Goal: Task Accomplishment & Management: Manage account settings

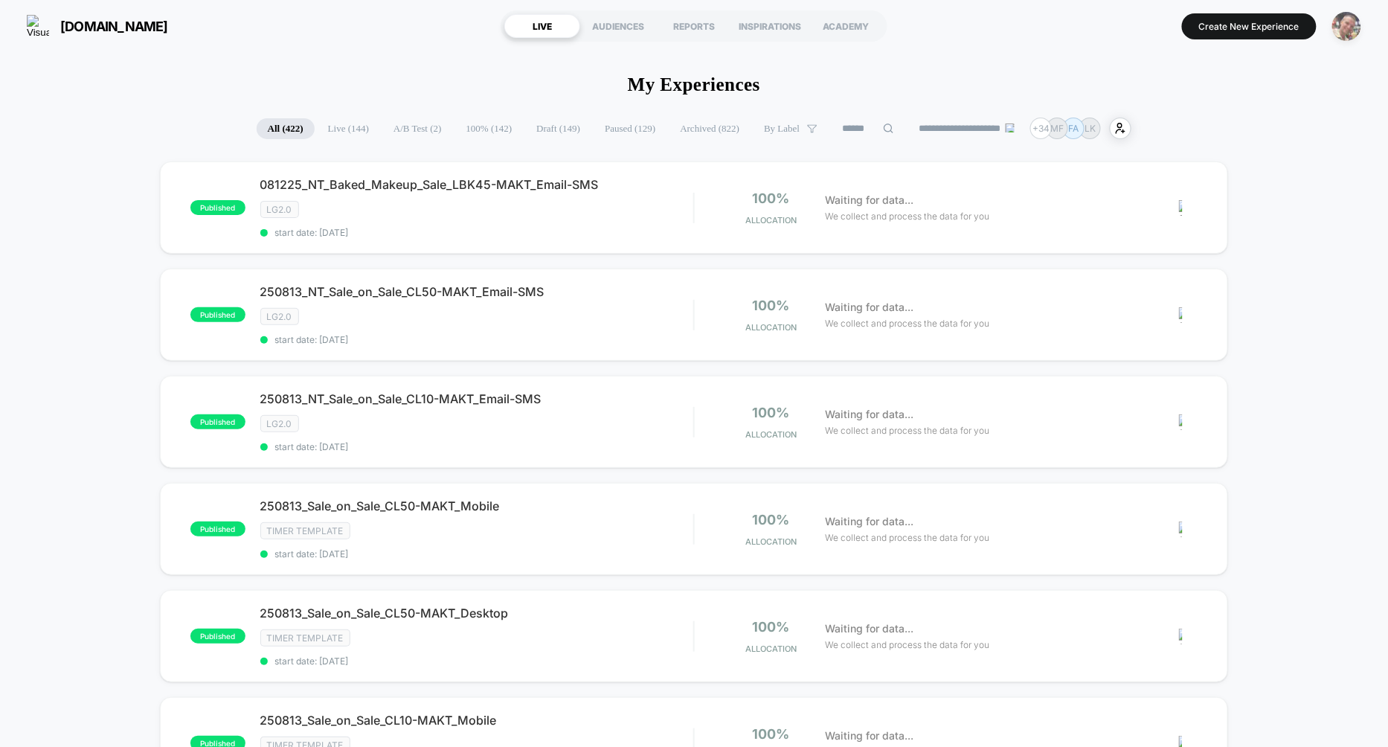
click at [1344, 25] on img "button" at bounding box center [1346, 26] width 29 height 29
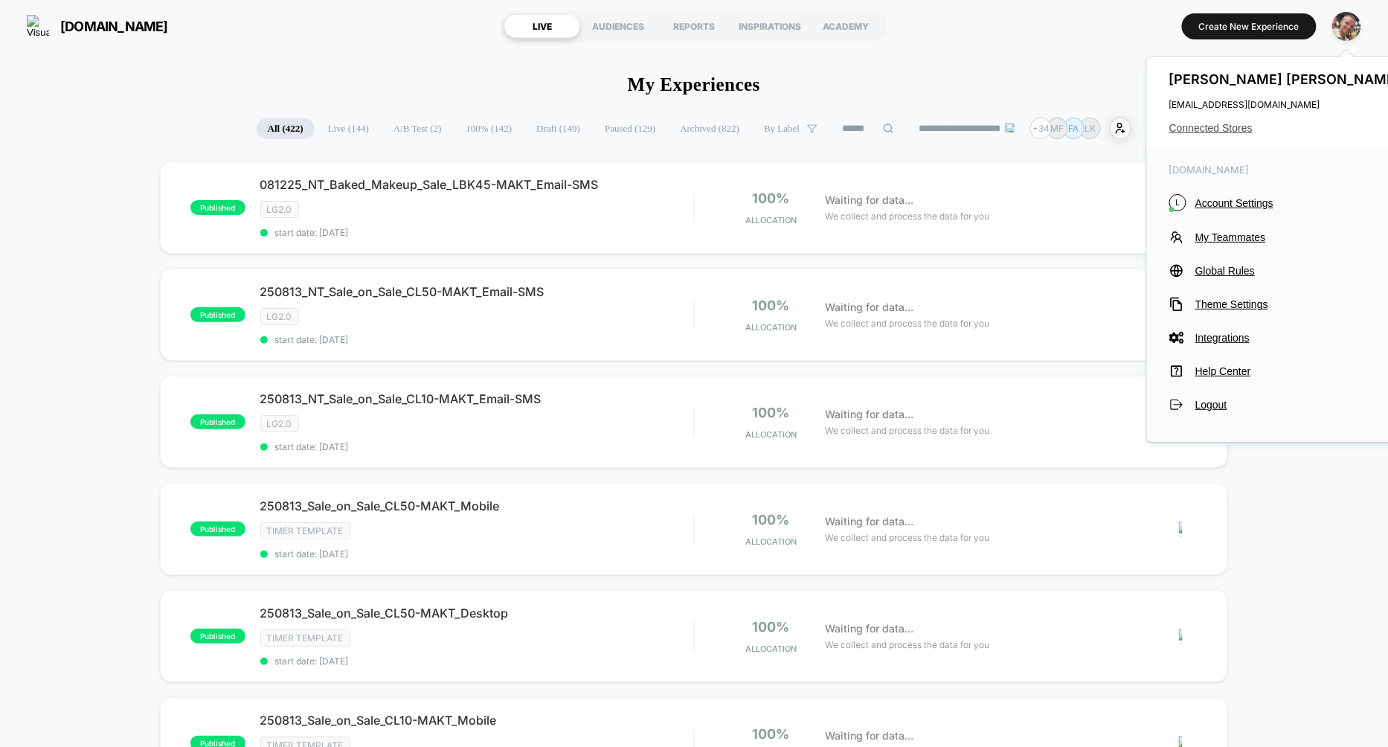
click at [1198, 132] on span "Connected Stores" at bounding box center [1286, 128] width 235 height 12
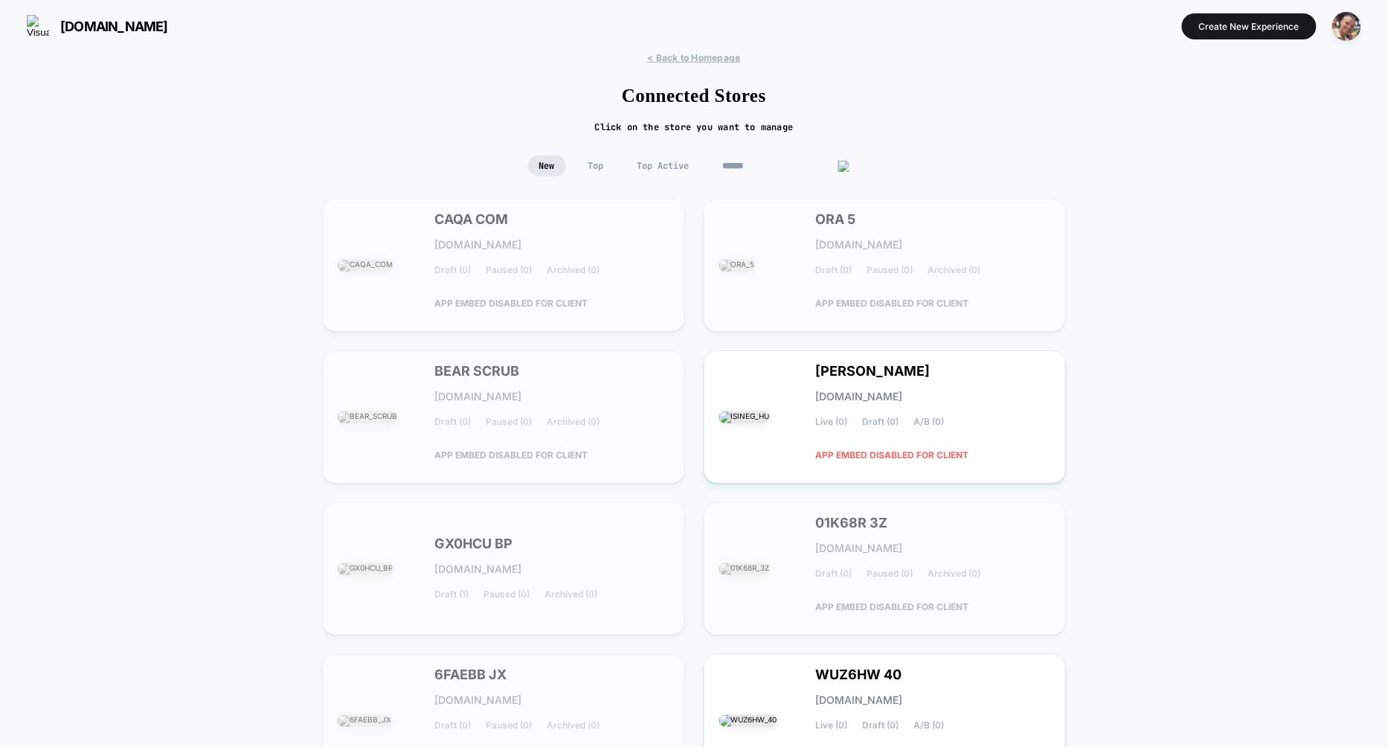
click at [773, 161] on input at bounding box center [786, 165] width 149 height 21
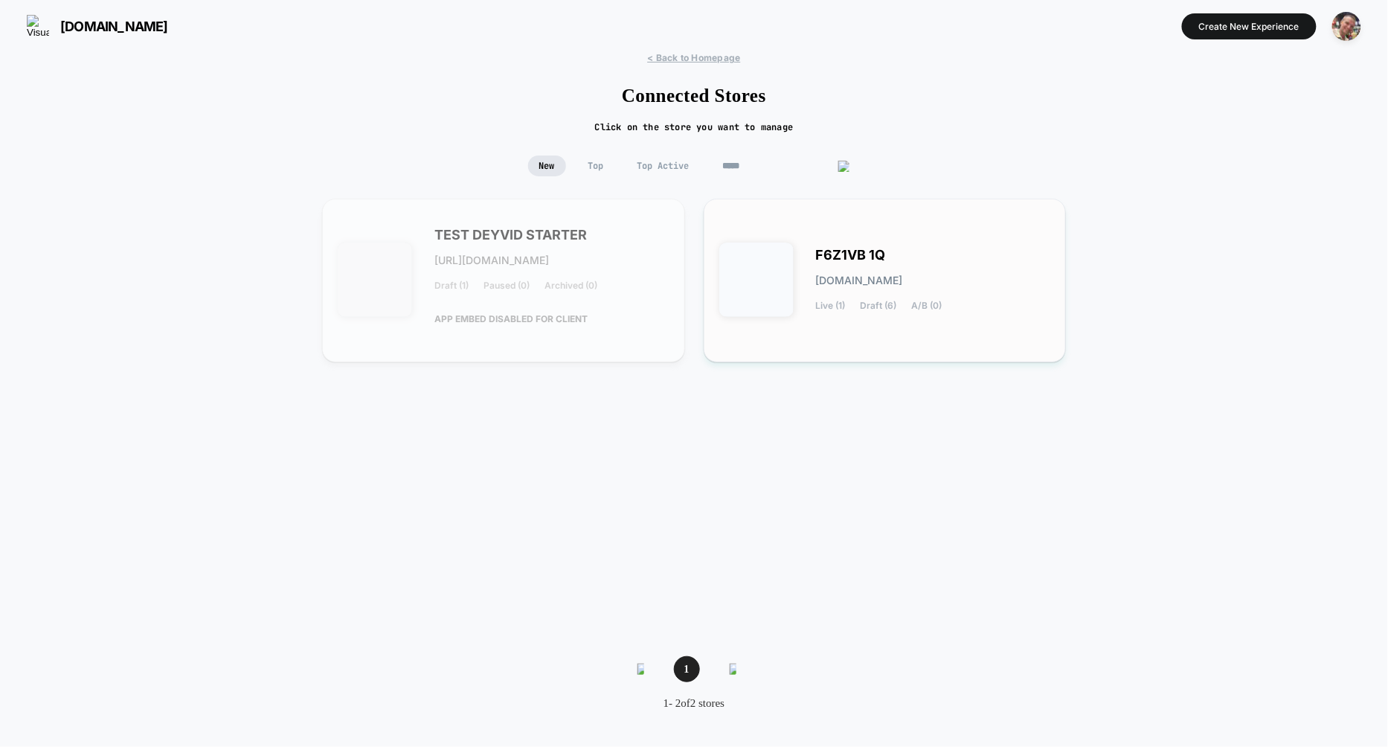
type input "*****"
click at [893, 276] on span "[DOMAIN_NAME]" at bounding box center [859, 280] width 87 height 10
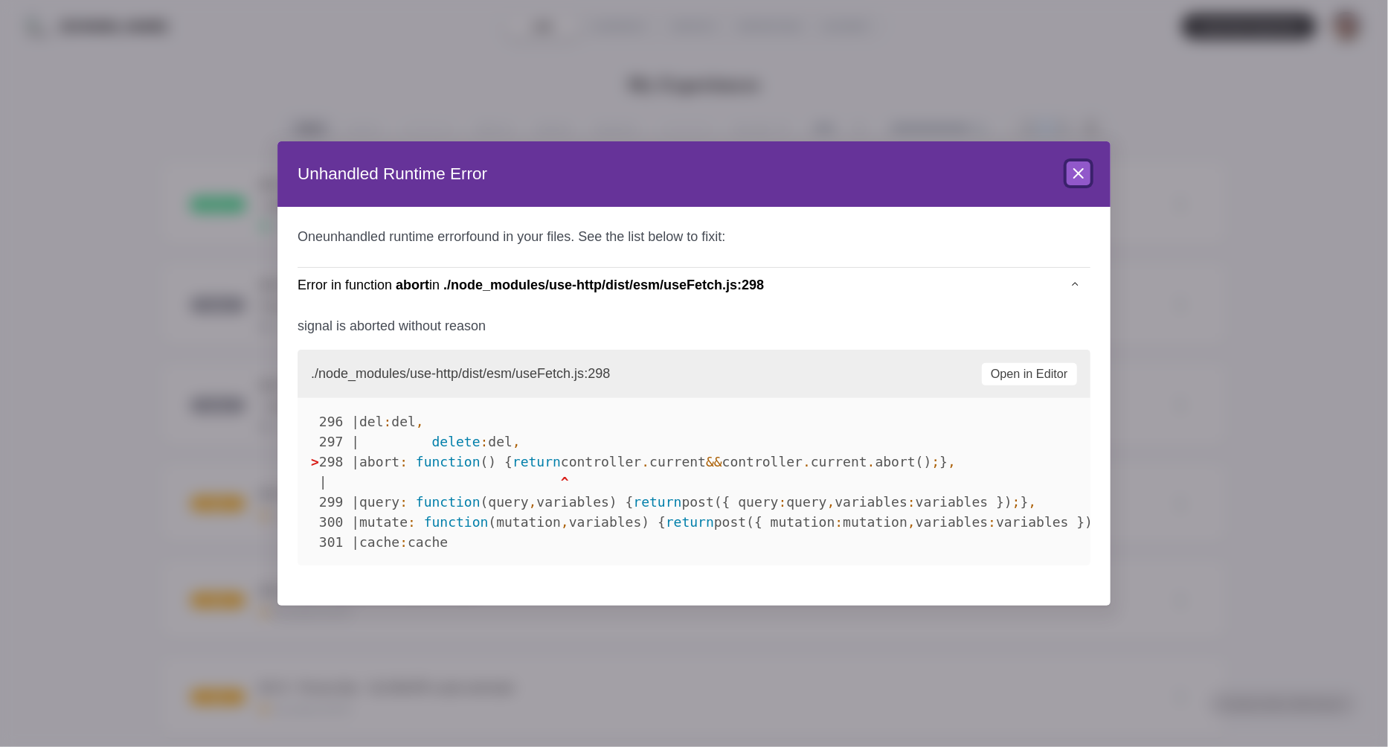
click at [1079, 181] on icon at bounding box center [1079, 173] width 18 height 18
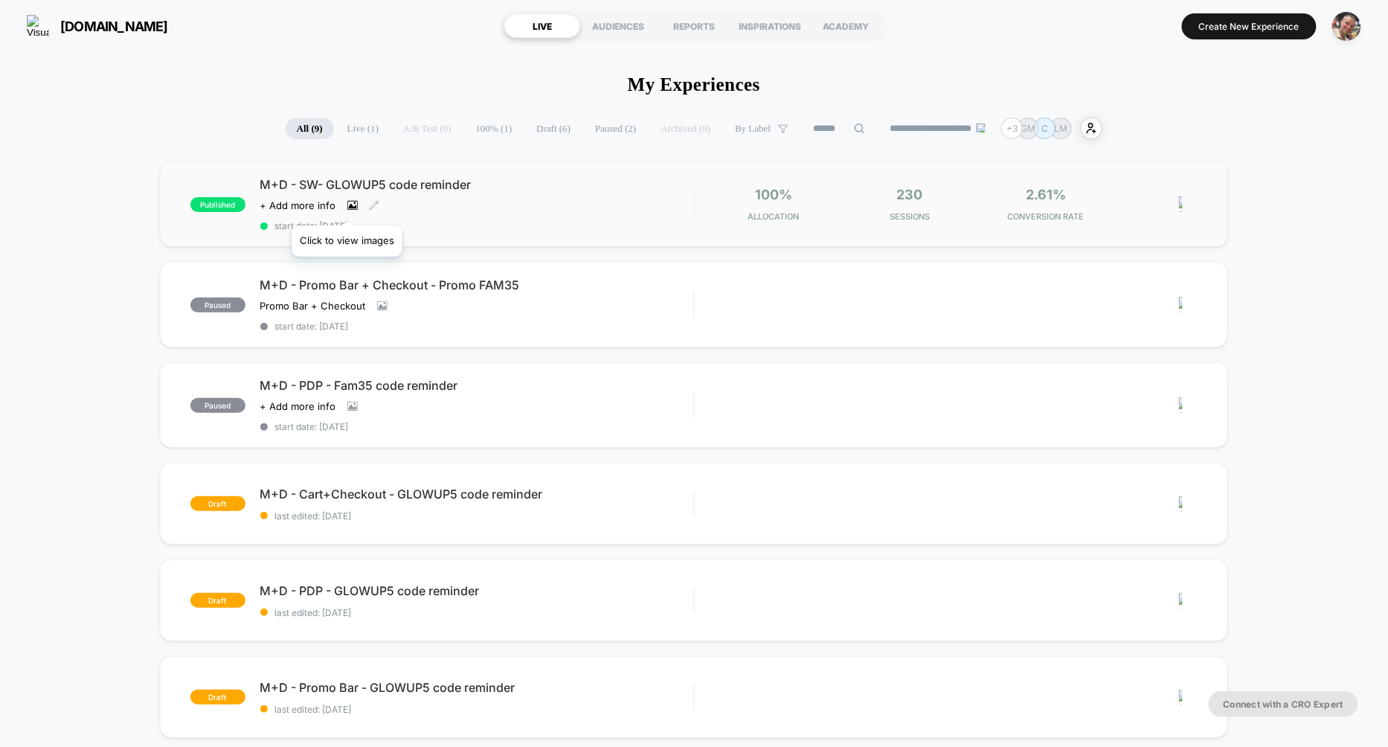
click at [348, 207] on icon at bounding box center [352, 205] width 8 height 5
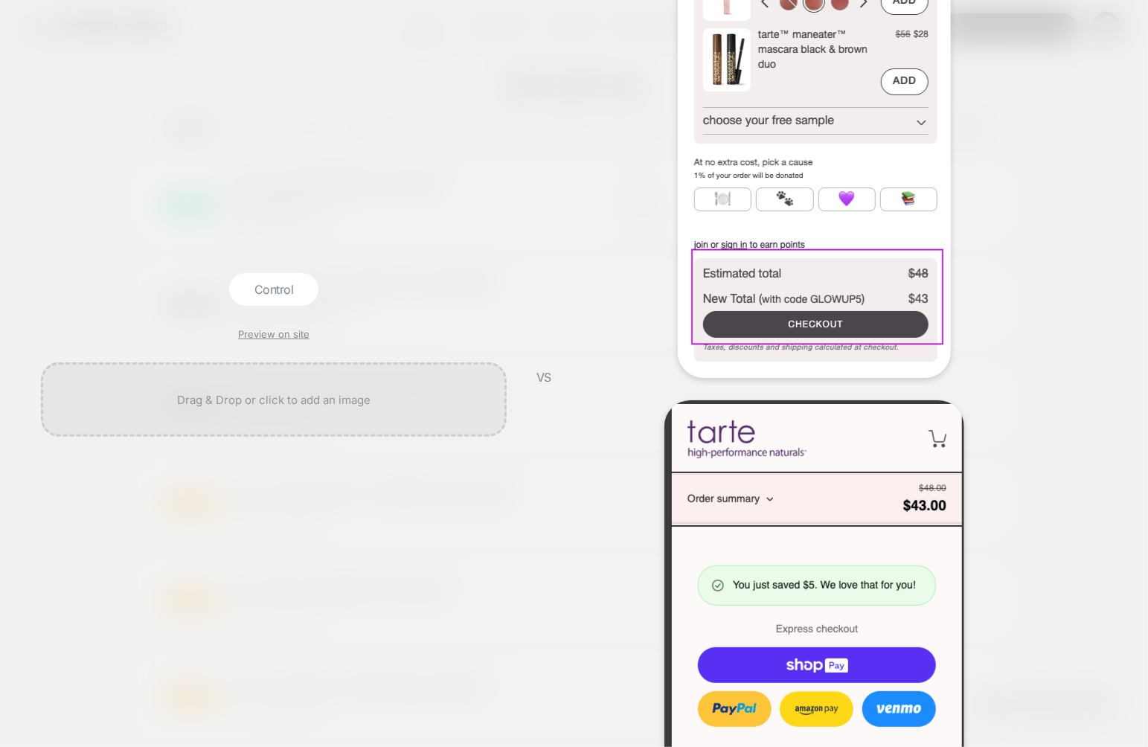
click at [1059, 227] on div "Control Preview on site VS Variation 1 Preview on site" at bounding box center [687, 373] width 1388 height 2793
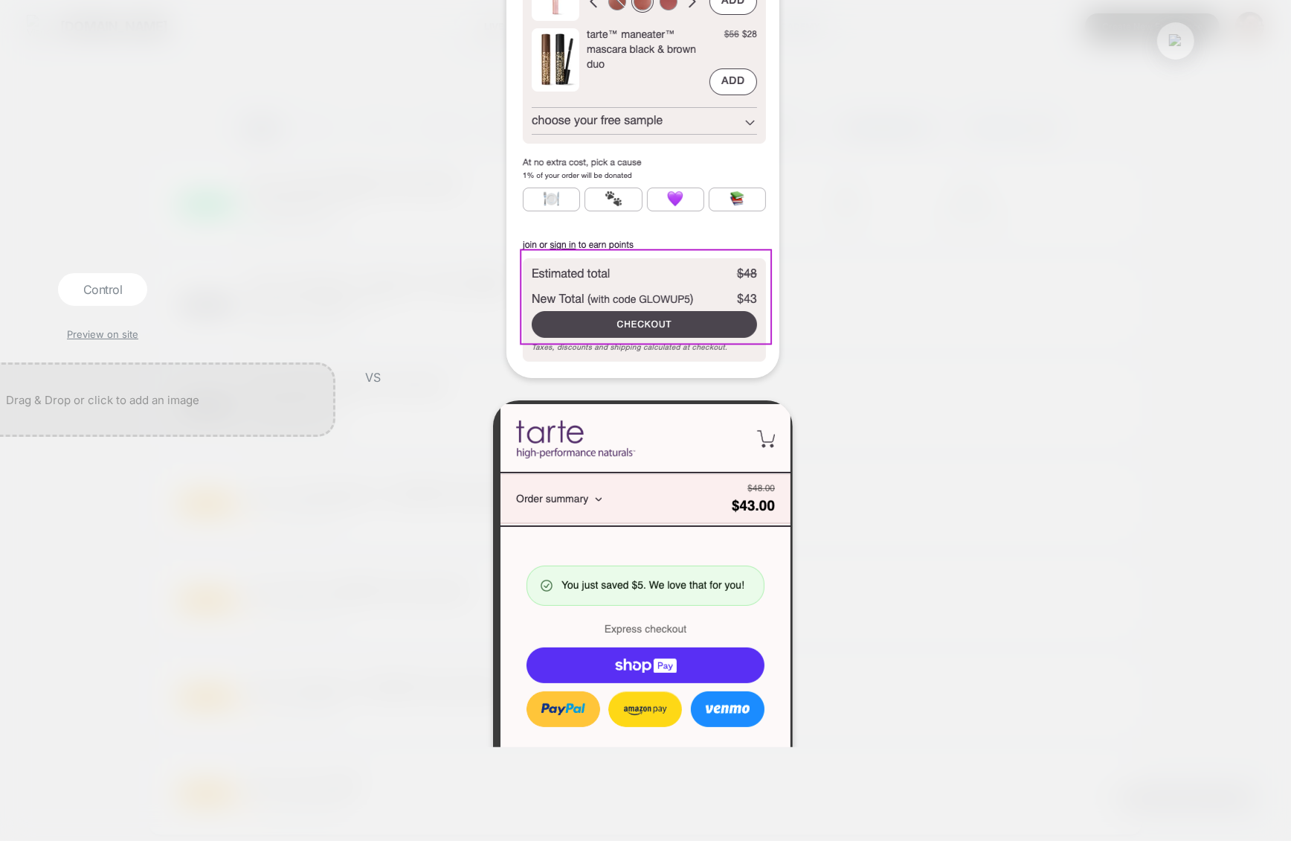
click at [1181, 43] on img at bounding box center [1175, 40] width 13 height 13
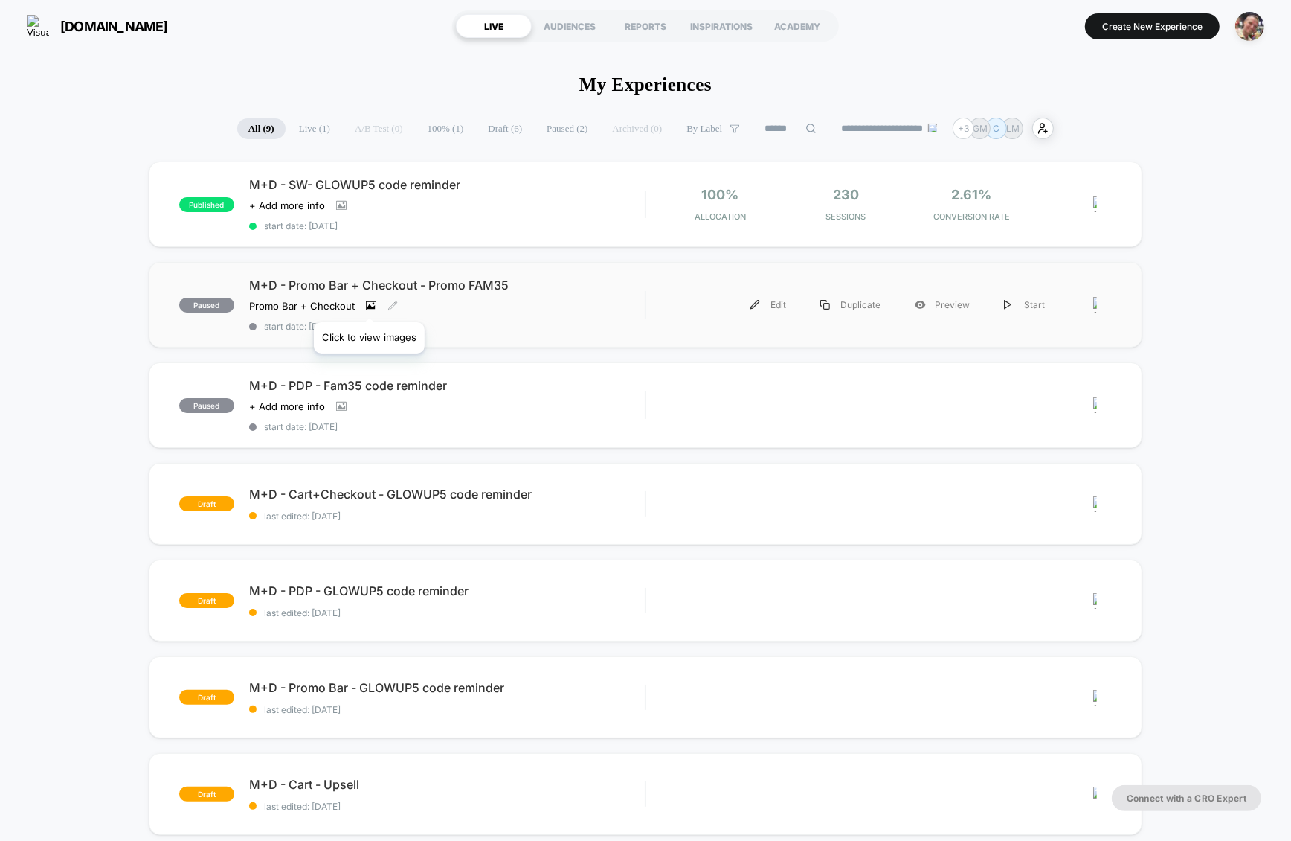
click at [369, 304] on icon at bounding box center [371, 306] width 10 height 10
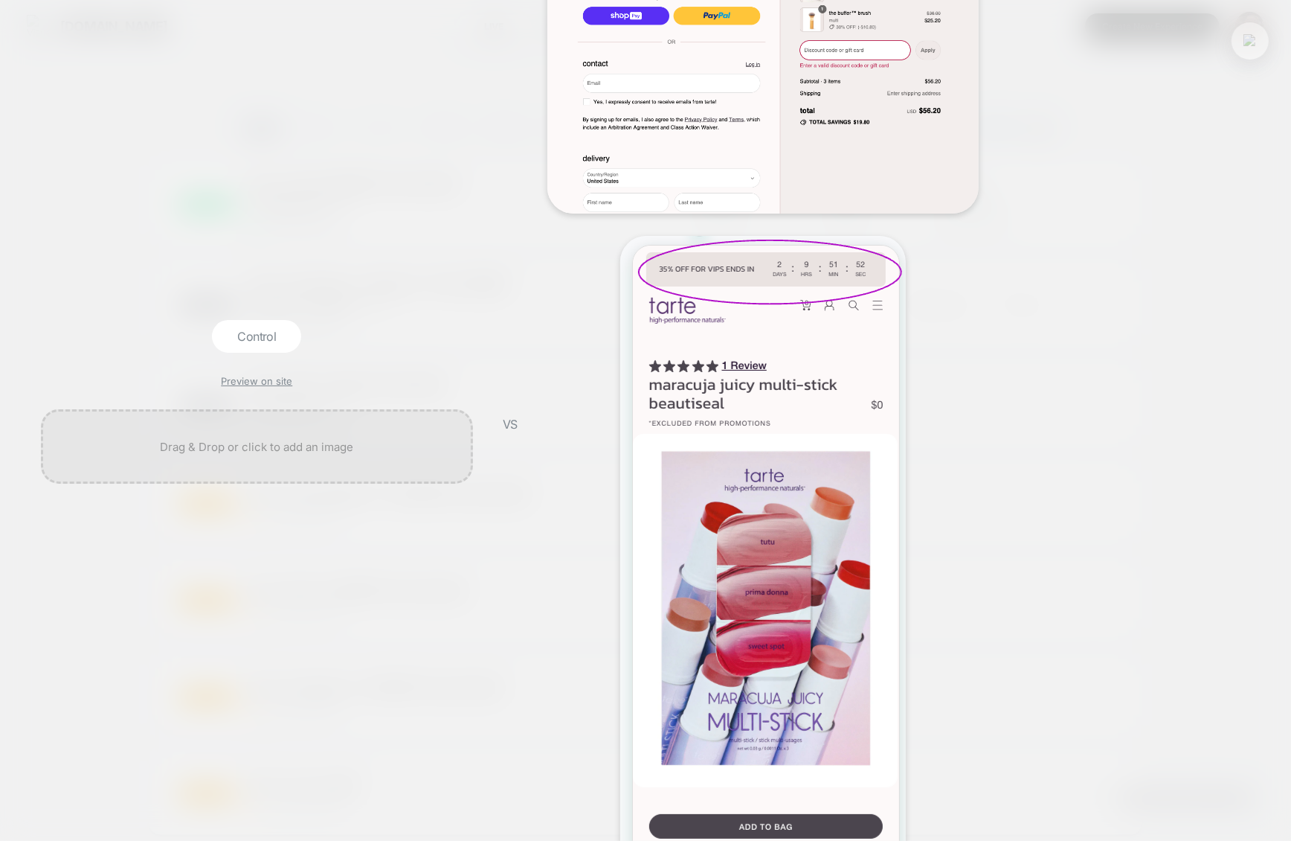
click at [1246, 39] on img at bounding box center [1250, 40] width 13 height 13
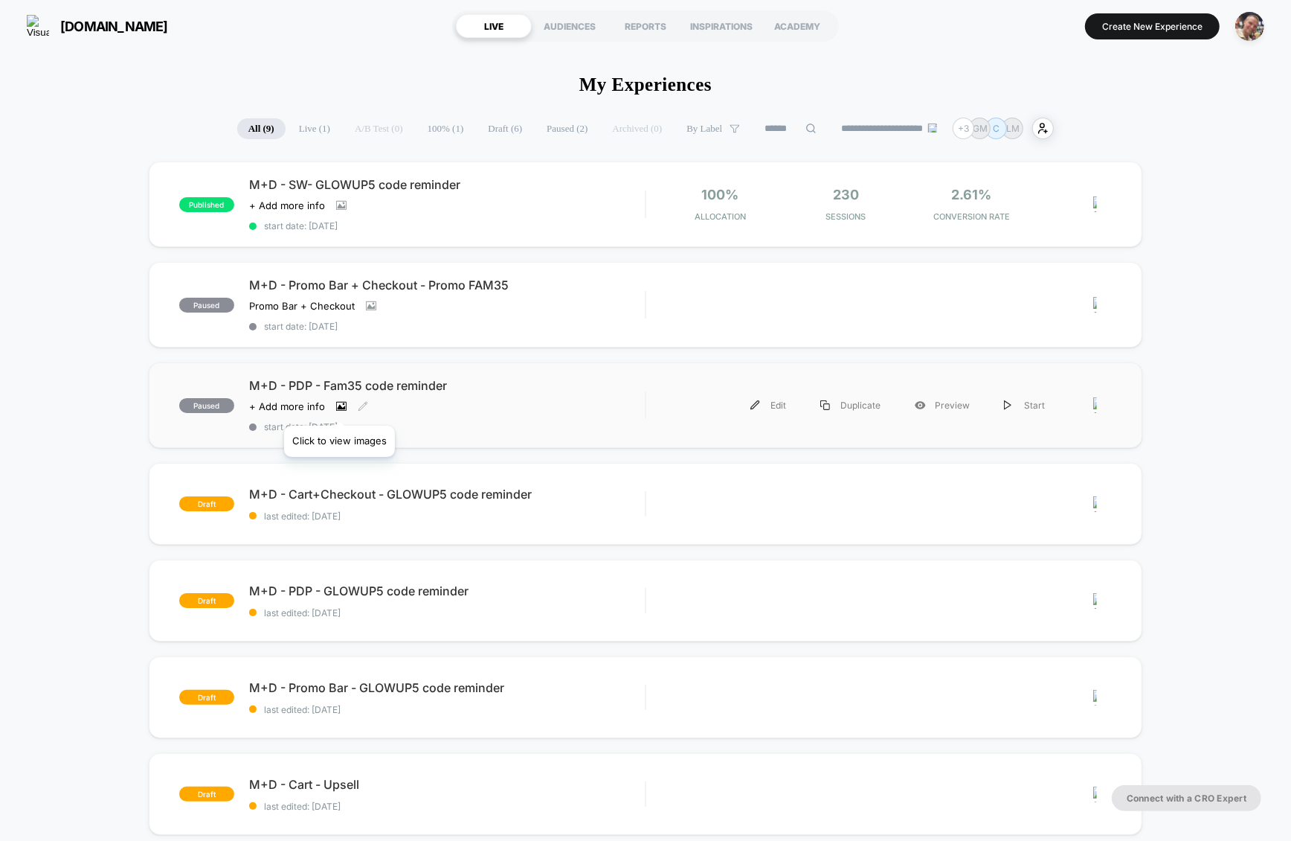
click at [339, 407] on icon at bounding box center [341, 406] width 10 height 10
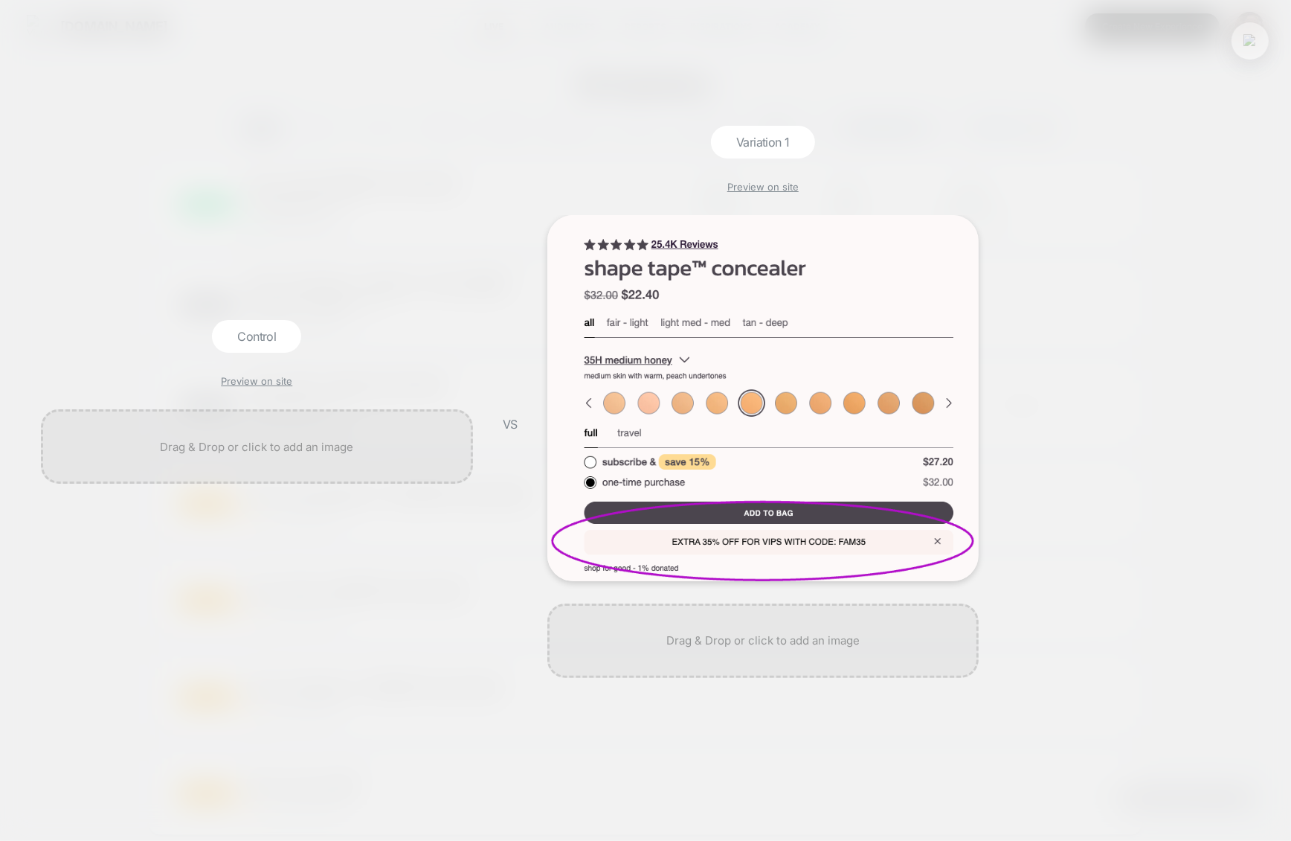
click at [1248, 48] on button at bounding box center [1250, 41] width 22 height 22
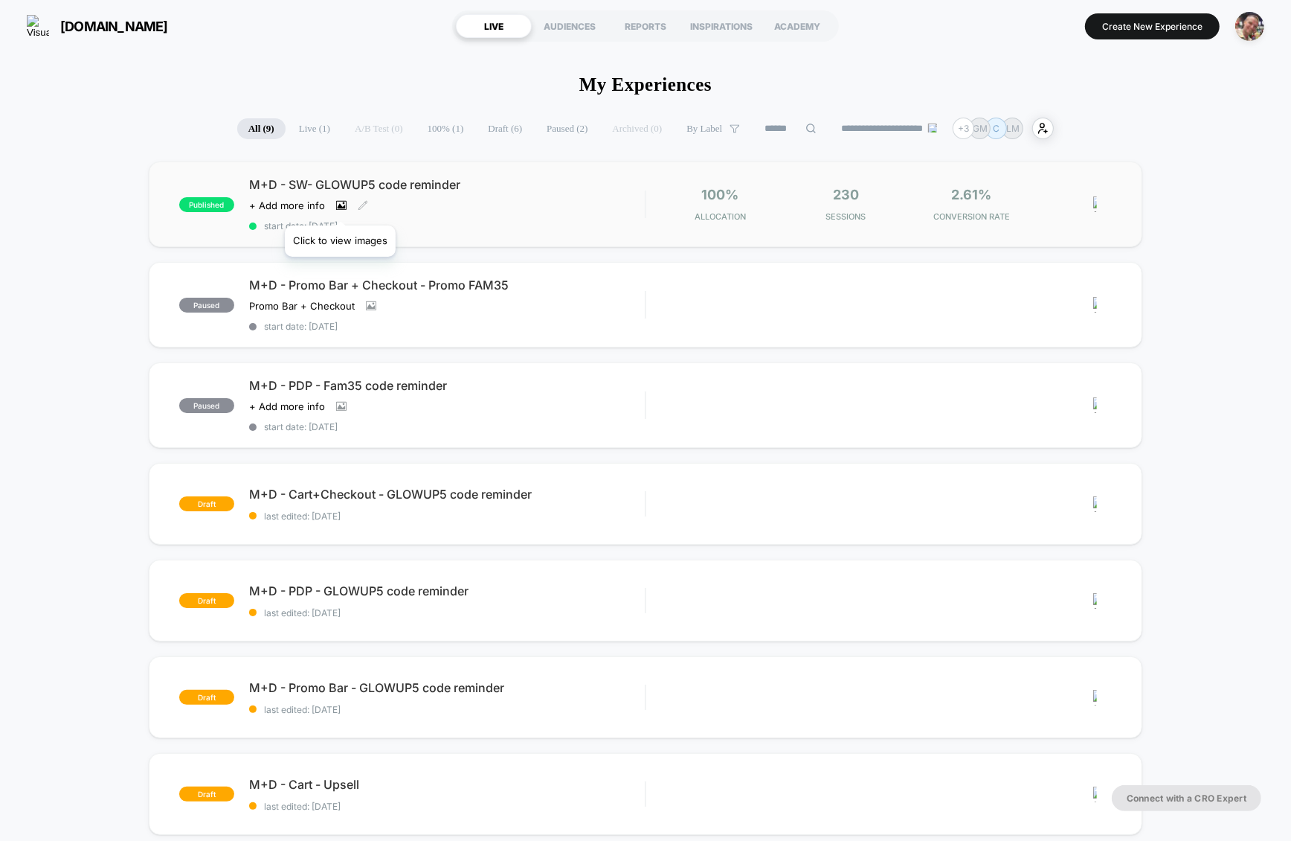
click at [340, 207] on icon at bounding box center [341, 205] width 8 height 5
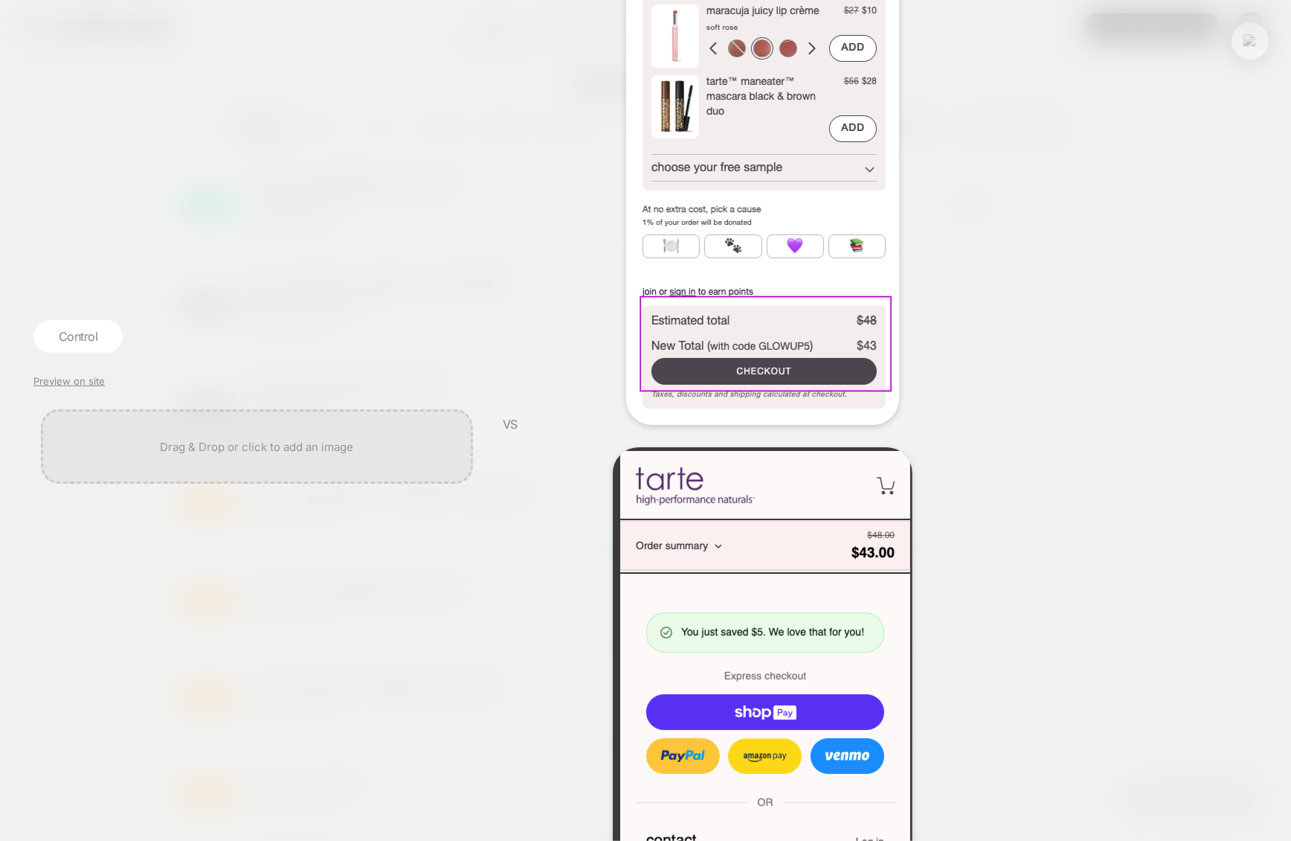
click at [1248, 45] on img at bounding box center [1250, 40] width 13 height 13
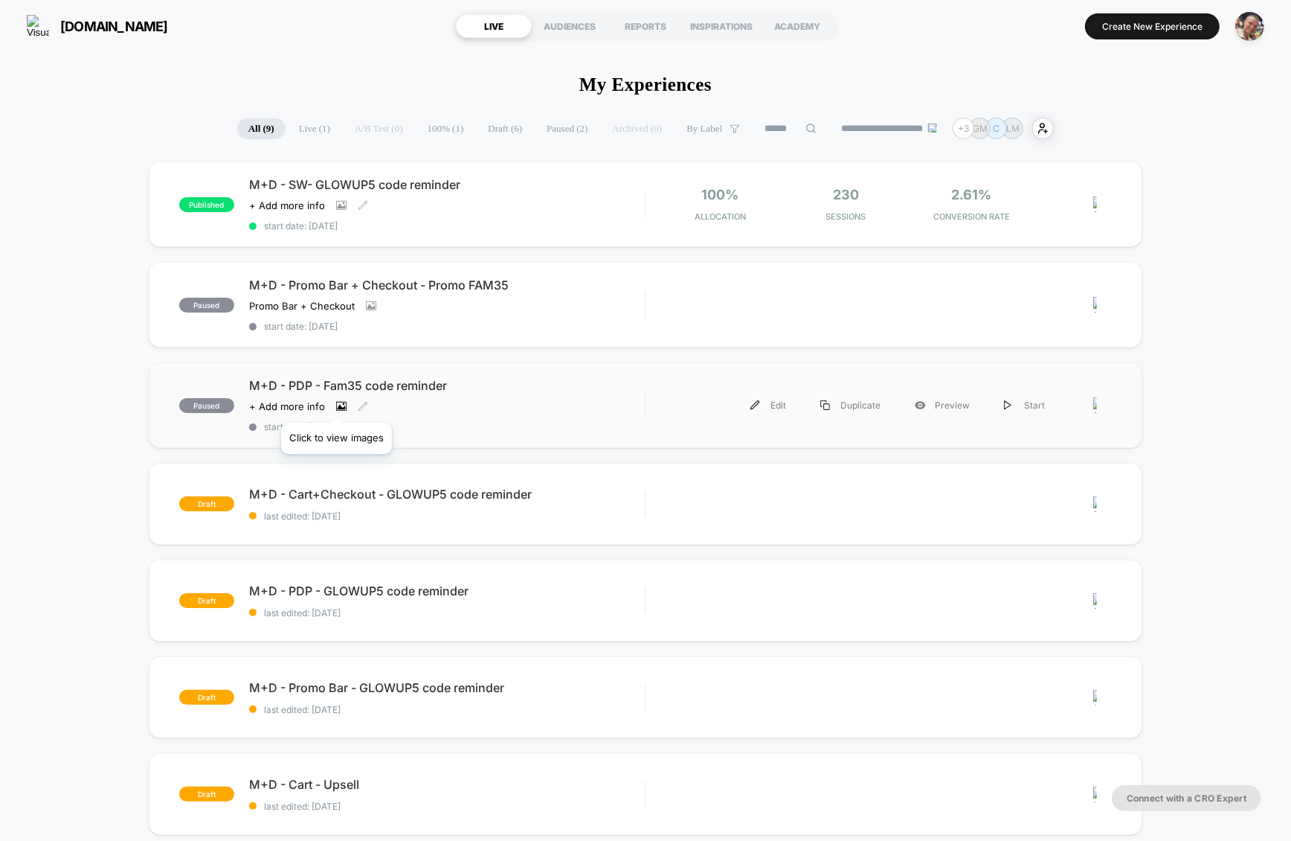
click at [337, 404] on icon at bounding box center [341, 406] width 8 height 5
click at [340, 208] on icon at bounding box center [341, 205] width 8 height 5
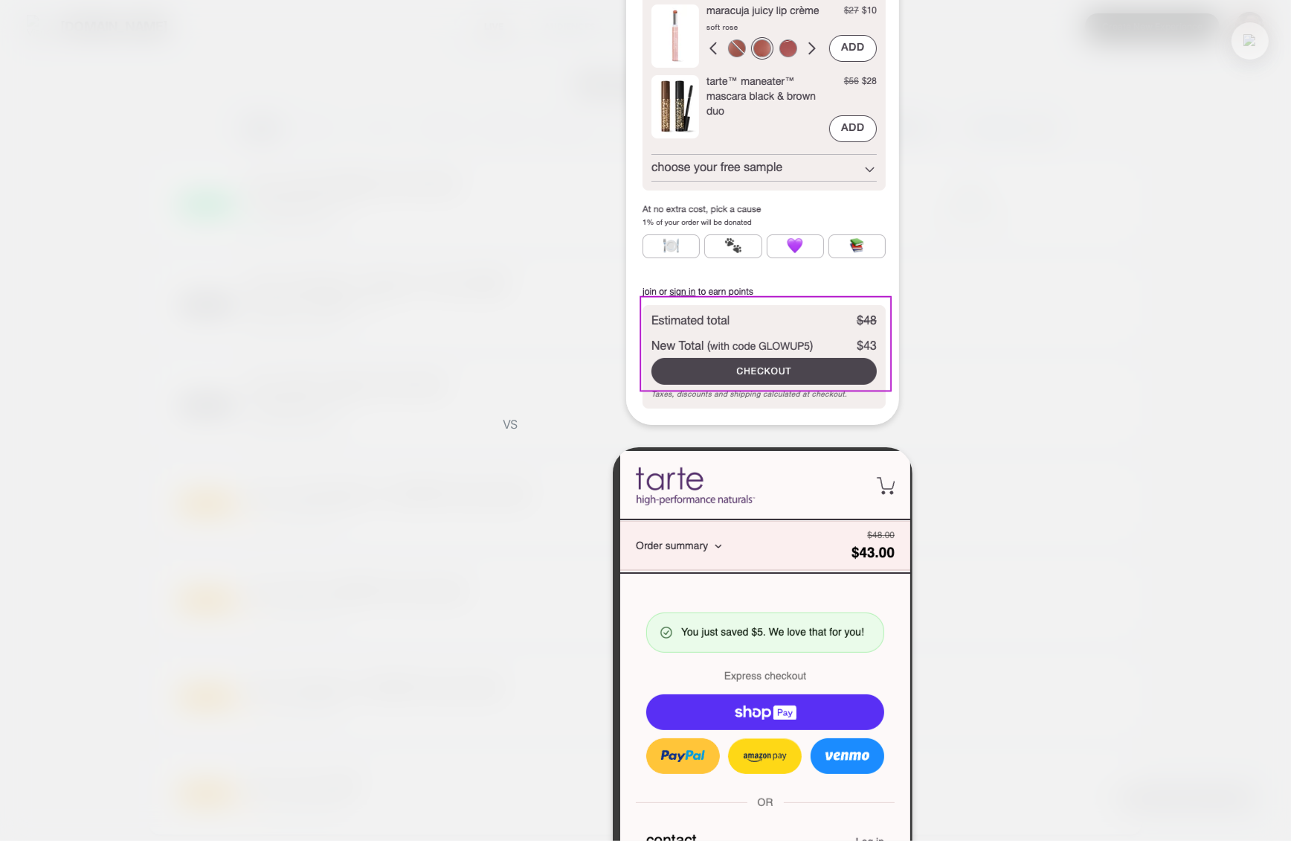
click at [1251, 47] on img at bounding box center [1250, 40] width 13 height 13
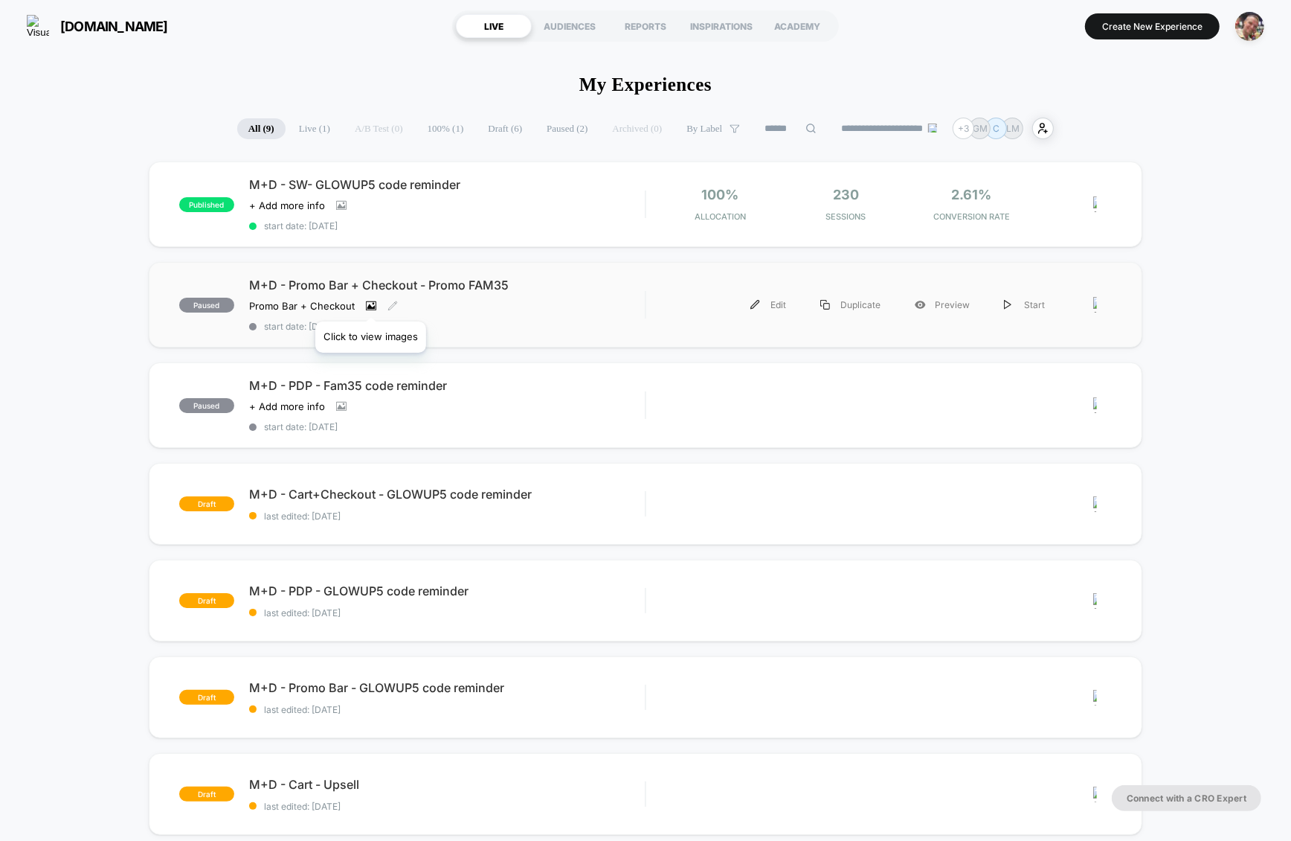
click at [370, 303] on icon at bounding box center [371, 306] width 10 height 10
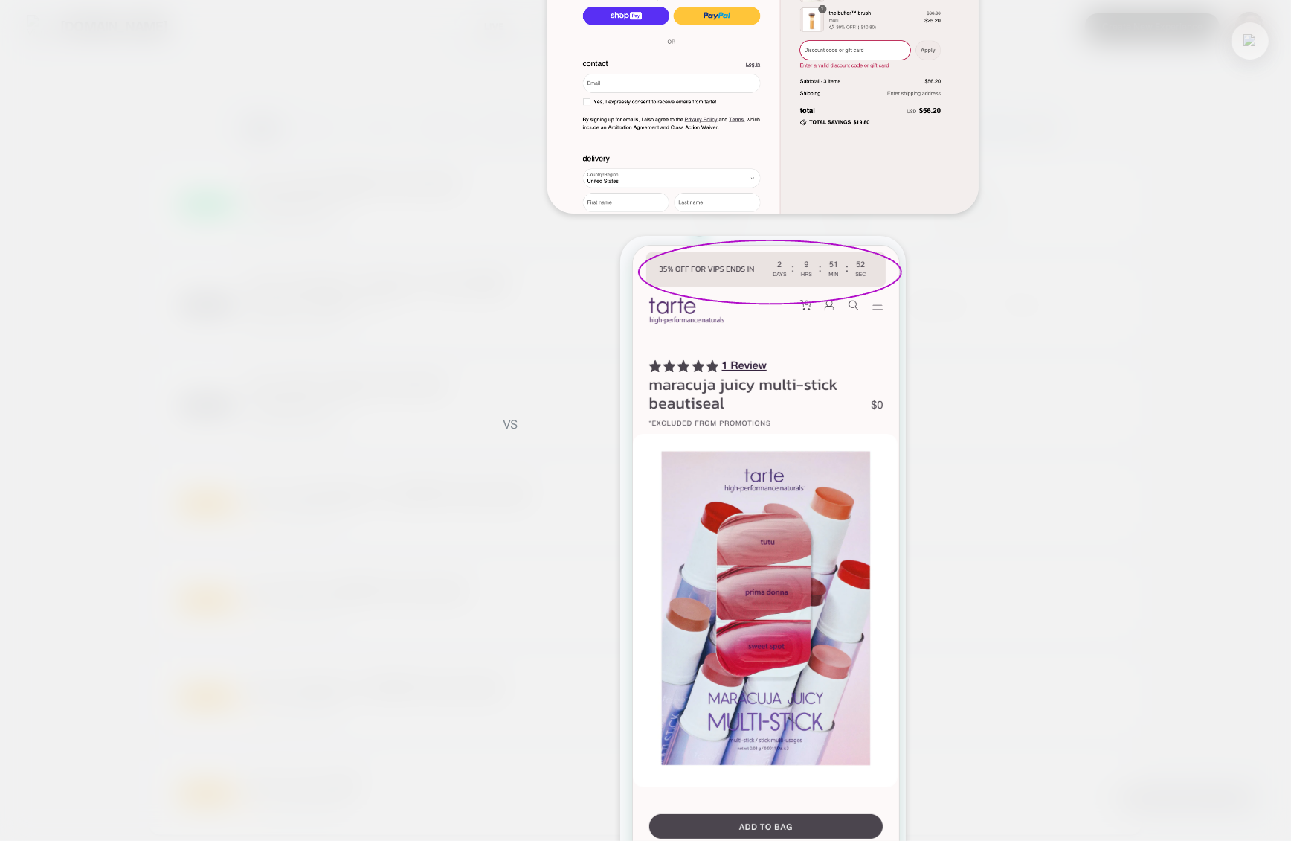
click at [1233, 50] on div "Control Preview on site VS Variation 1 Preview on site" at bounding box center [638, 420] width 1291 height 1251
click at [1245, 46] on img at bounding box center [1250, 40] width 13 height 13
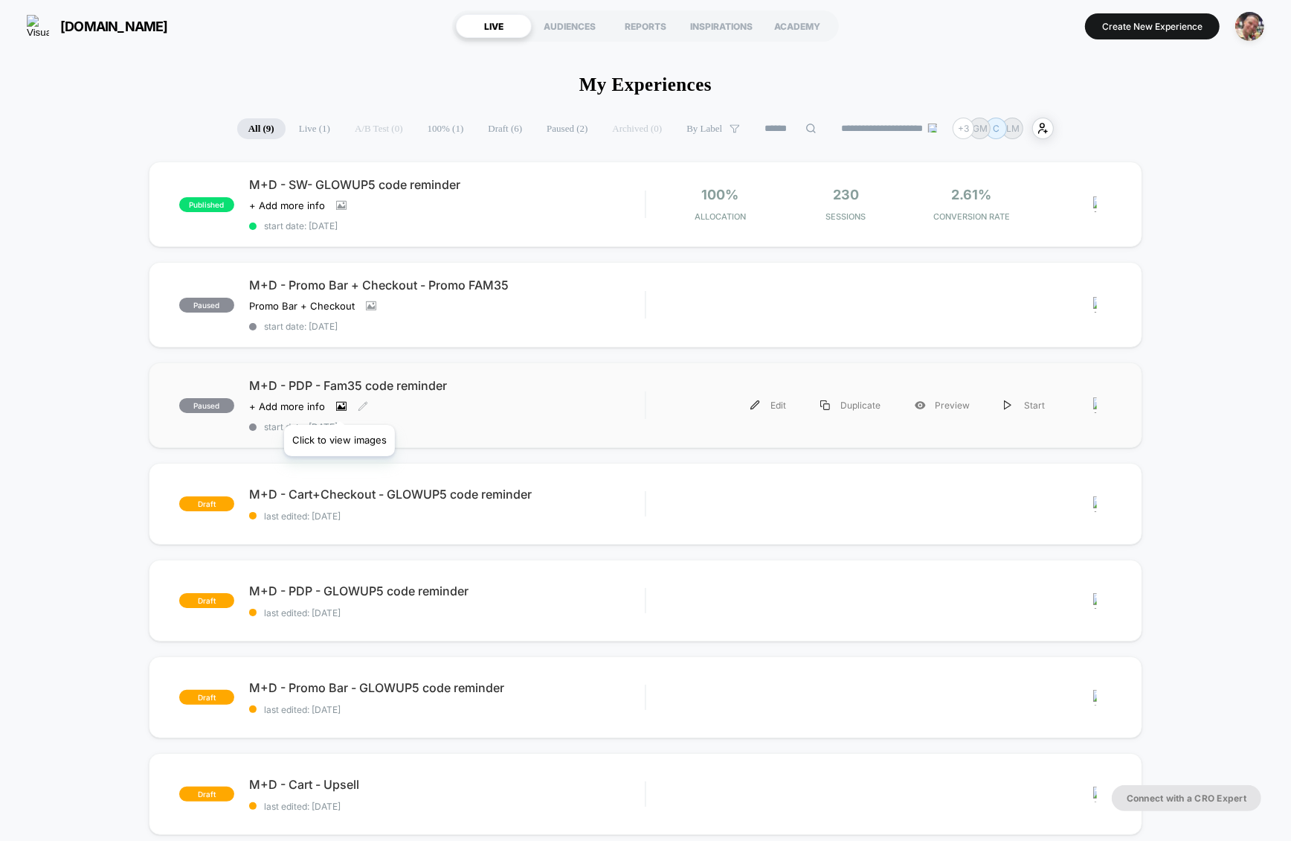
click at [339, 406] on icon at bounding box center [341, 406] width 8 height 5
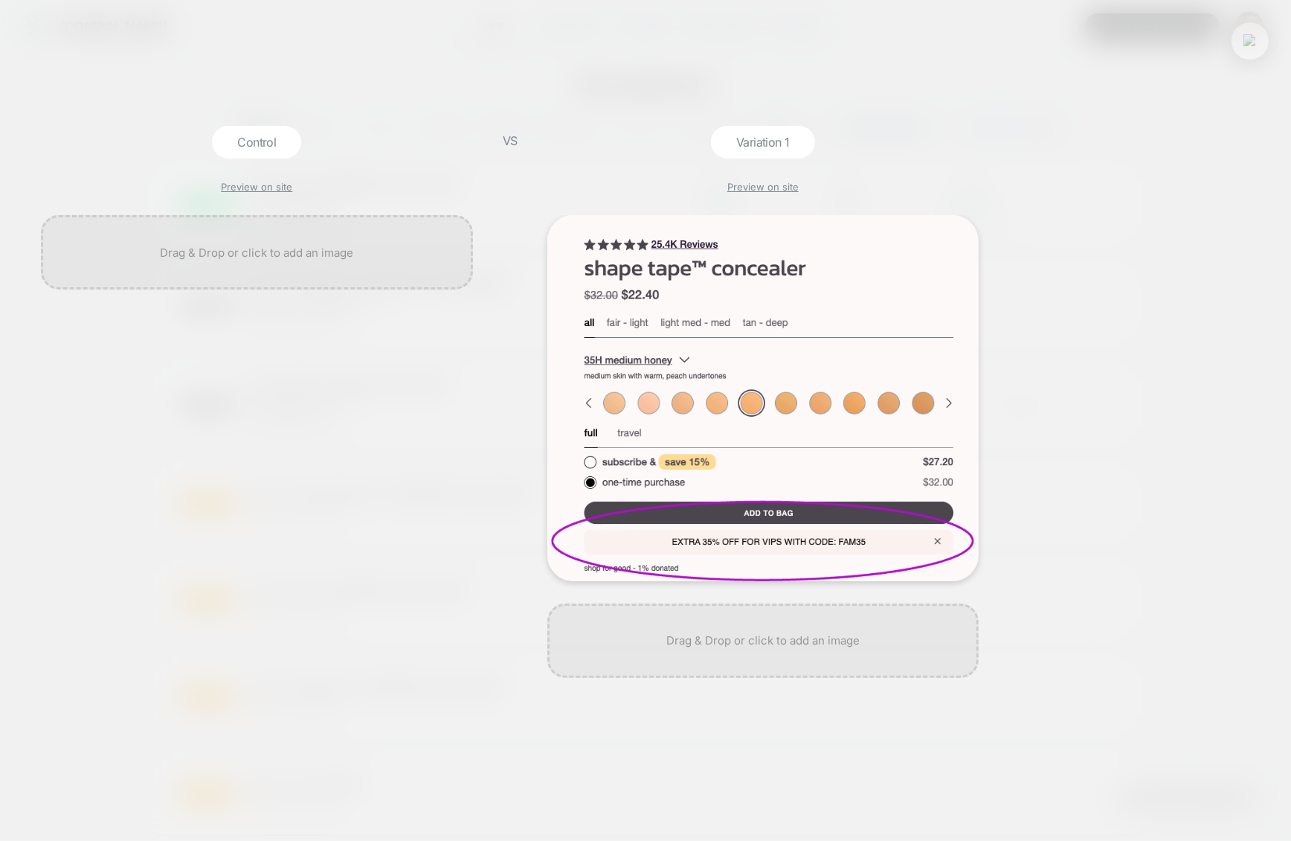
click at [1262, 48] on div at bounding box center [1250, 40] width 37 height 37
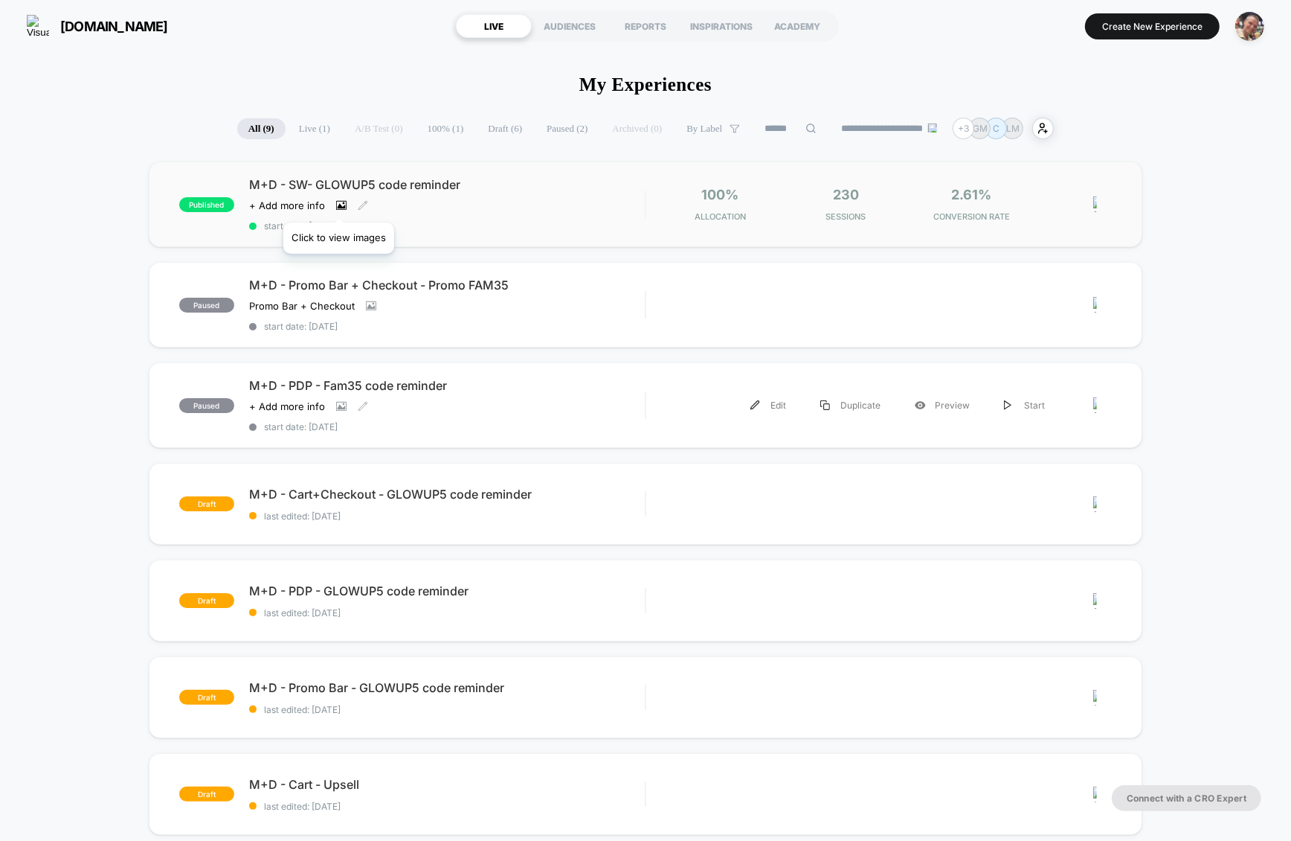
click at [338, 204] on icon at bounding box center [341, 205] width 10 height 10
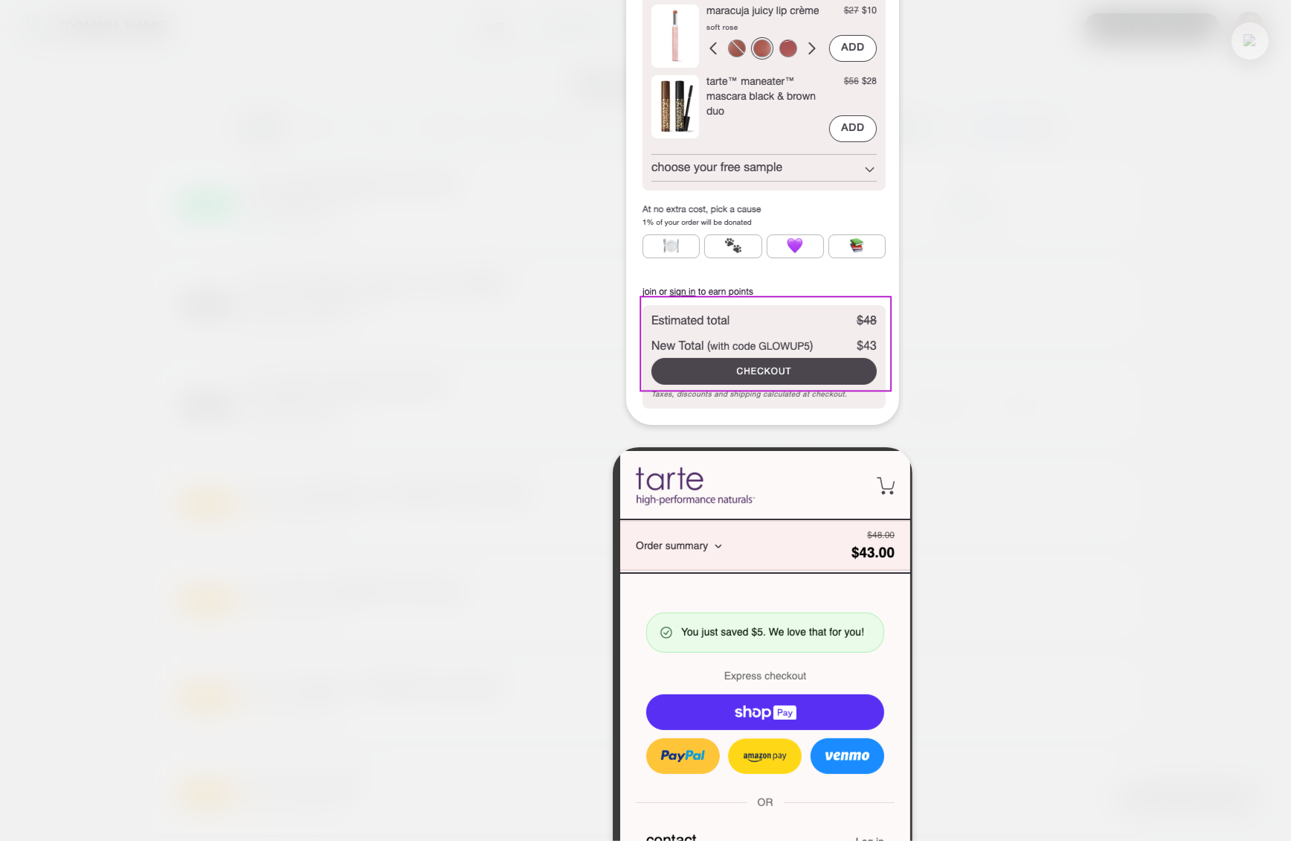
click at [1251, 51] on button at bounding box center [1250, 41] width 22 height 22
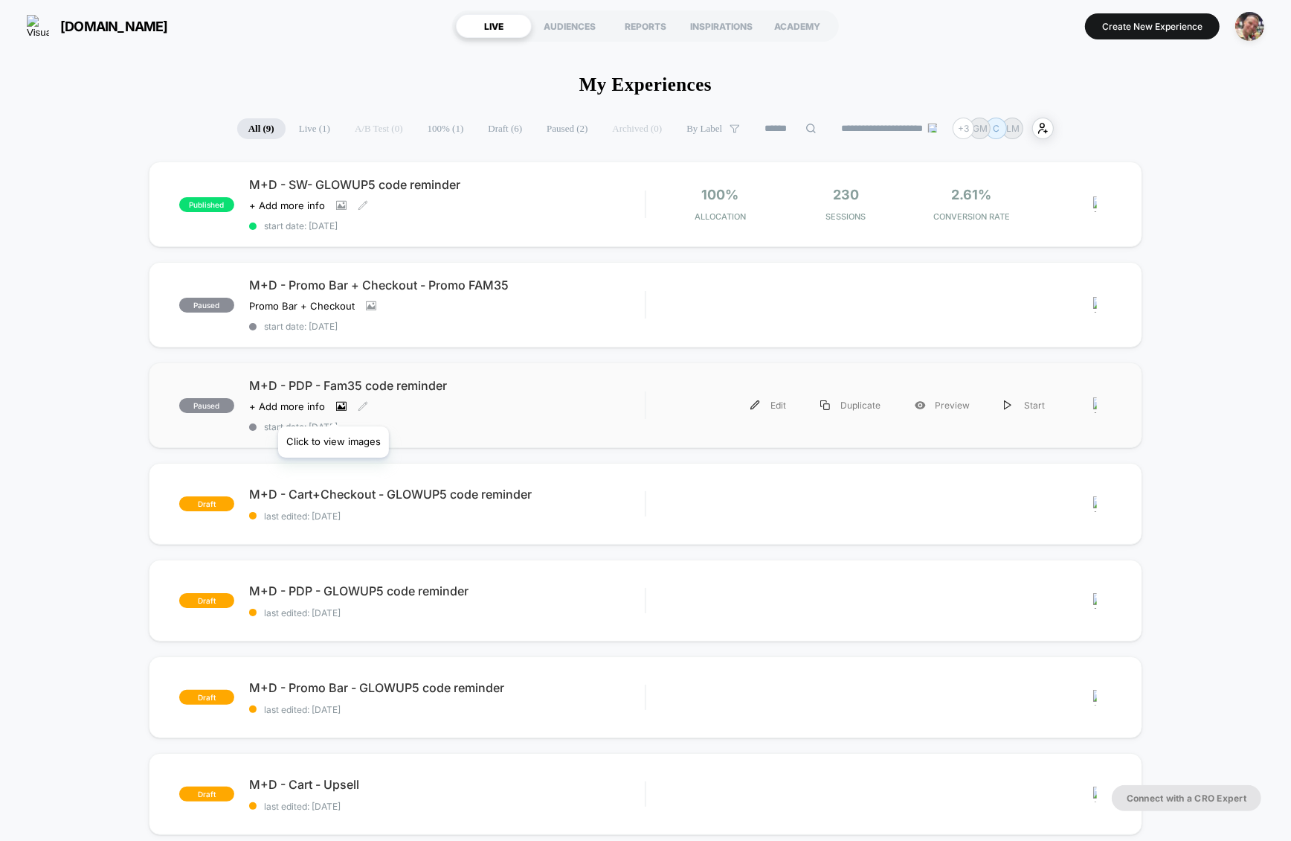
click at [336, 408] on icon at bounding box center [341, 406] width 10 height 10
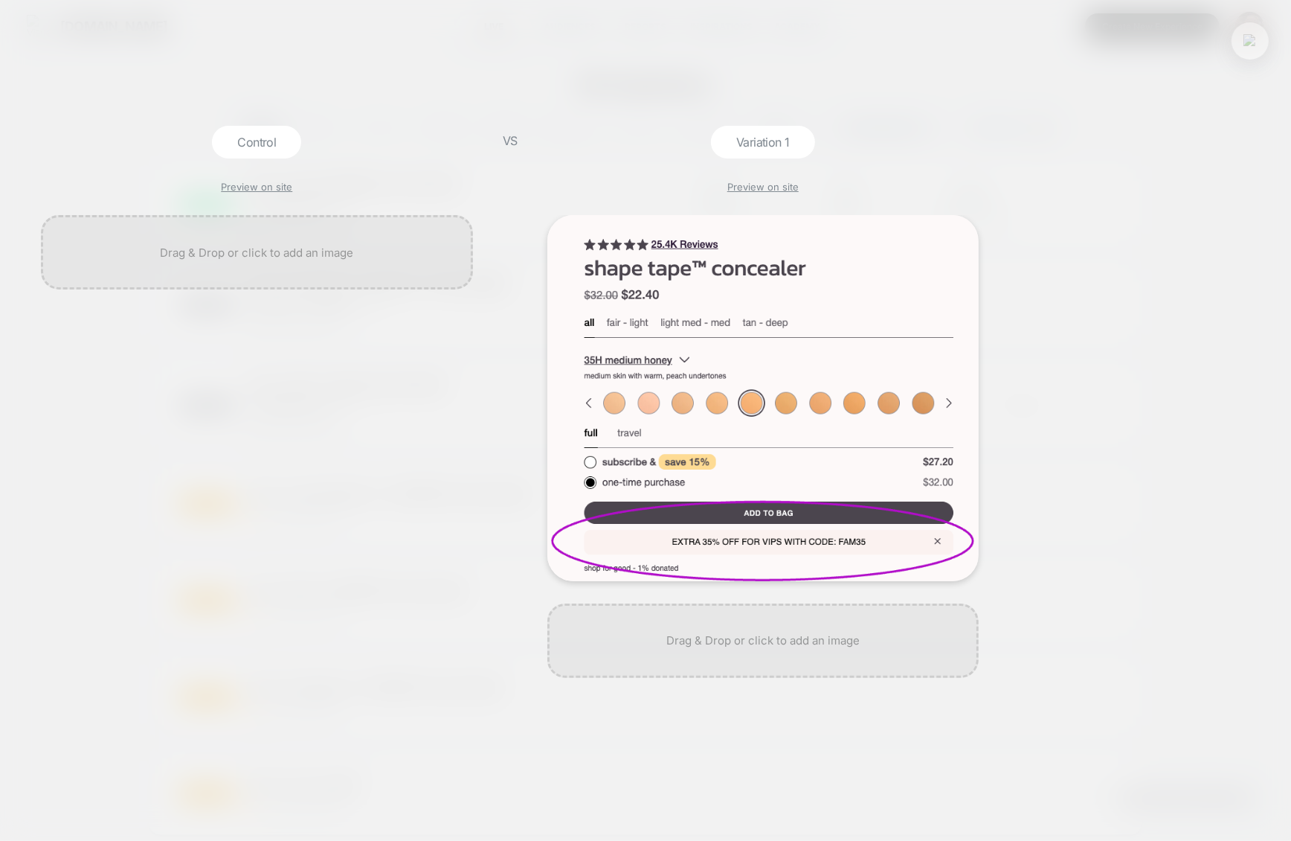
click at [1254, 43] on img at bounding box center [1250, 40] width 13 height 13
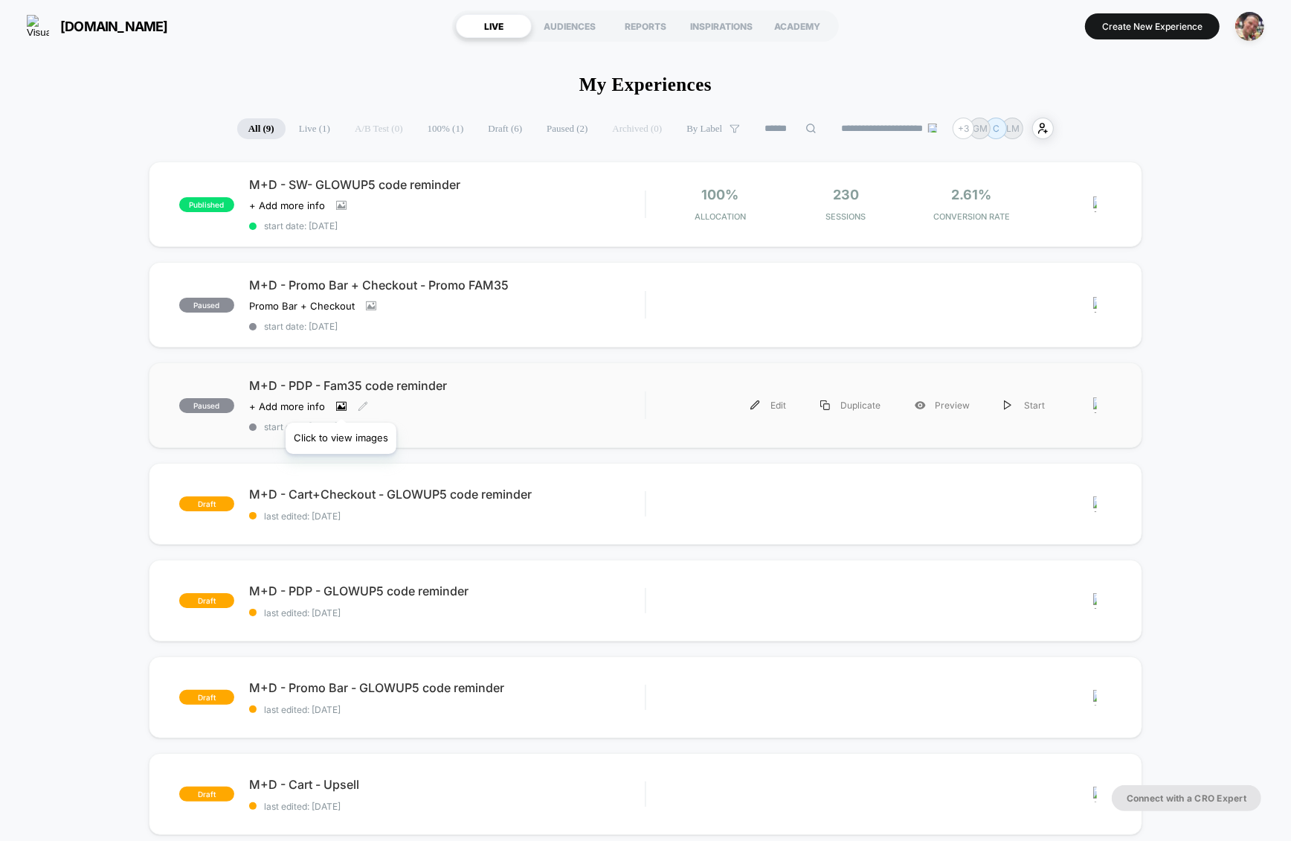
click at [340, 404] on icon at bounding box center [341, 406] width 10 height 10
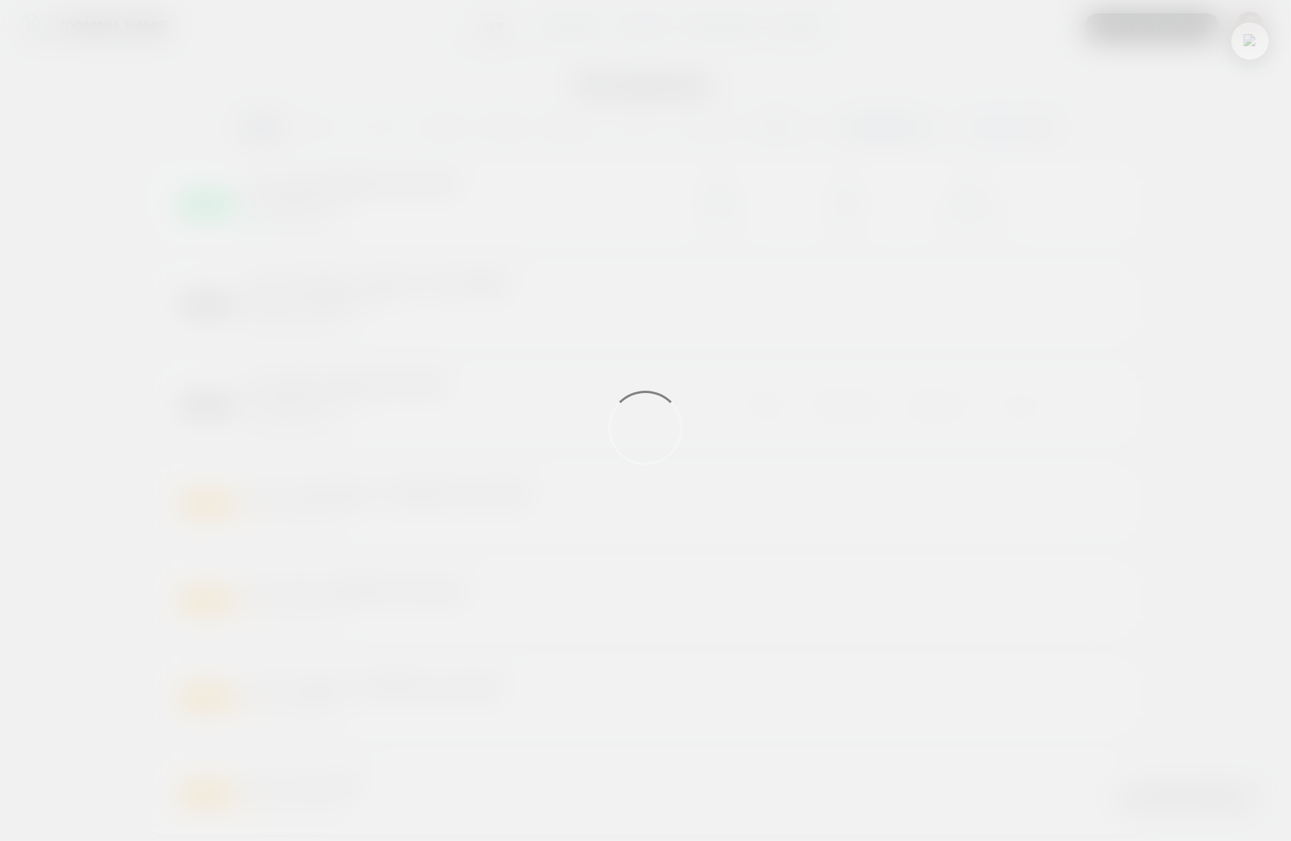
click at [1248, 41] on img at bounding box center [1250, 40] width 13 height 13
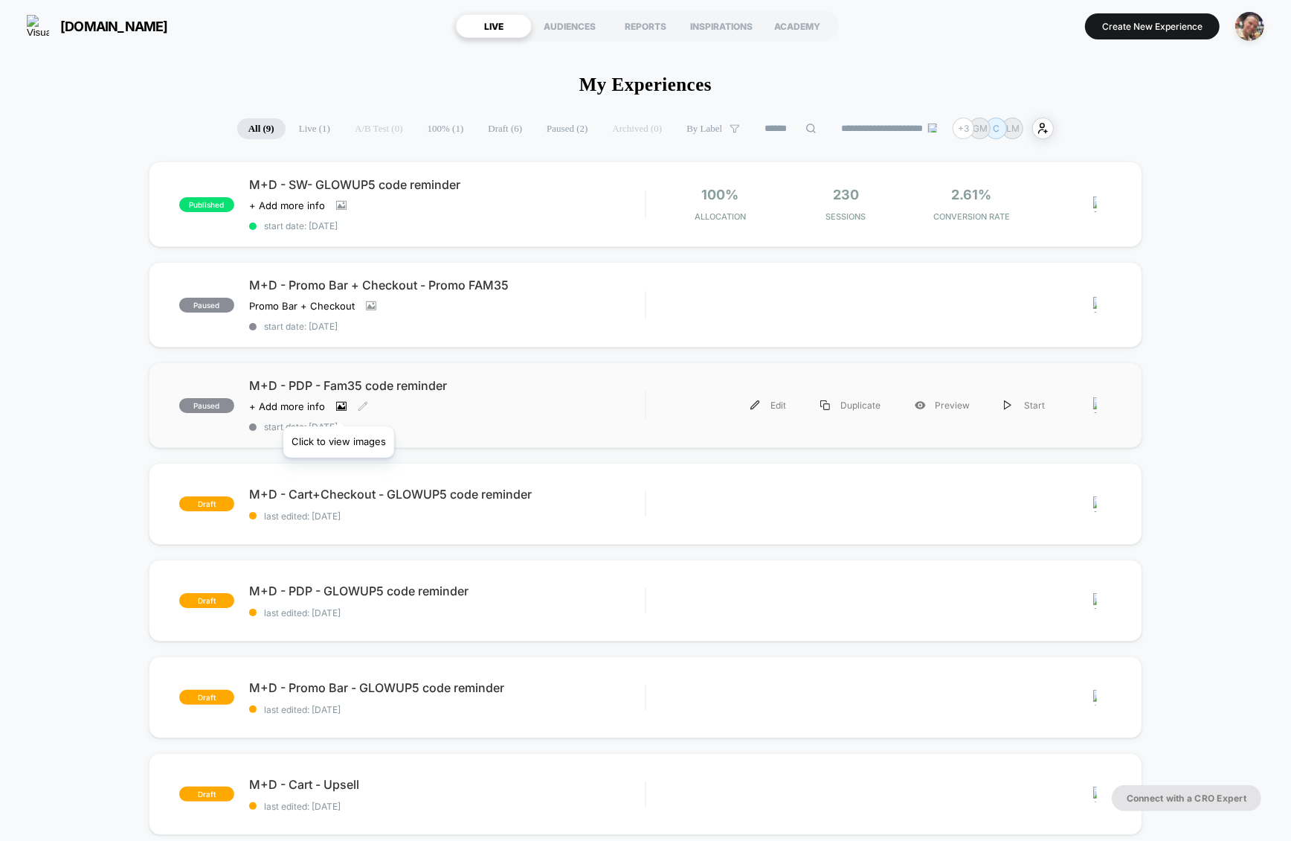
click at [338, 408] on icon at bounding box center [341, 406] width 10 height 10
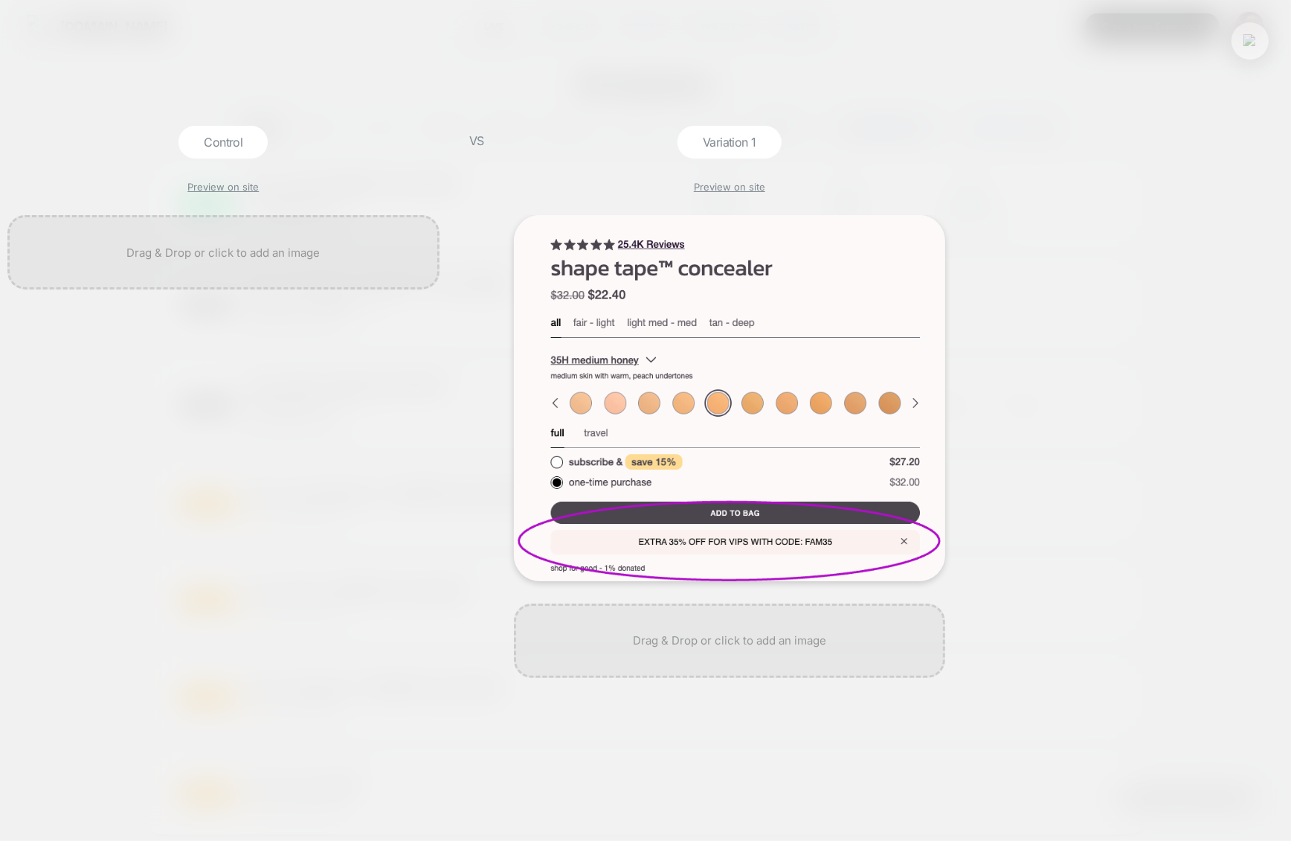
click at [1259, 417] on div "Control Preview on site VS Variation 1 Preview on site" at bounding box center [638, 420] width 1291 height 604
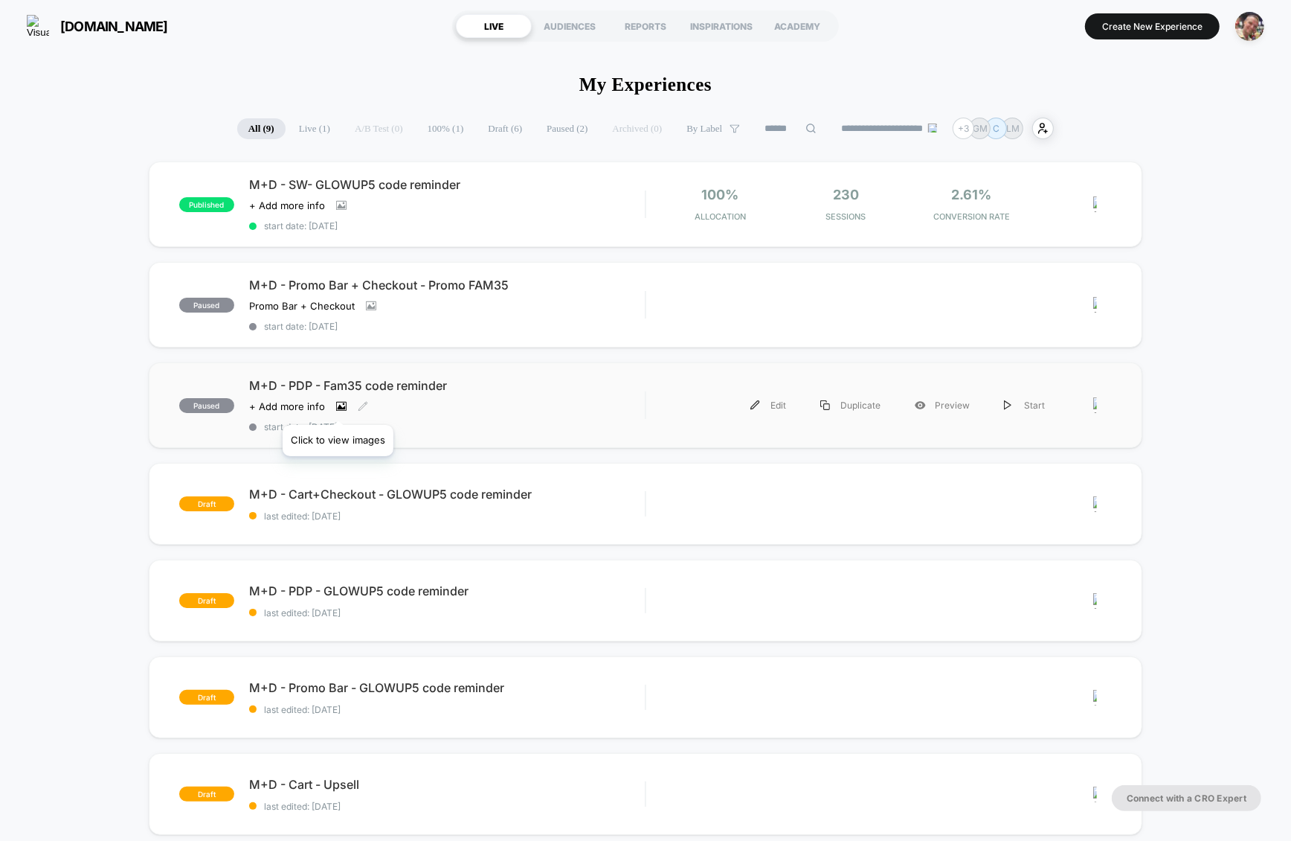
click at [338, 406] on icon at bounding box center [341, 406] width 10 height 10
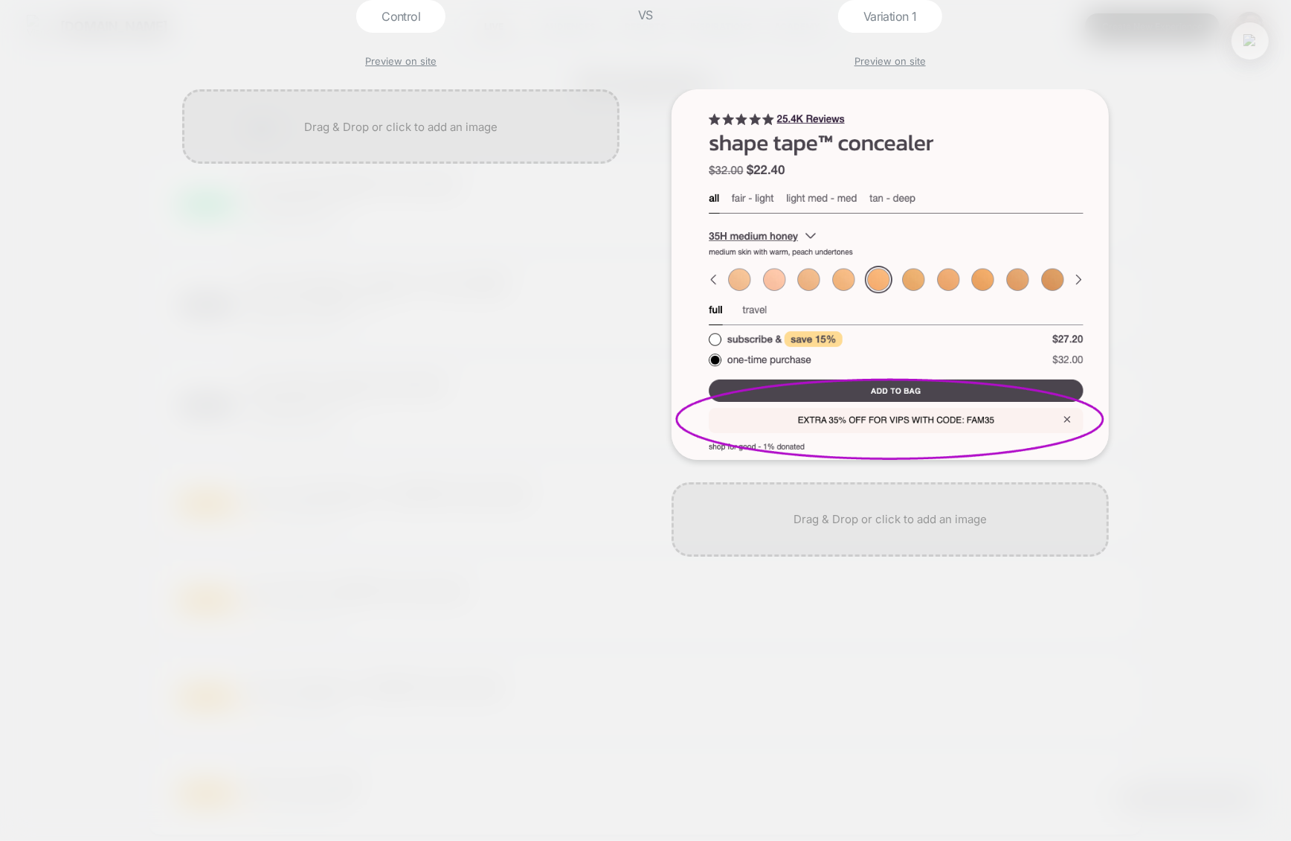
click at [1258, 42] on button at bounding box center [1250, 41] width 22 height 22
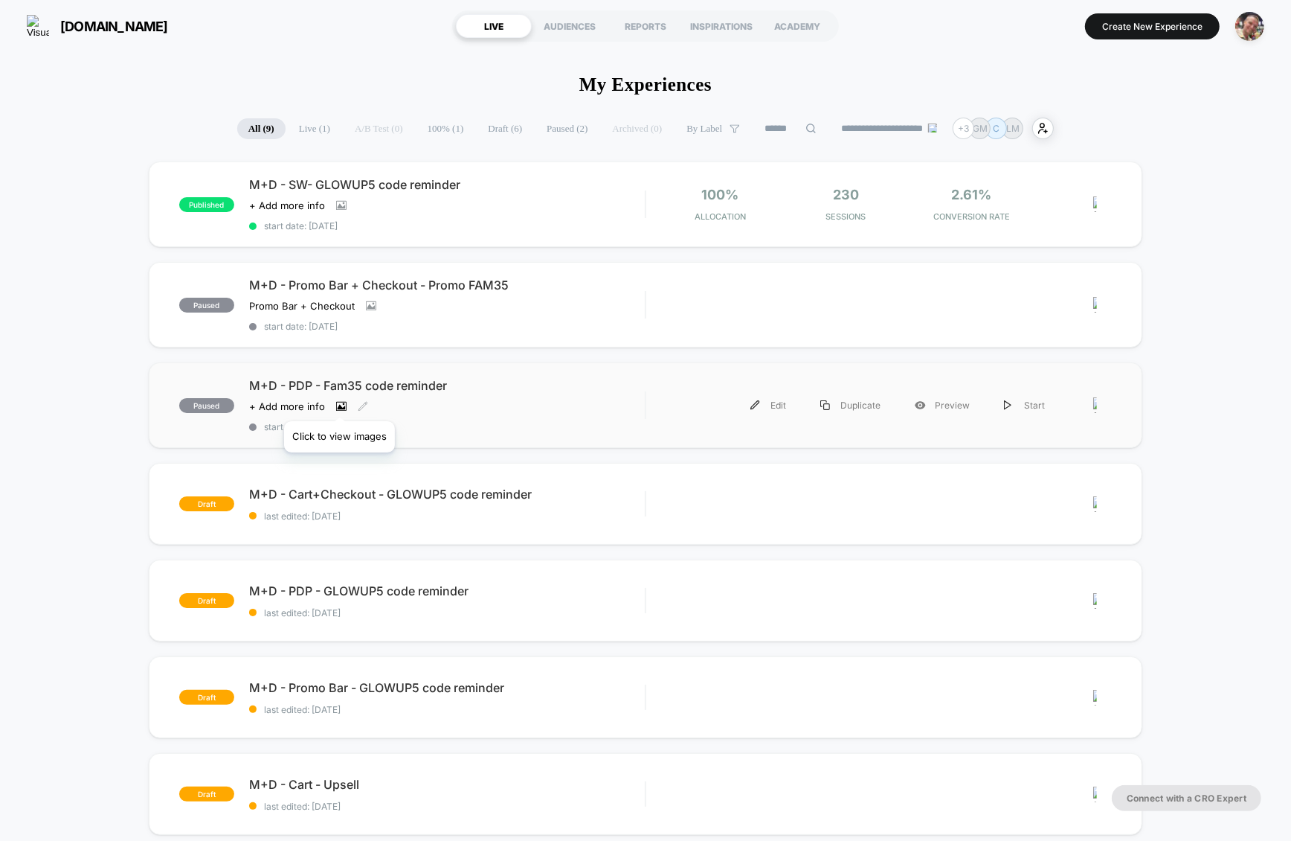
click at [339, 402] on icon at bounding box center [341, 406] width 10 height 10
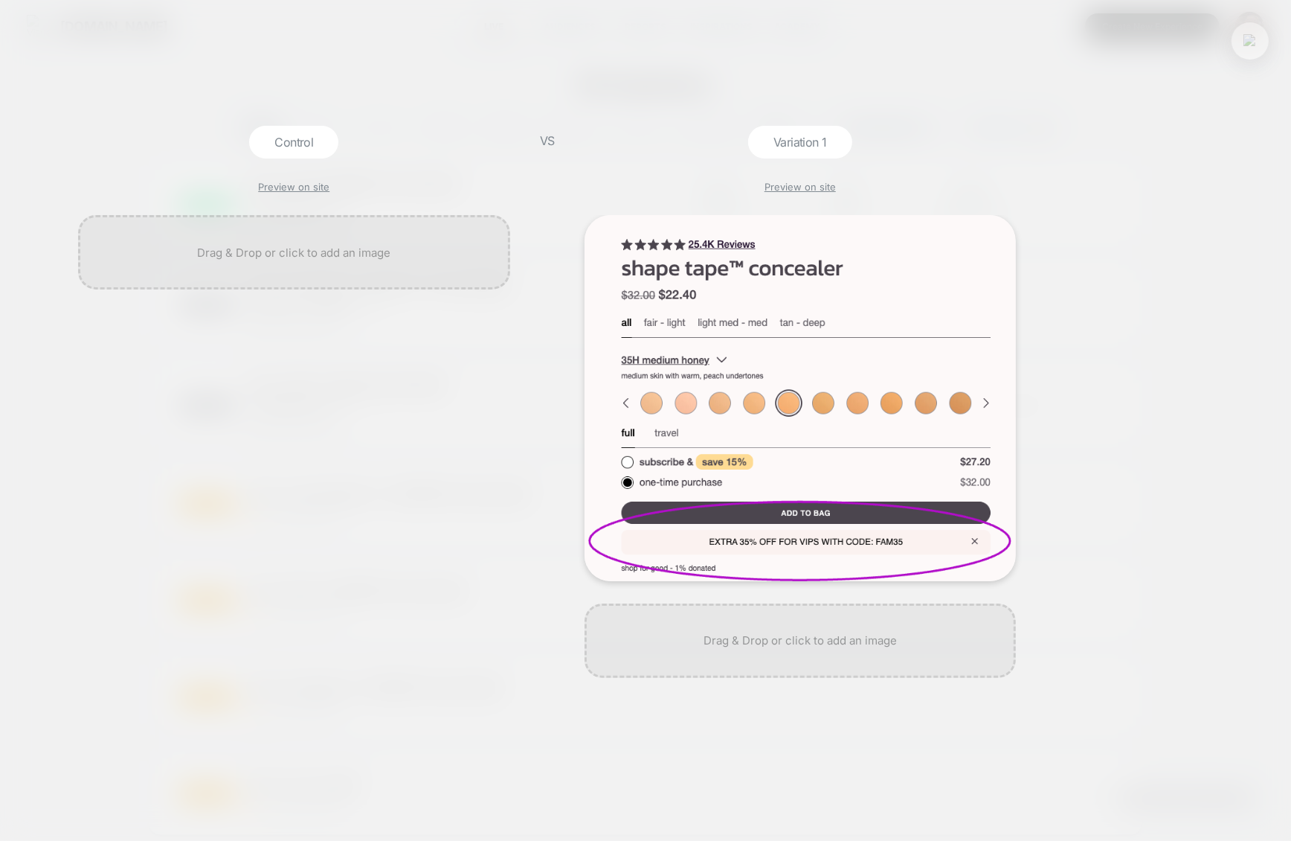
click at [1245, 44] on img at bounding box center [1250, 40] width 13 height 13
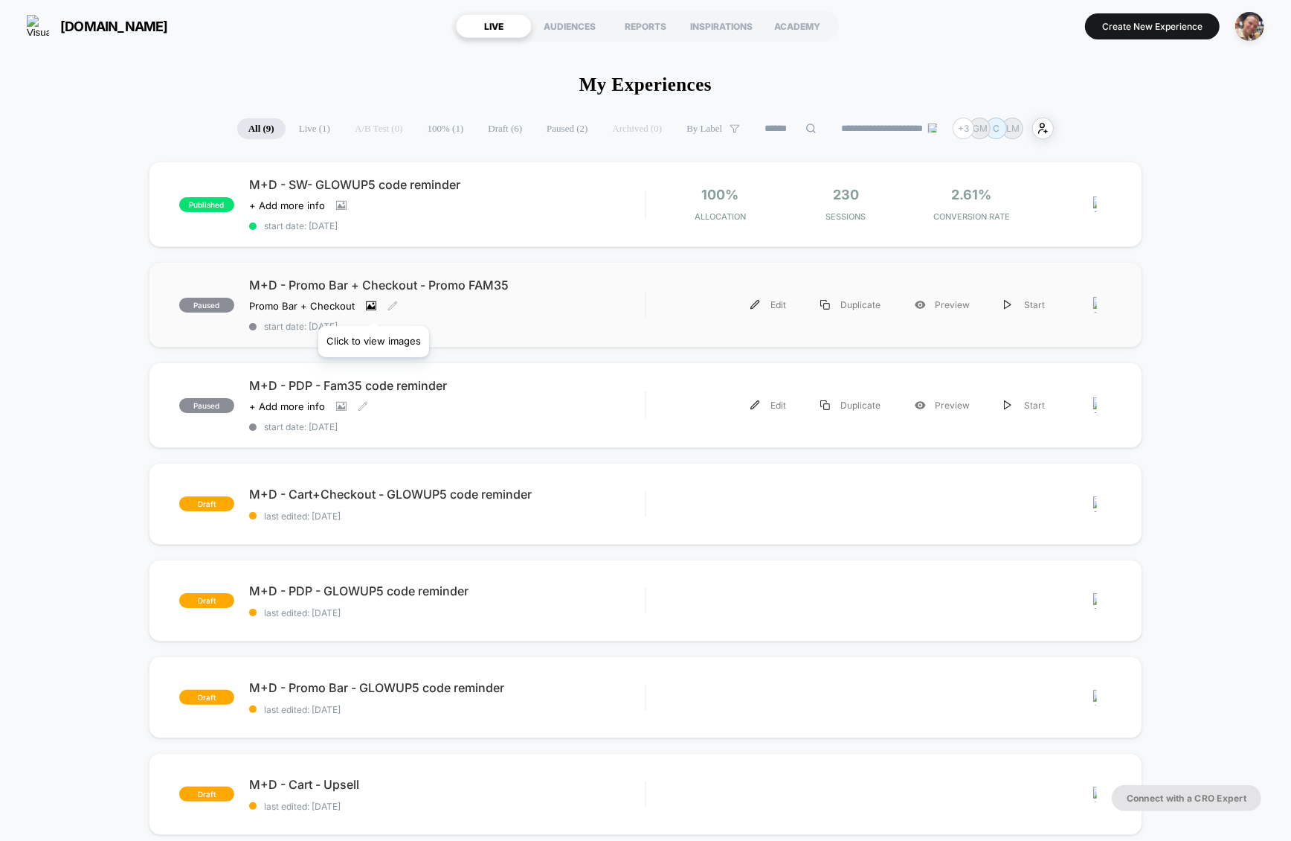
click at [373, 307] on icon at bounding box center [371, 305] width 10 height 9
click at [338, 208] on icon at bounding box center [341, 205] width 8 height 5
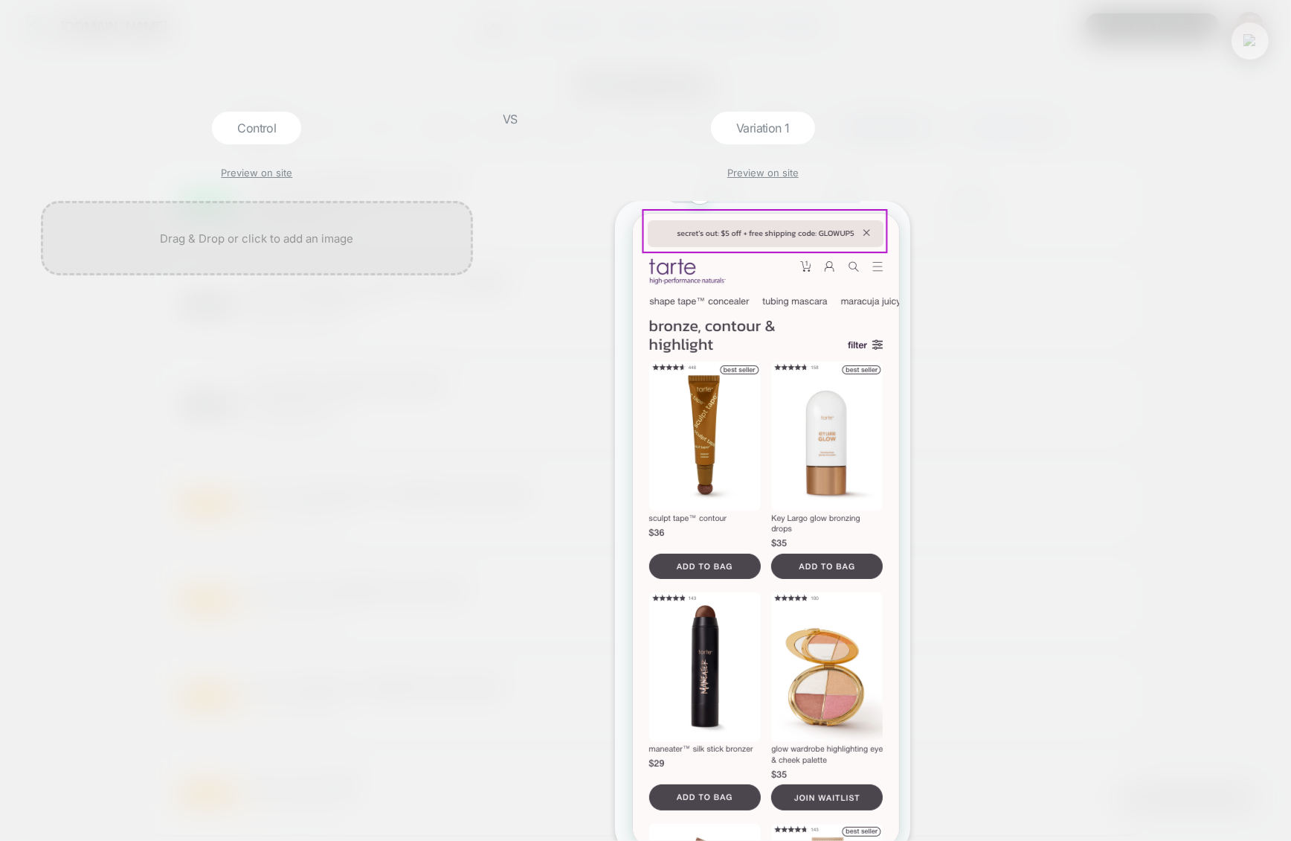
click at [1252, 42] on img at bounding box center [1250, 40] width 13 height 13
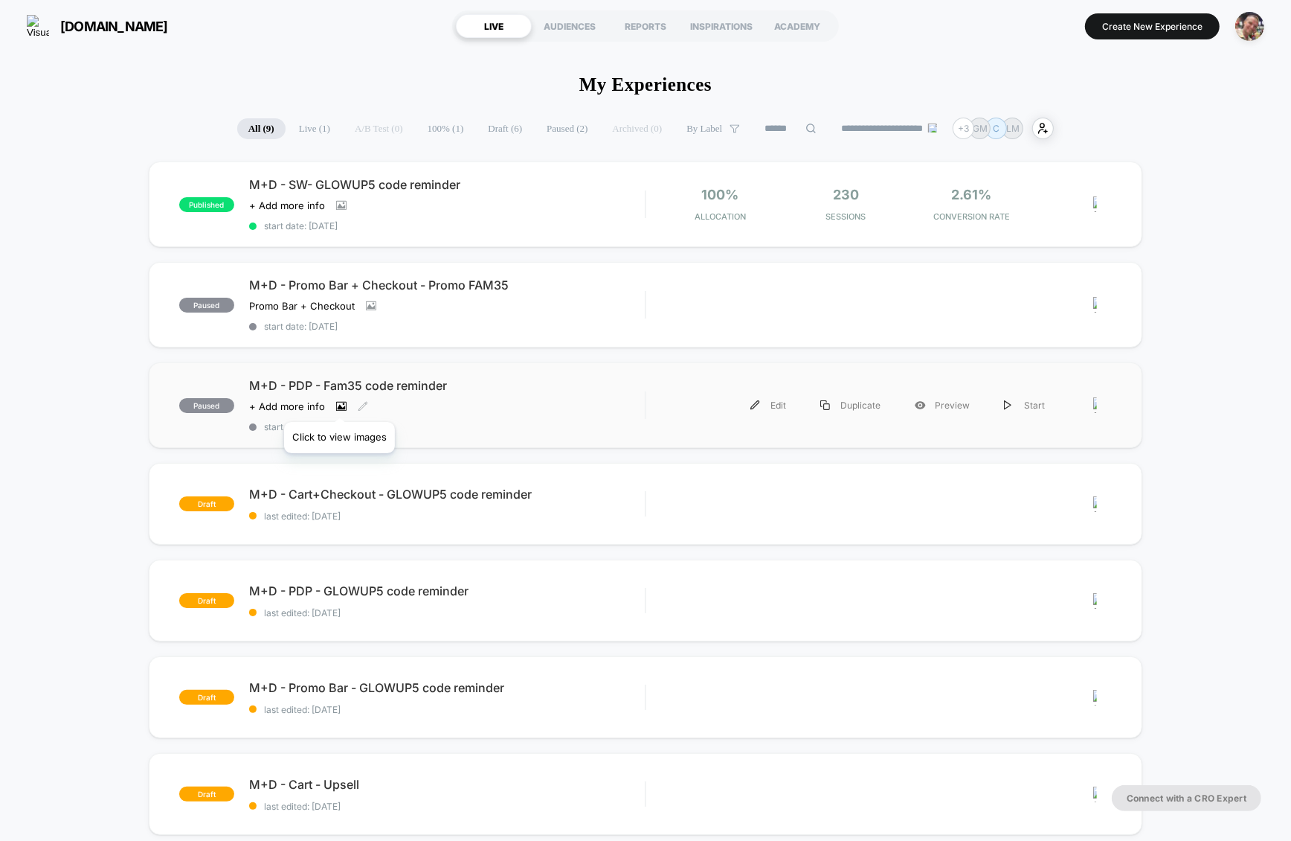
click at [339, 403] on icon at bounding box center [341, 406] width 10 height 10
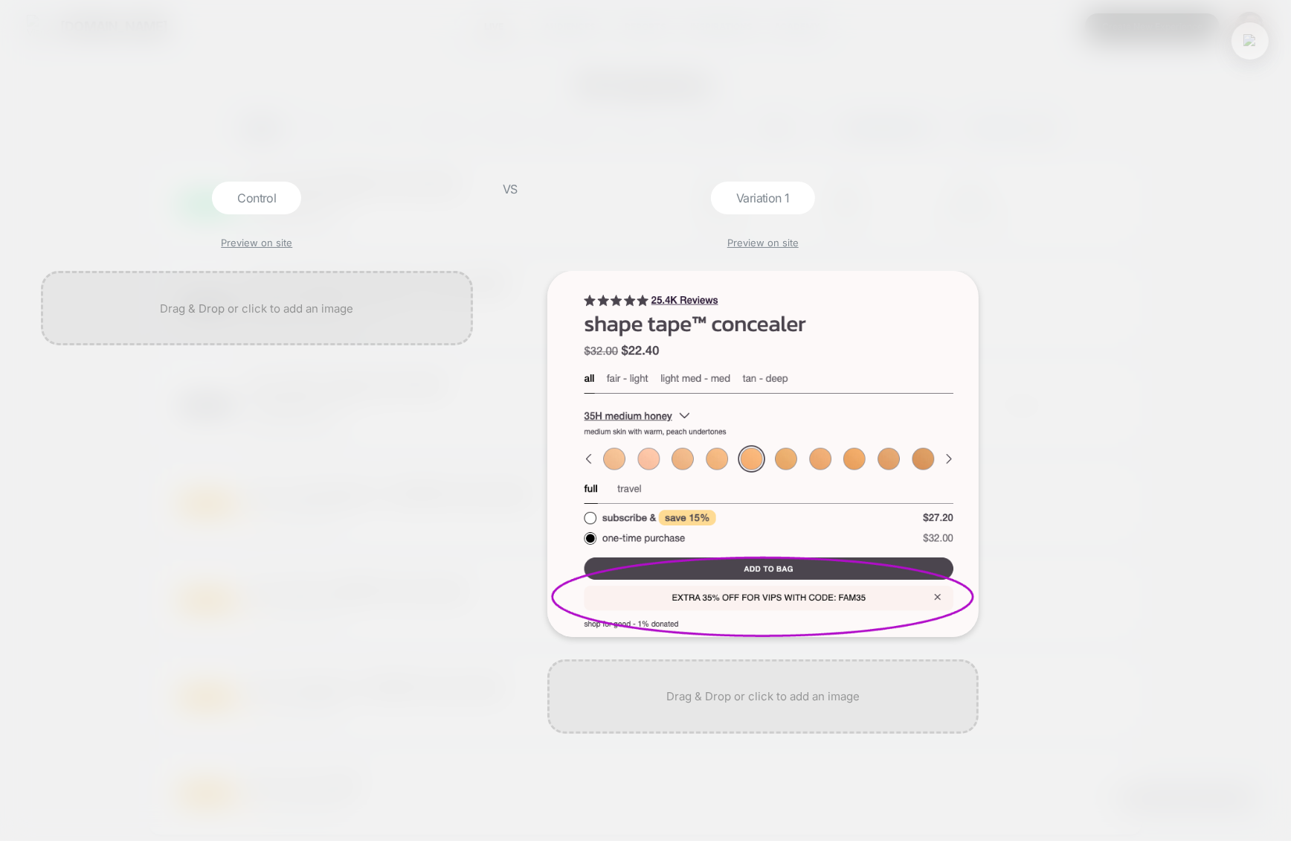
click at [1258, 42] on button at bounding box center [1250, 41] width 22 height 22
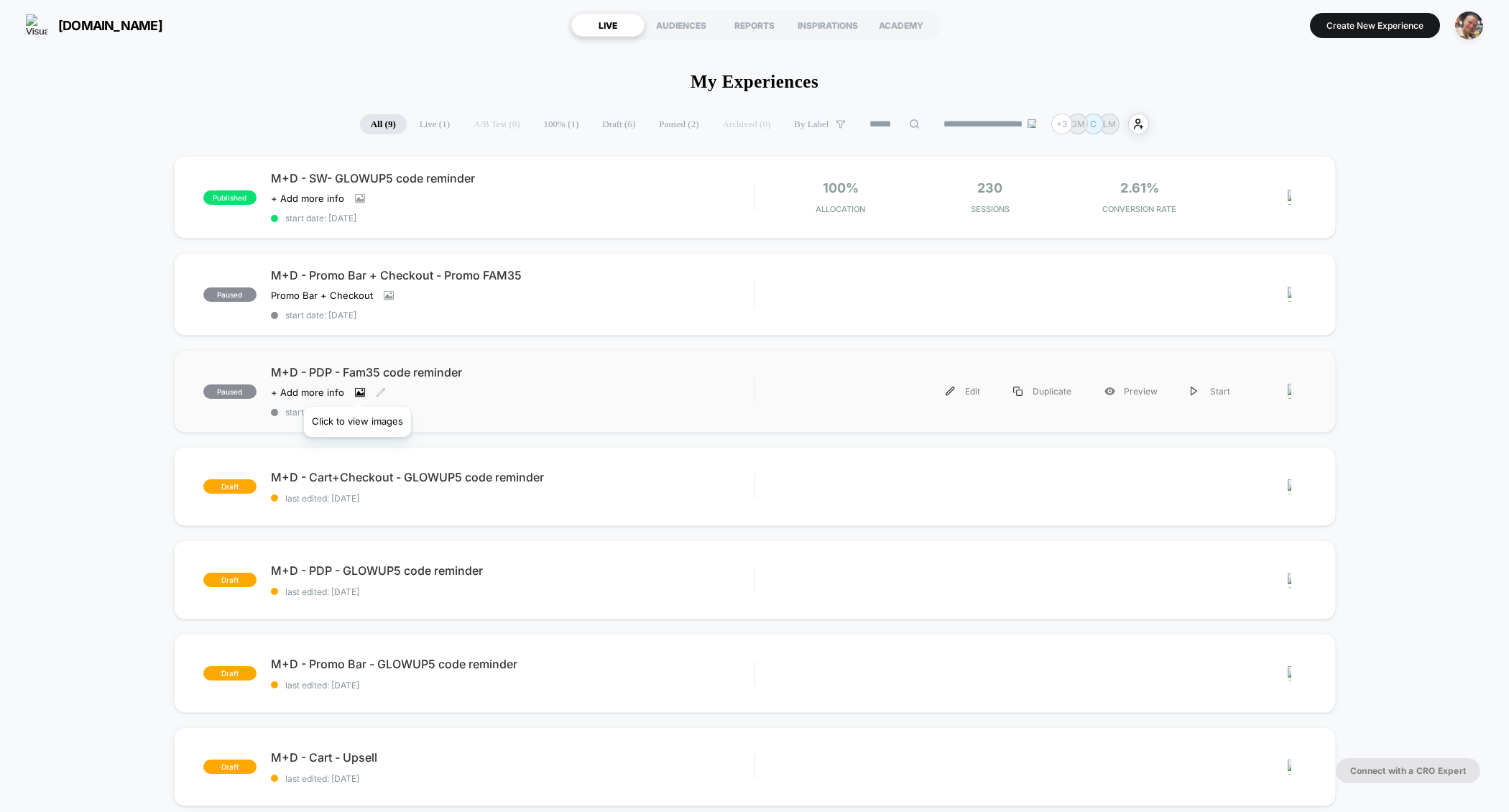
click at [357, 390] on icon at bounding box center [359, 392] width 8 height 5
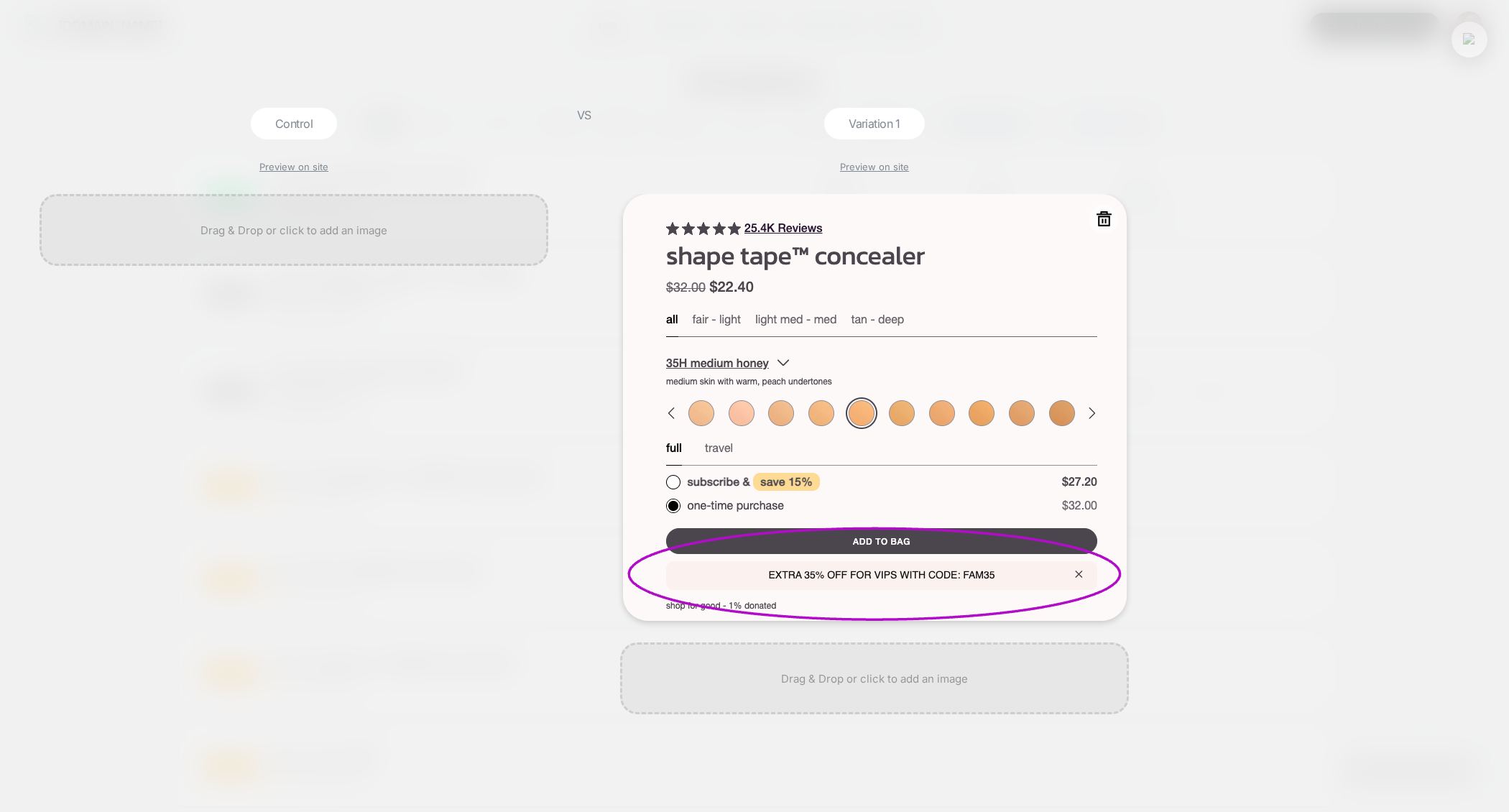
click at [916, 328] on img at bounding box center [874, 407] width 503 height 427
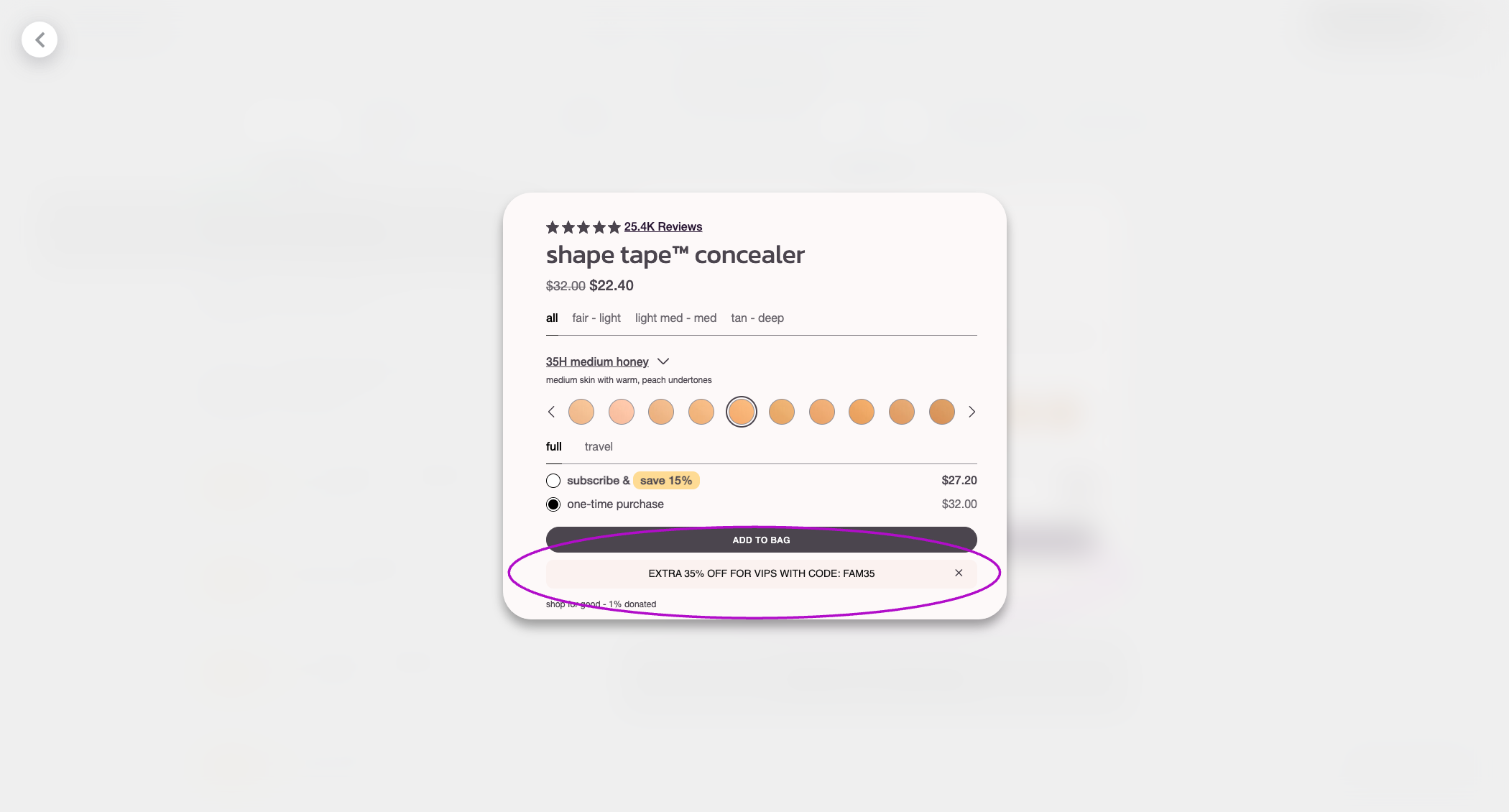
click at [32, 36] on icon at bounding box center [40, 40] width 18 height 18
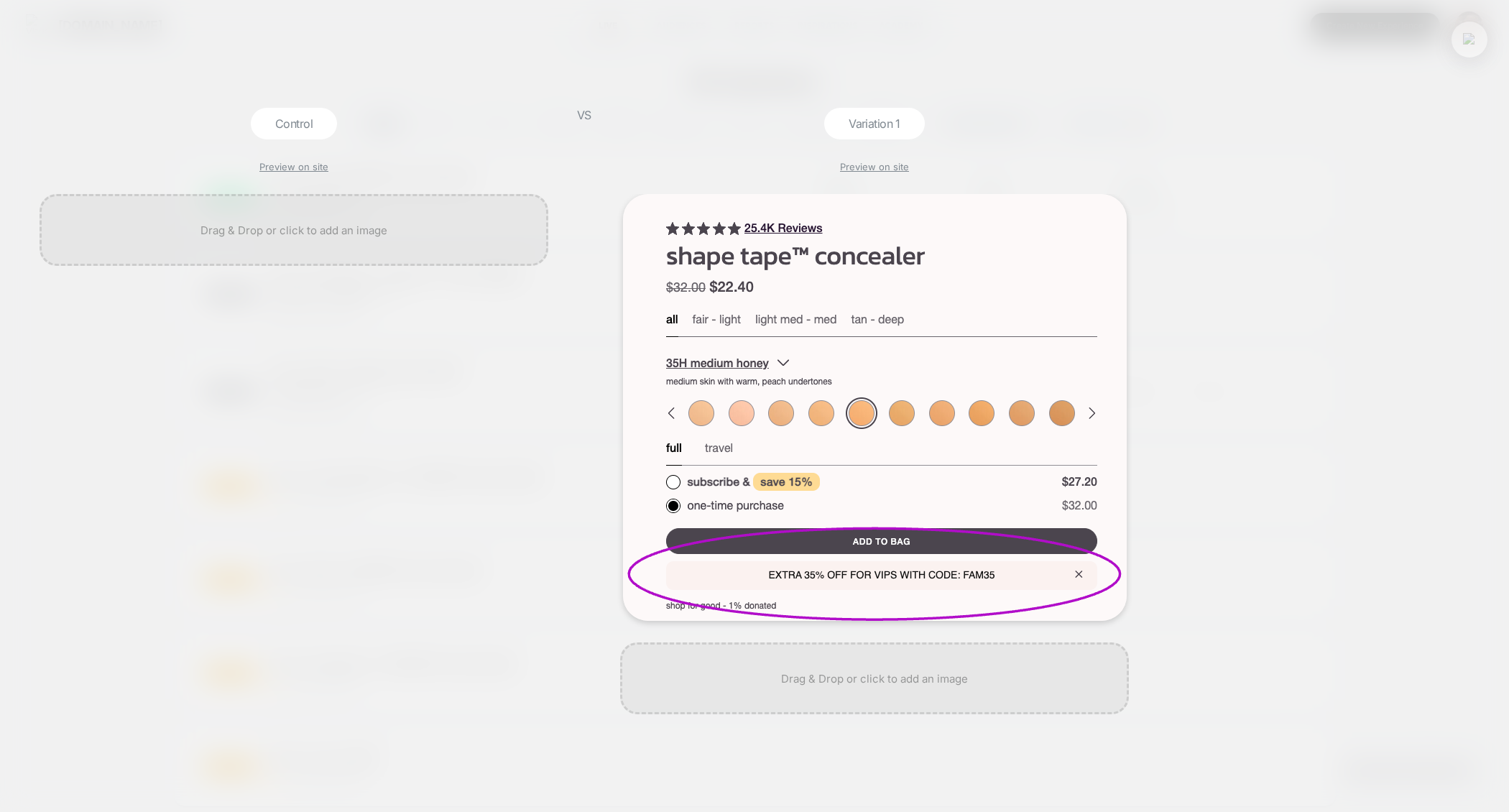
click at [1466, 44] on img at bounding box center [1469, 39] width 13 height 13
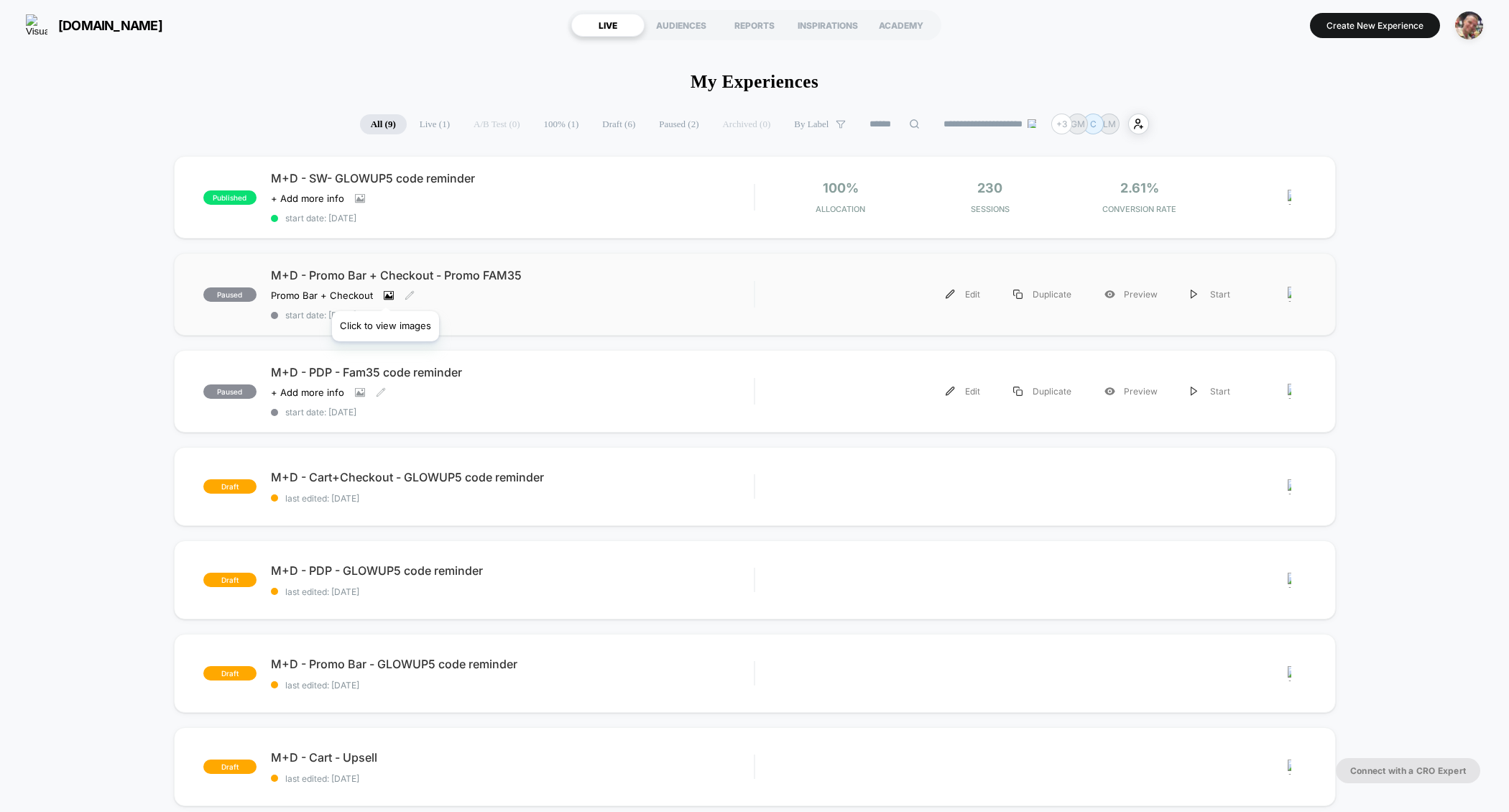
click at [385, 294] on icon at bounding box center [388, 295] width 8 height 5
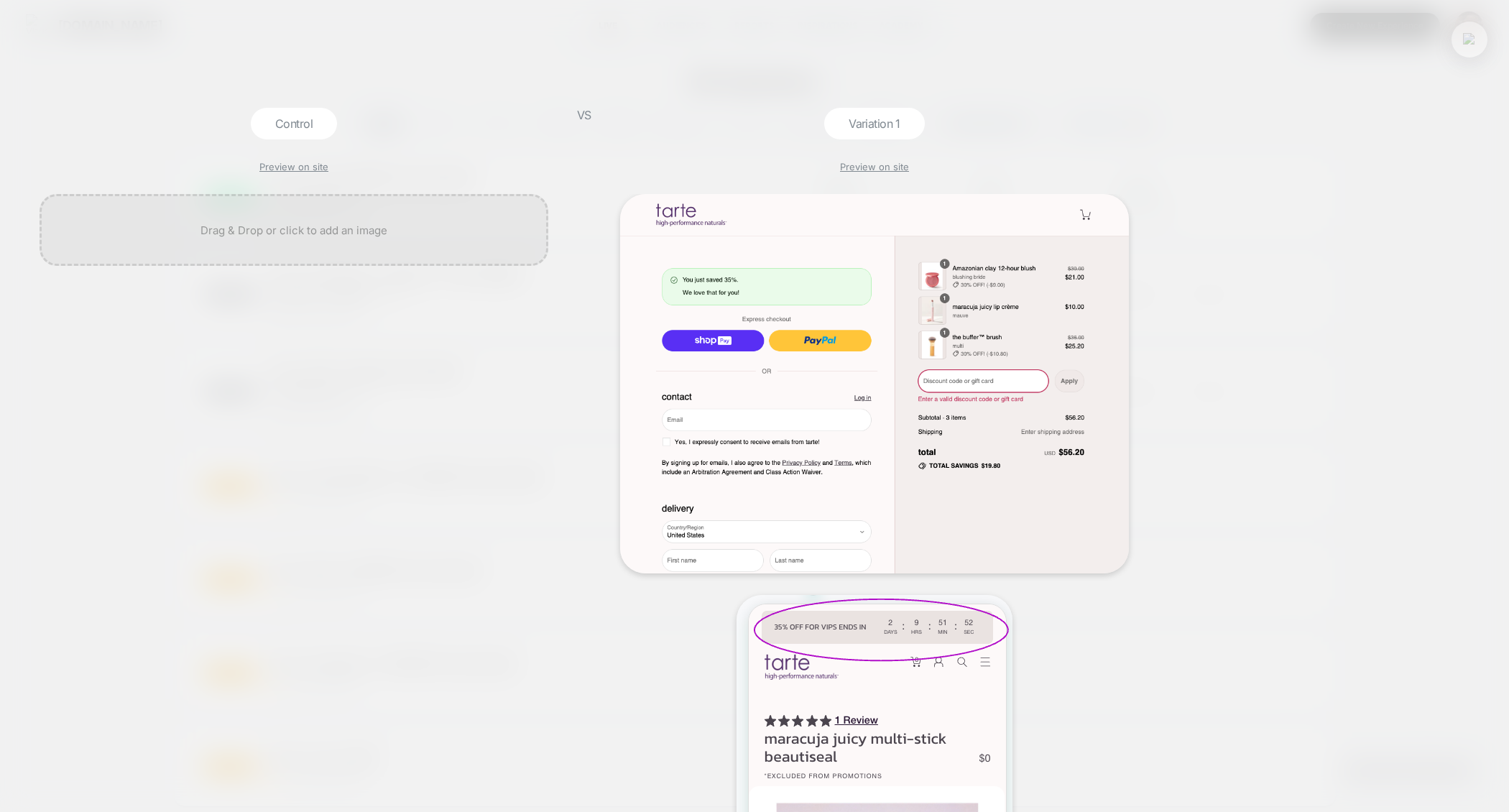
click at [1471, 33] on img at bounding box center [1469, 39] width 13 height 13
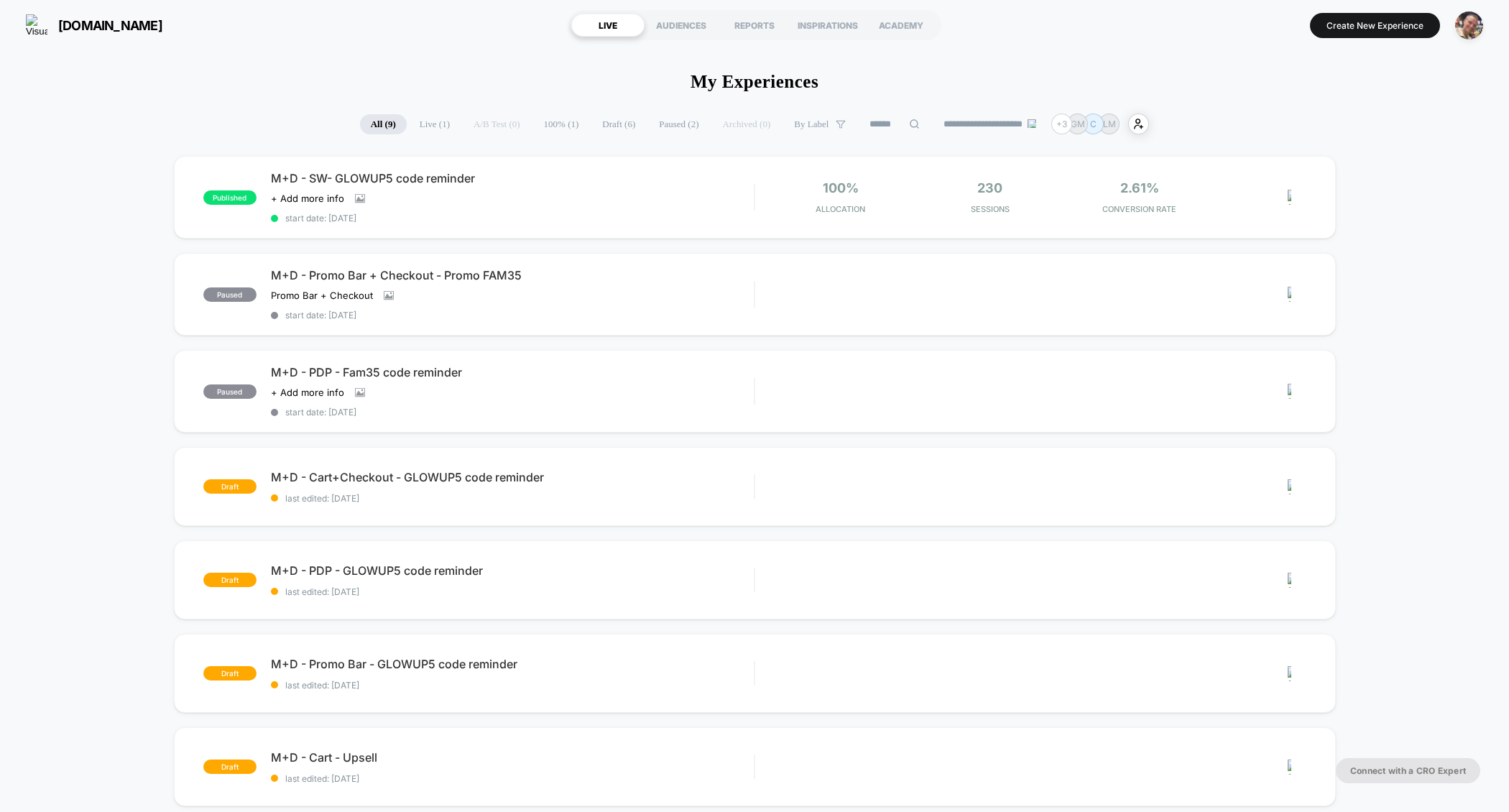
click at [655, 124] on span "Paused ( 2 )" at bounding box center [678, 124] width 61 height 20
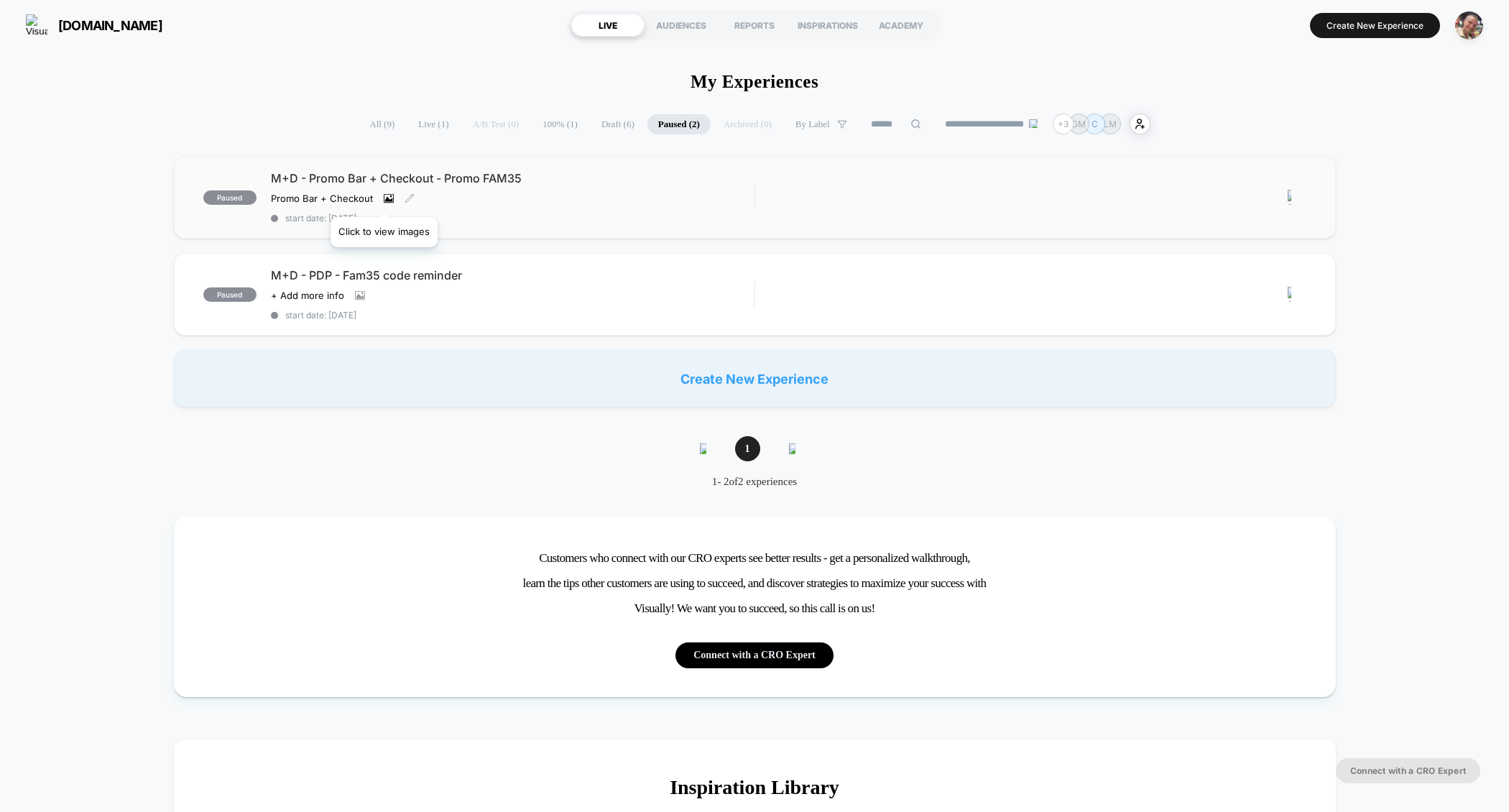
click at [384, 199] on icon at bounding box center [388, 198] width 8 height 5
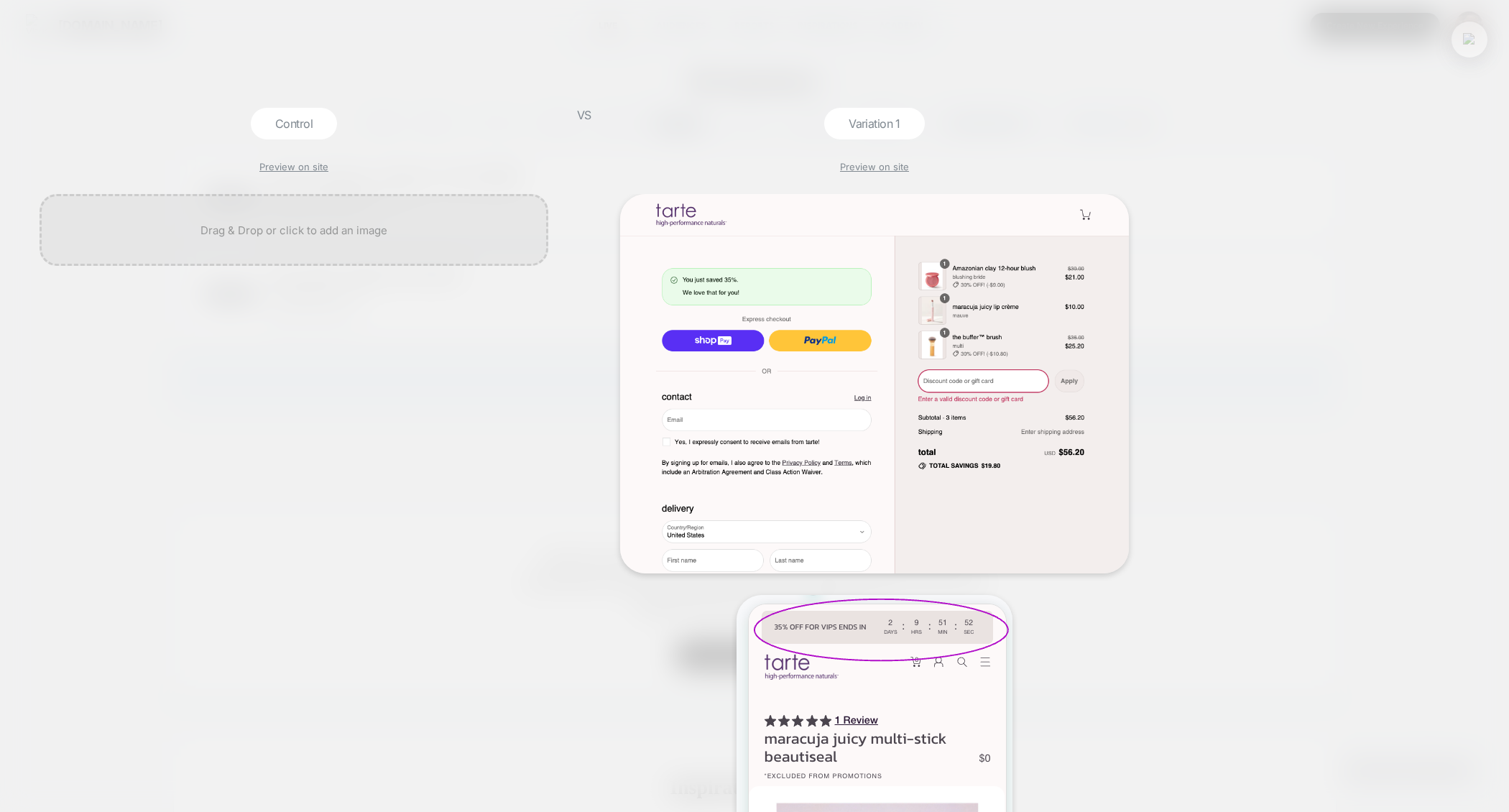
click at [1467, 38] on img at bounding box center [1469, 39] width 13 height 13
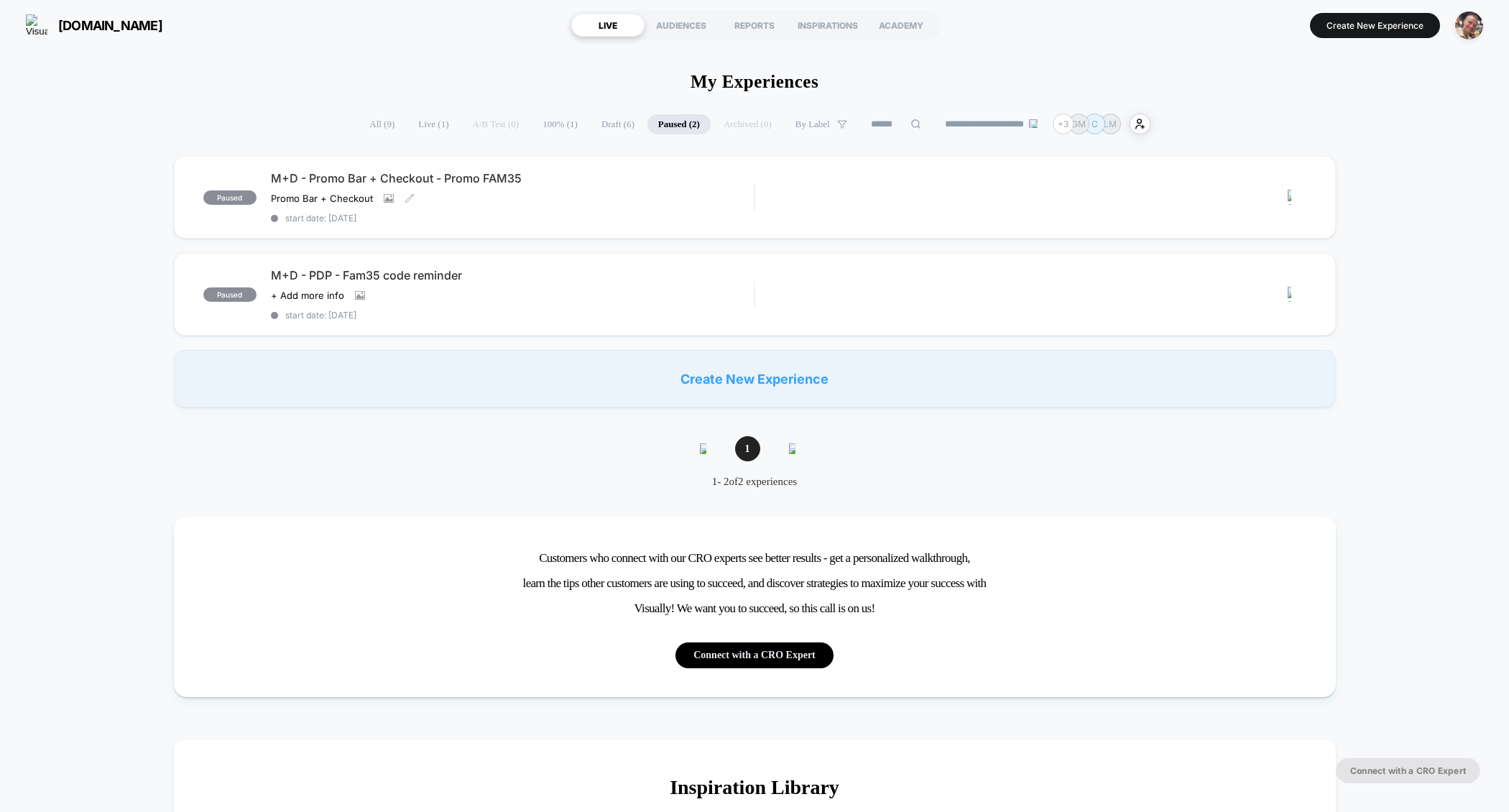
click at [413, 126] on span "Live ( 1 )" at bounding box center [434, 124] width 52 height 20
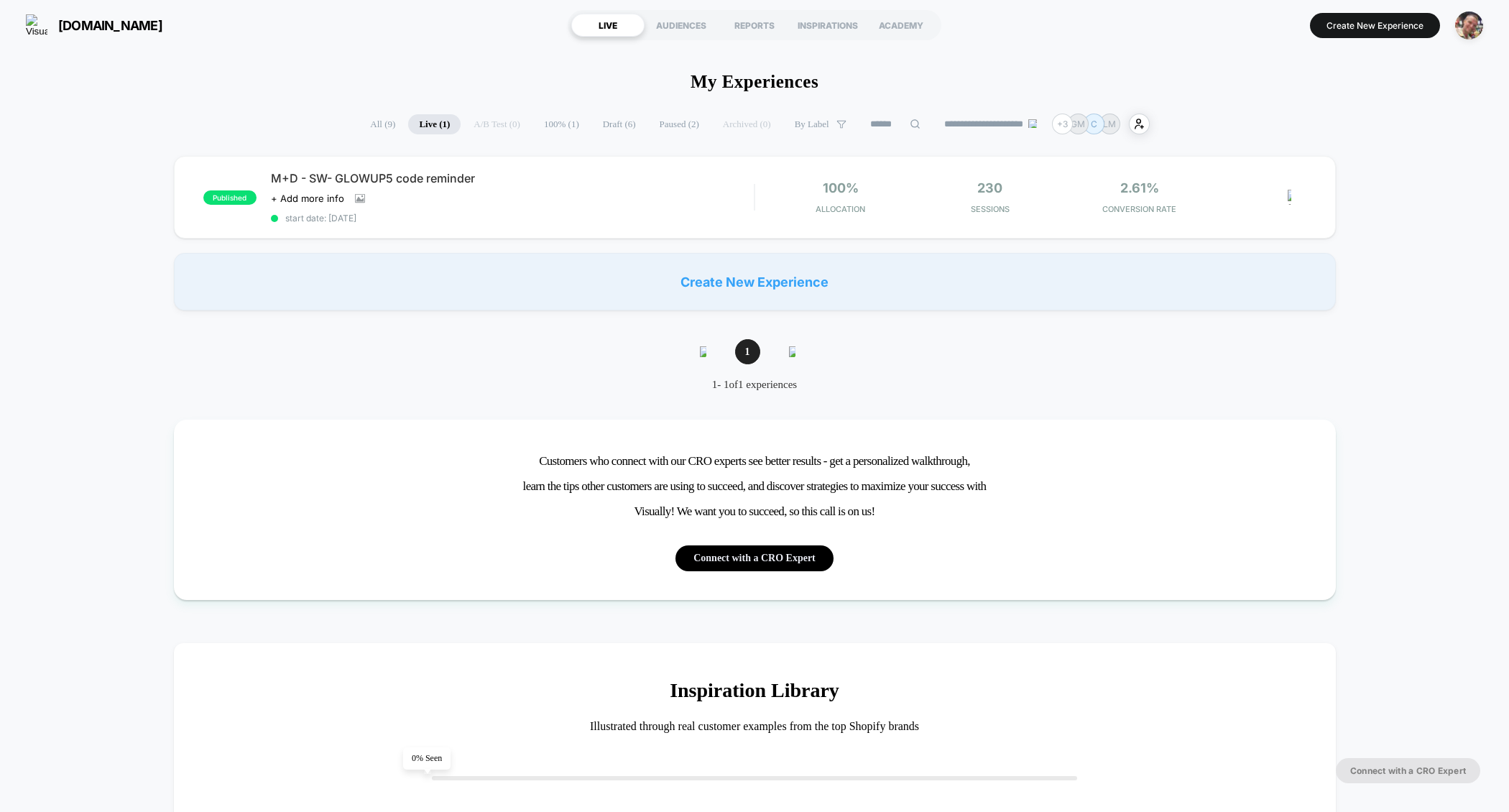
click at [368, 129] on span "All ( 9 )" at bounding box center [383, 124] width 46 height 20
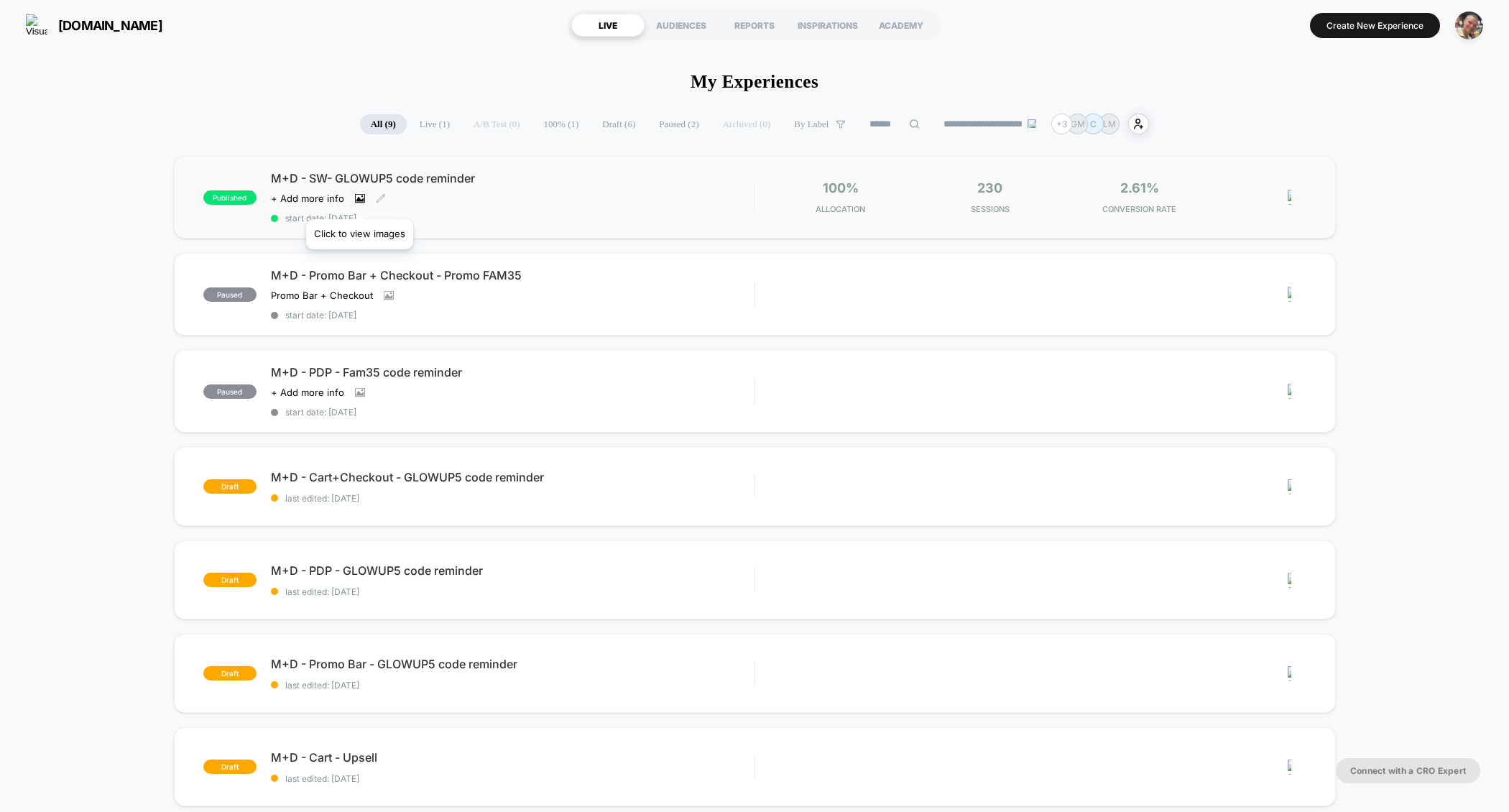
click at [358, 201] on icon at bounding box center [359, 198] width 10 height 10
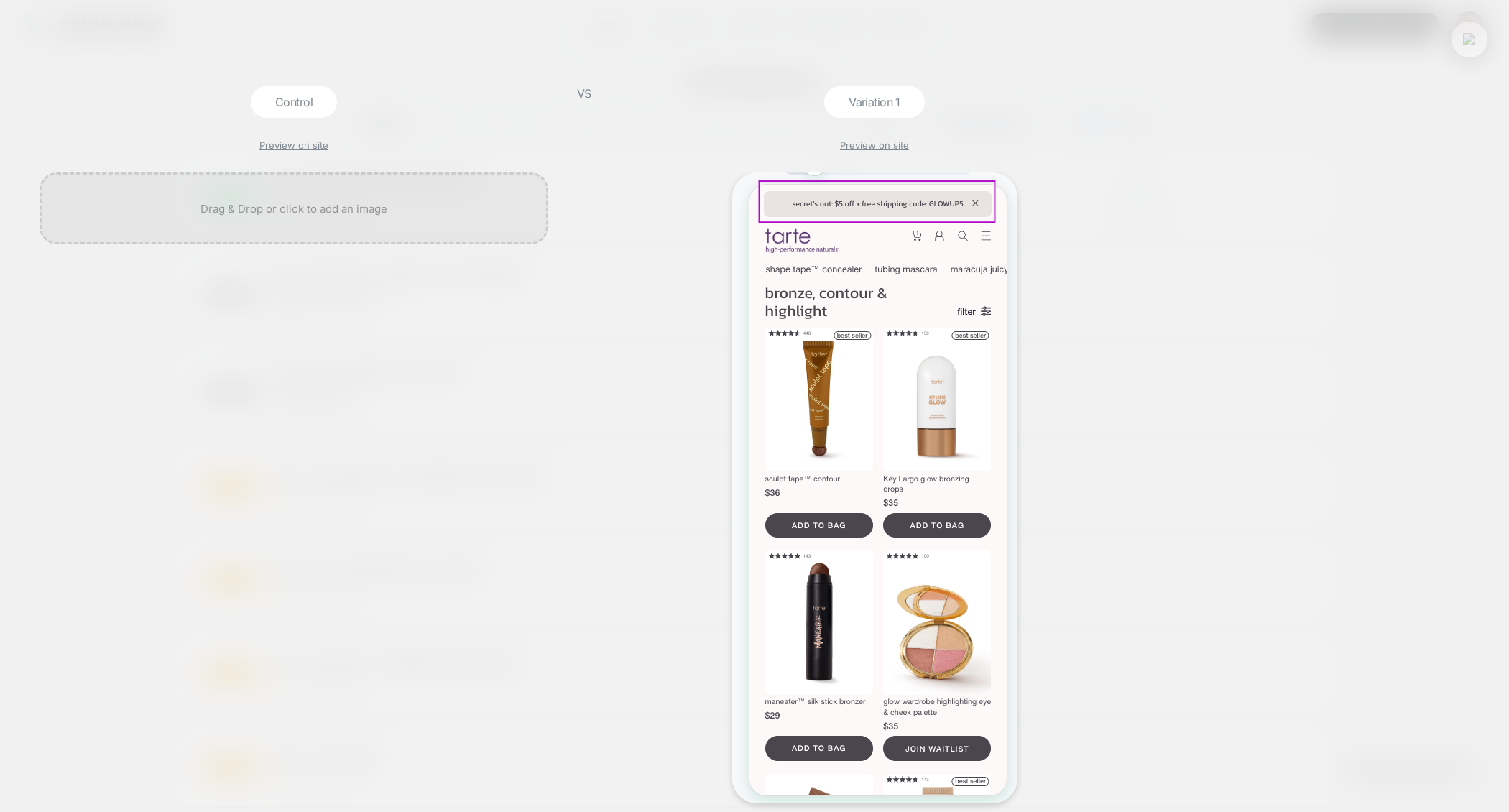
click at [1472, 45] on button at bounding box center [1469, 40] width 21 height 21
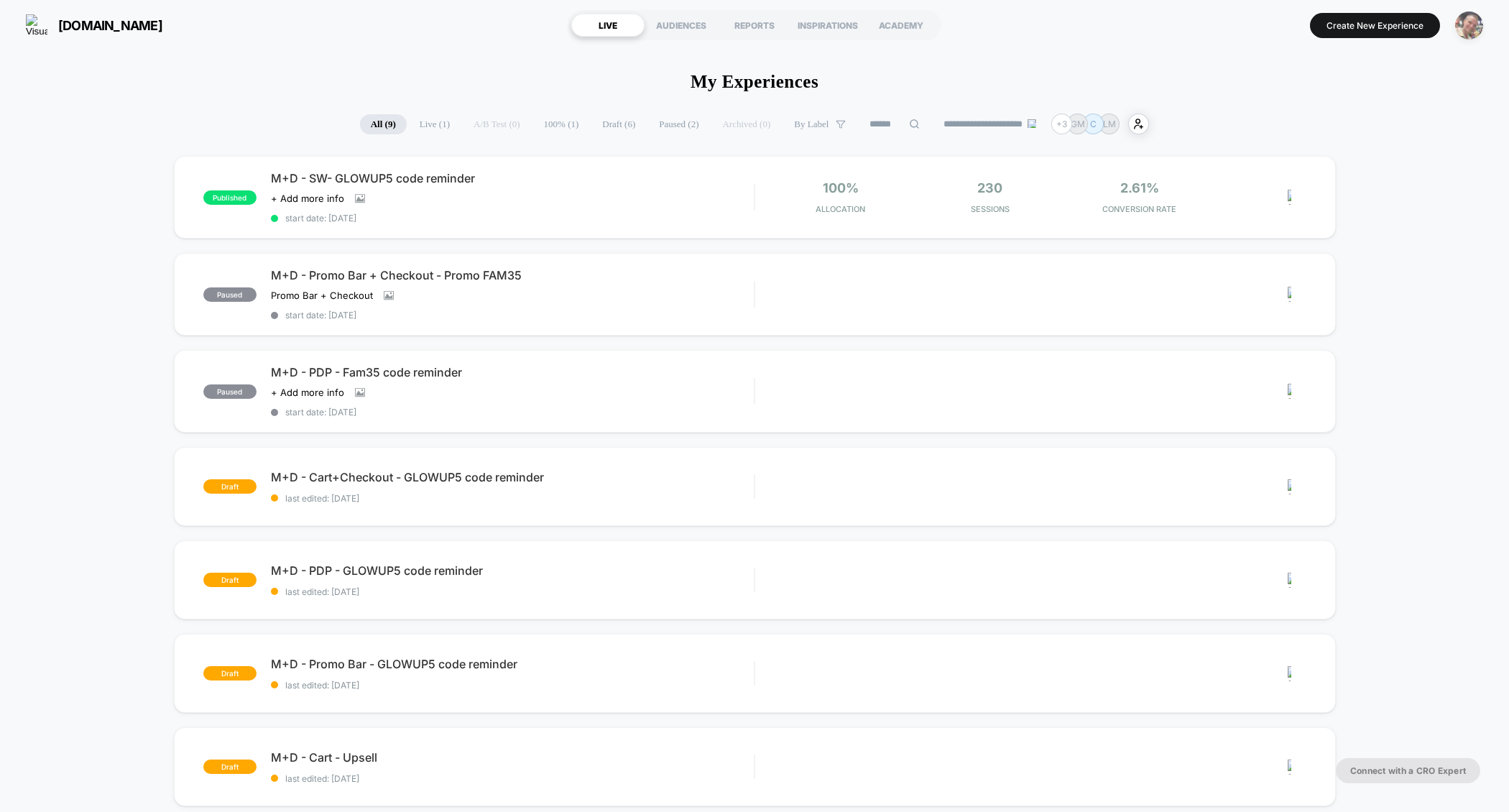
click at [1467, 29] on img "button" at bounding box center [1468, 25] width 28 height 28
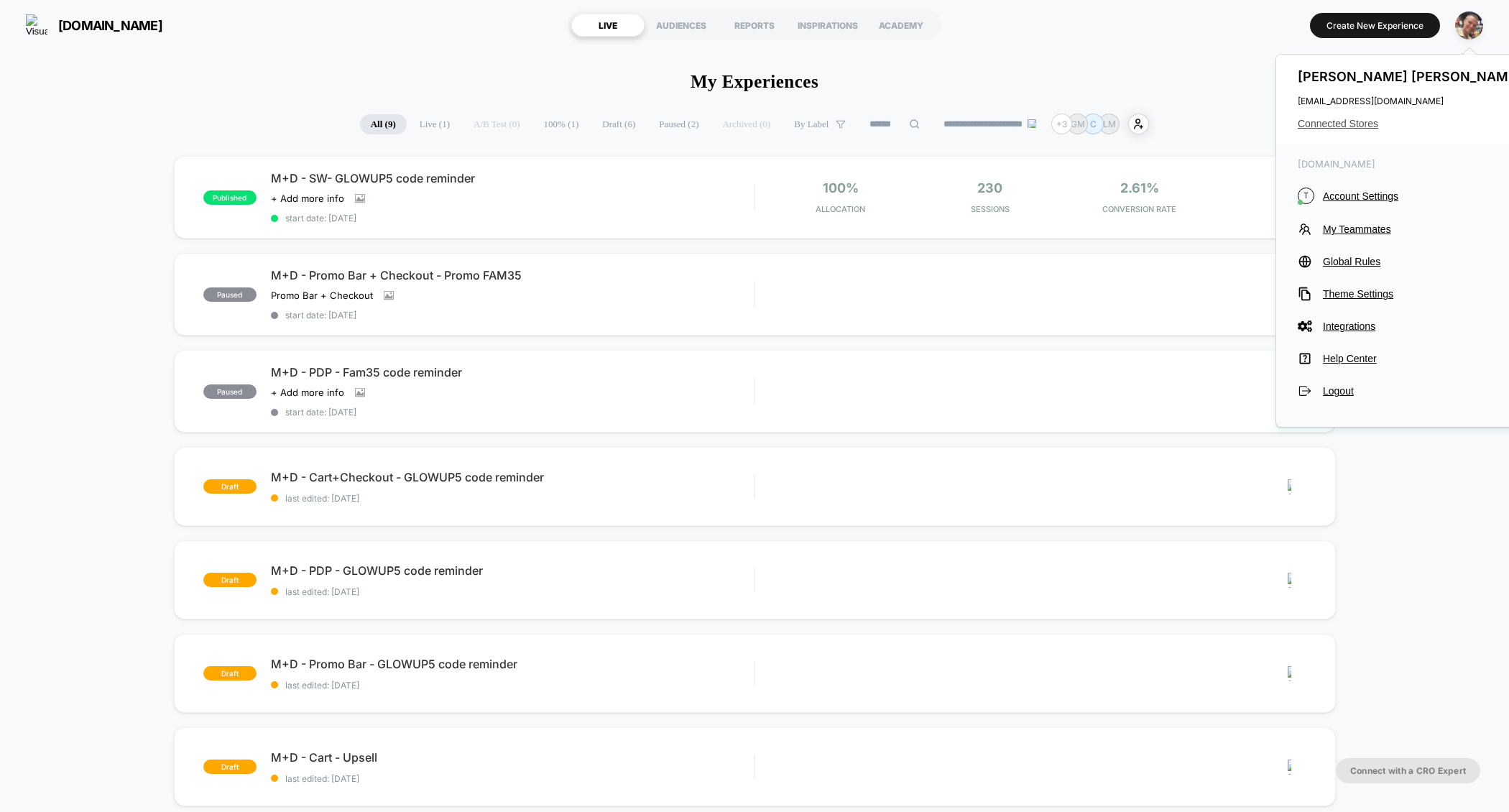
click at [1357, 123] on span "Connected Stores" at bounding box center [1411, 124] width 227 height 12
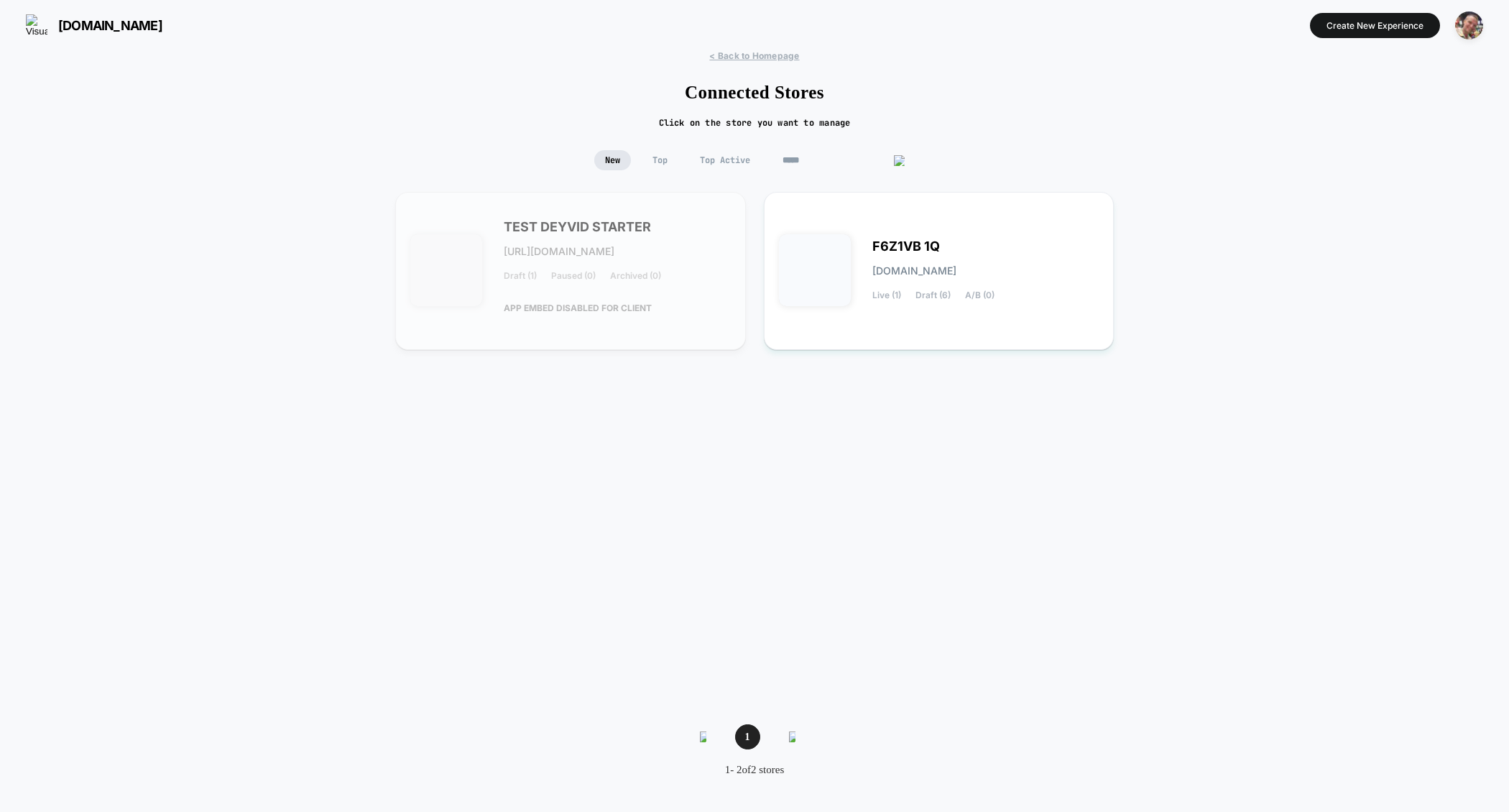
click at [828, 164] on input "*****" at bounding box center [843, 159] width 144 height 20
type input "*"
type input "******"
click at [625, 524] on div "ORTHOFEET orthofeet.myshopify.com Live (0) Draft (72) A/B (0)" at bounding box center [616, 544] width 227 height 59
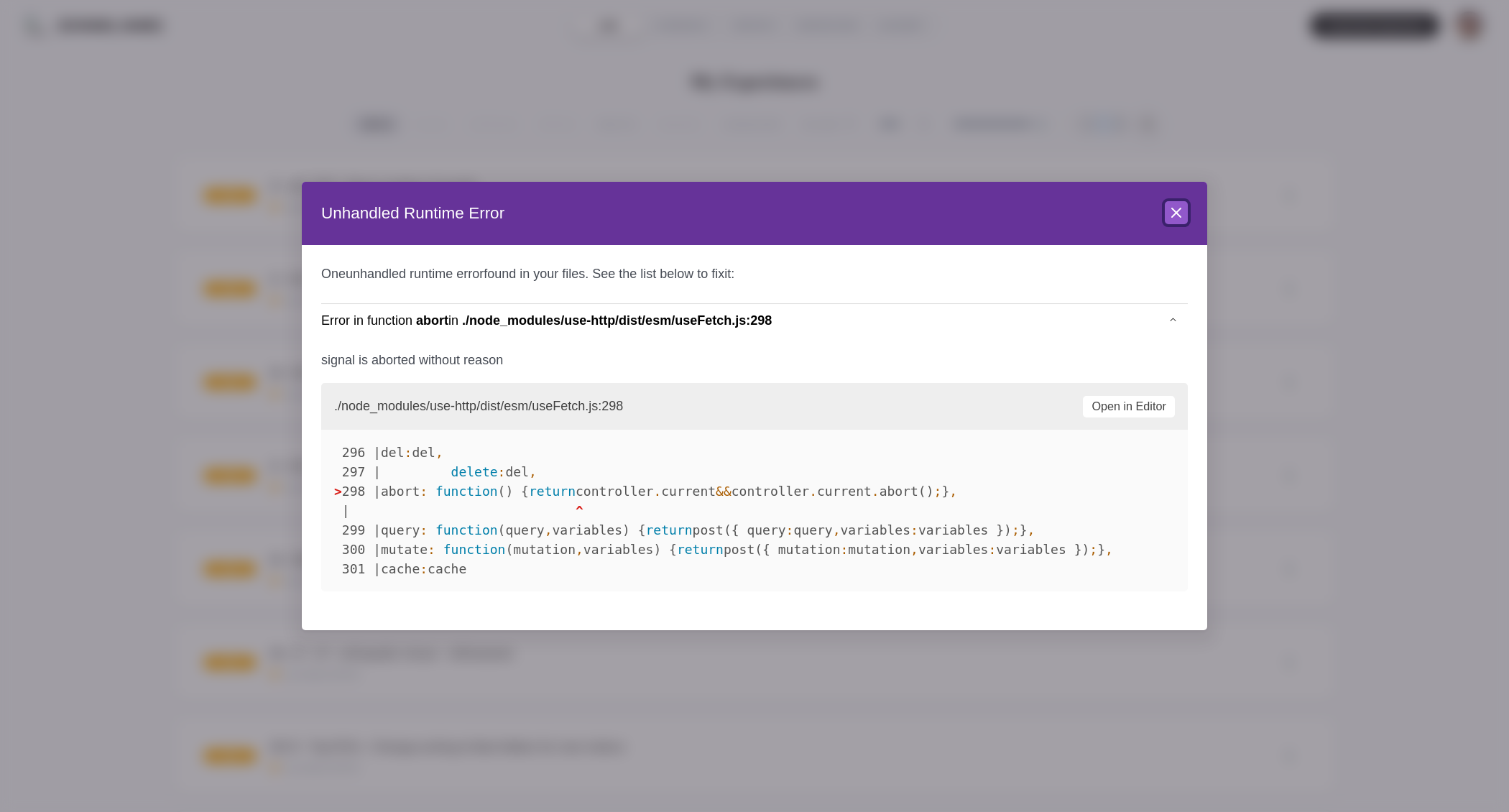
click at [1182, 214] on icon at bounding box center [1177, 212] width 17 height 17
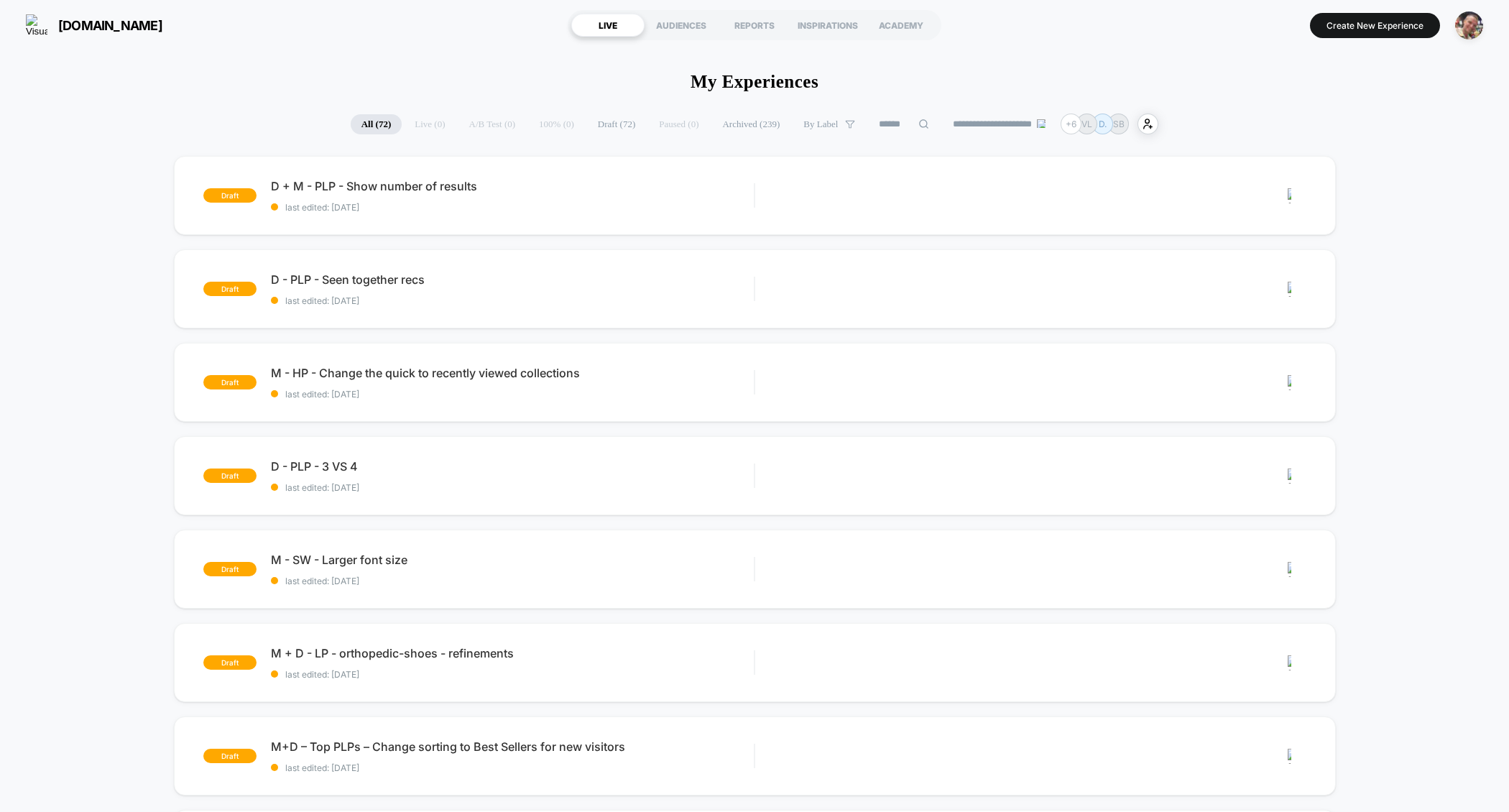
click at [608, 124] on span "Draft ( 72 )" at bounding box center [616, 124] width 59 height 20
click at [515, 202] on span "last edited: 7/10/2025" at bounding box center [512, 207] width 484 height 11
click at [1472, 28] on img "button" at bounding box center [1468, 25] width 28 height 28
click at [1467, 24] on img "button" at bounding box center [1468, 25] width 28 height 28
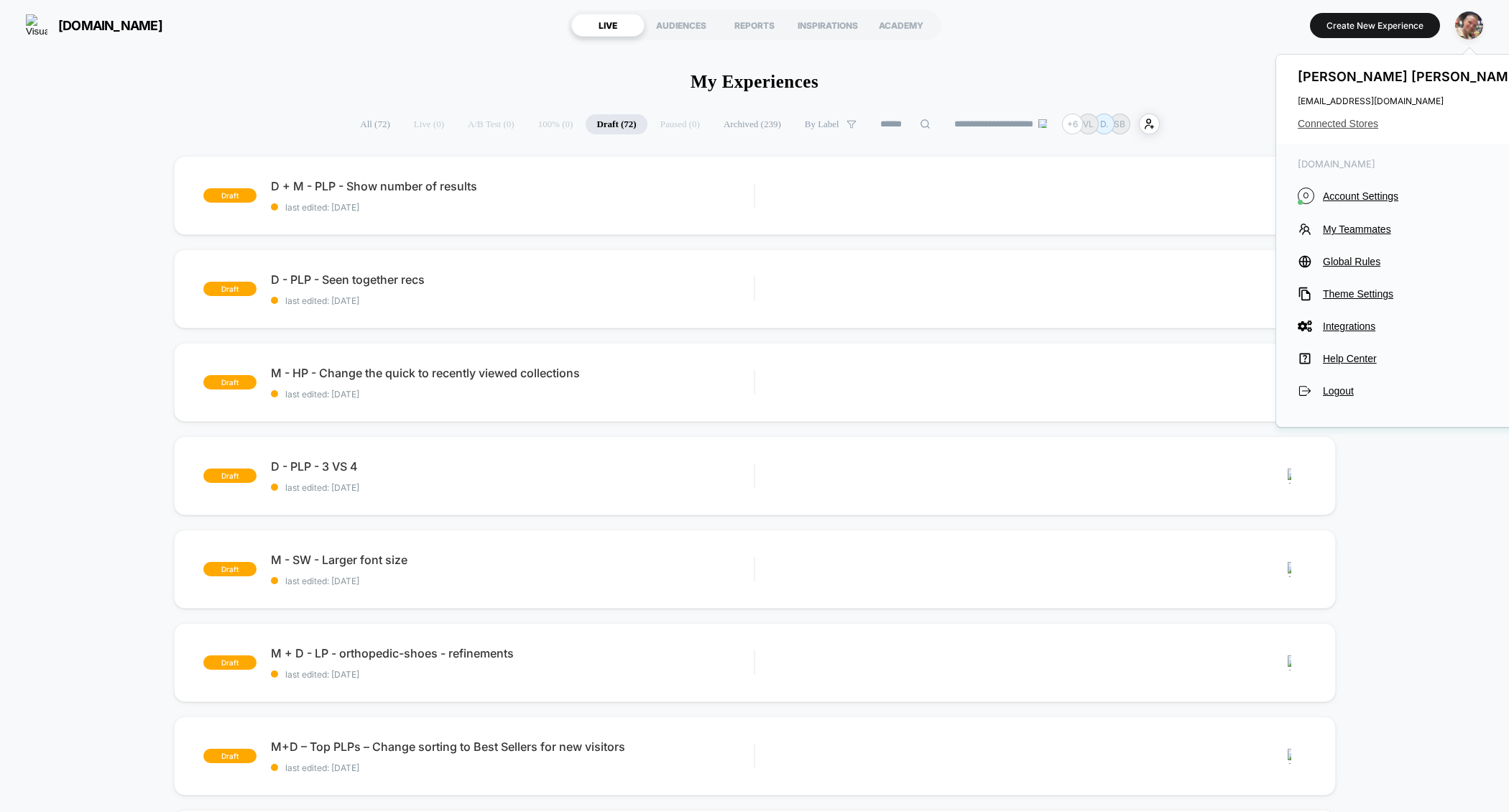
click at [1352, 126] on span "Connected Stores" at bounding box center [1411, 124] width 227 height 12
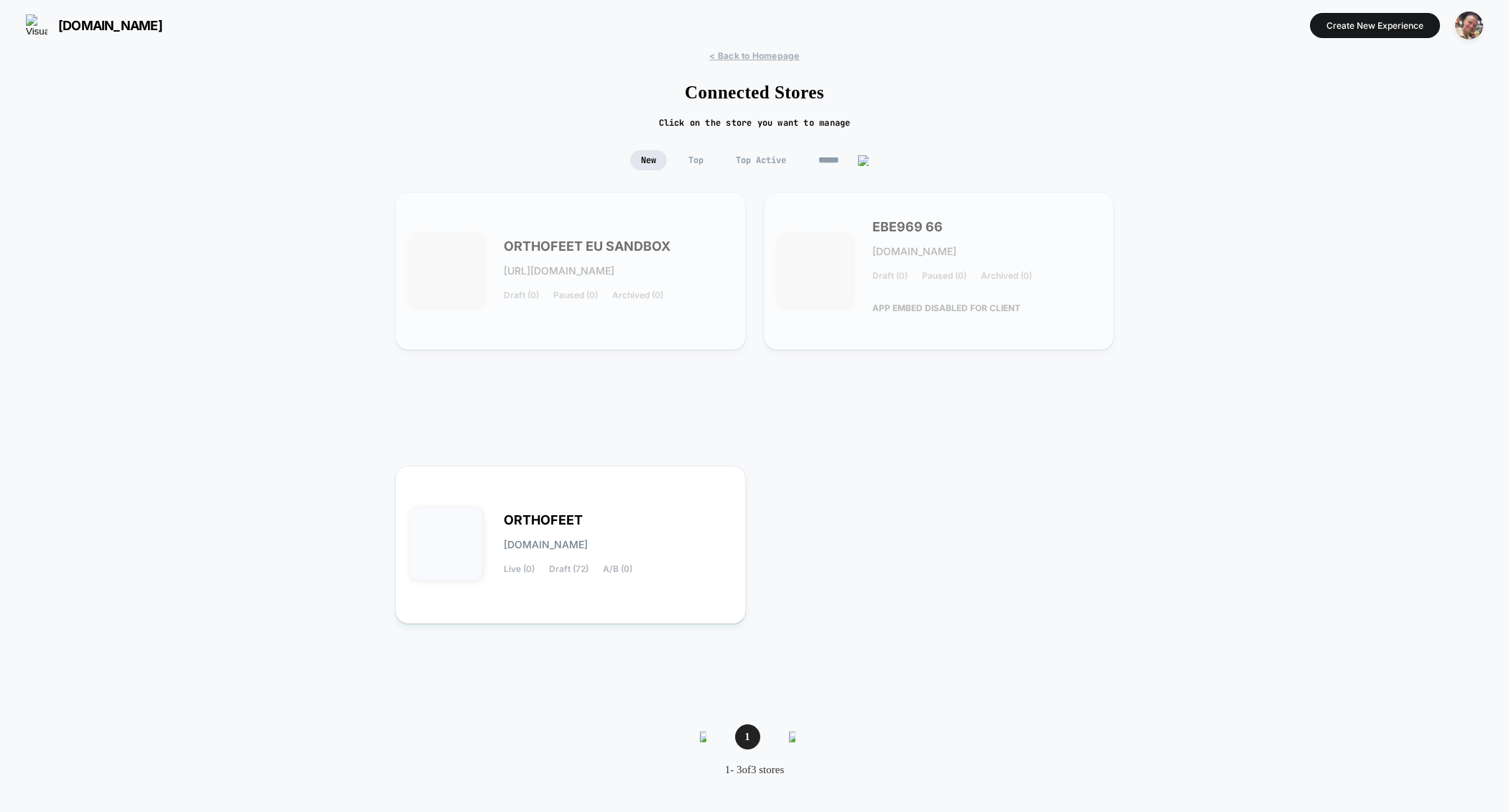
click at [837, 160] on input "******" at bounding box center [843, 159] width 71 height 20
click at [837, 160] on input "******" at bounding box center [843, 159] width 144 height 20
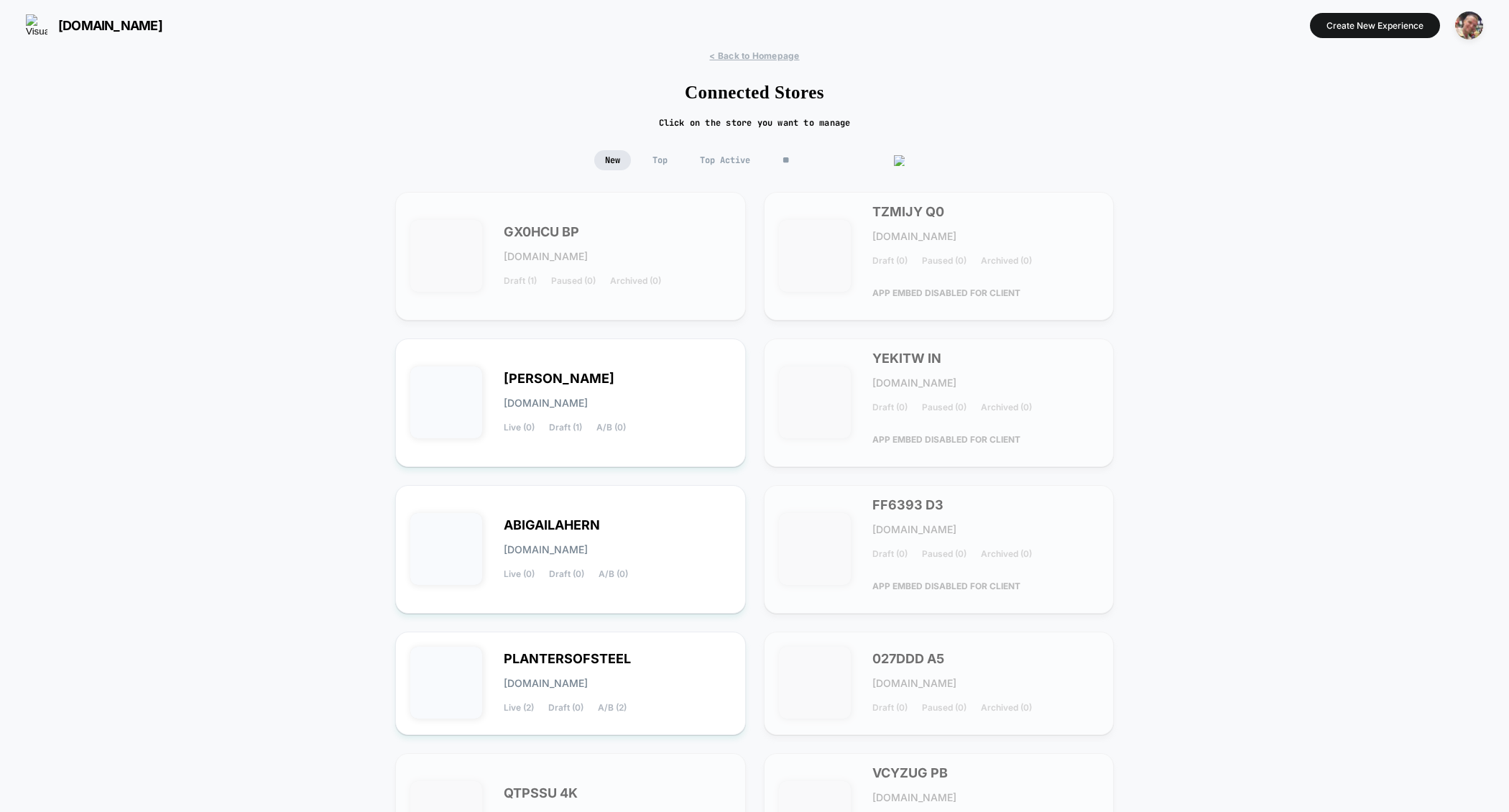
type input "*"
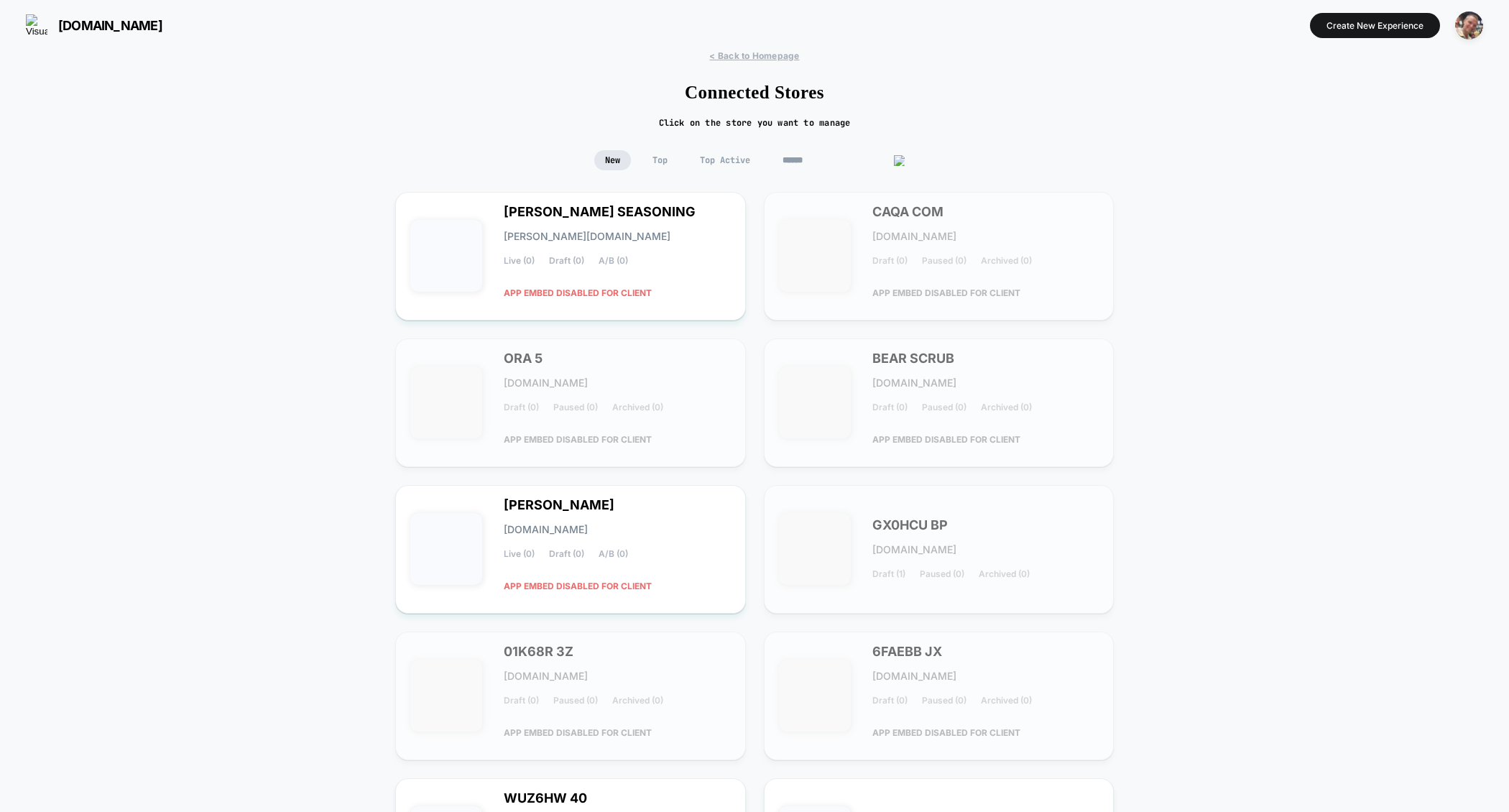
click at [710, 164] on span "Top Active" at bounding box center [725, 159] width 71 height 20
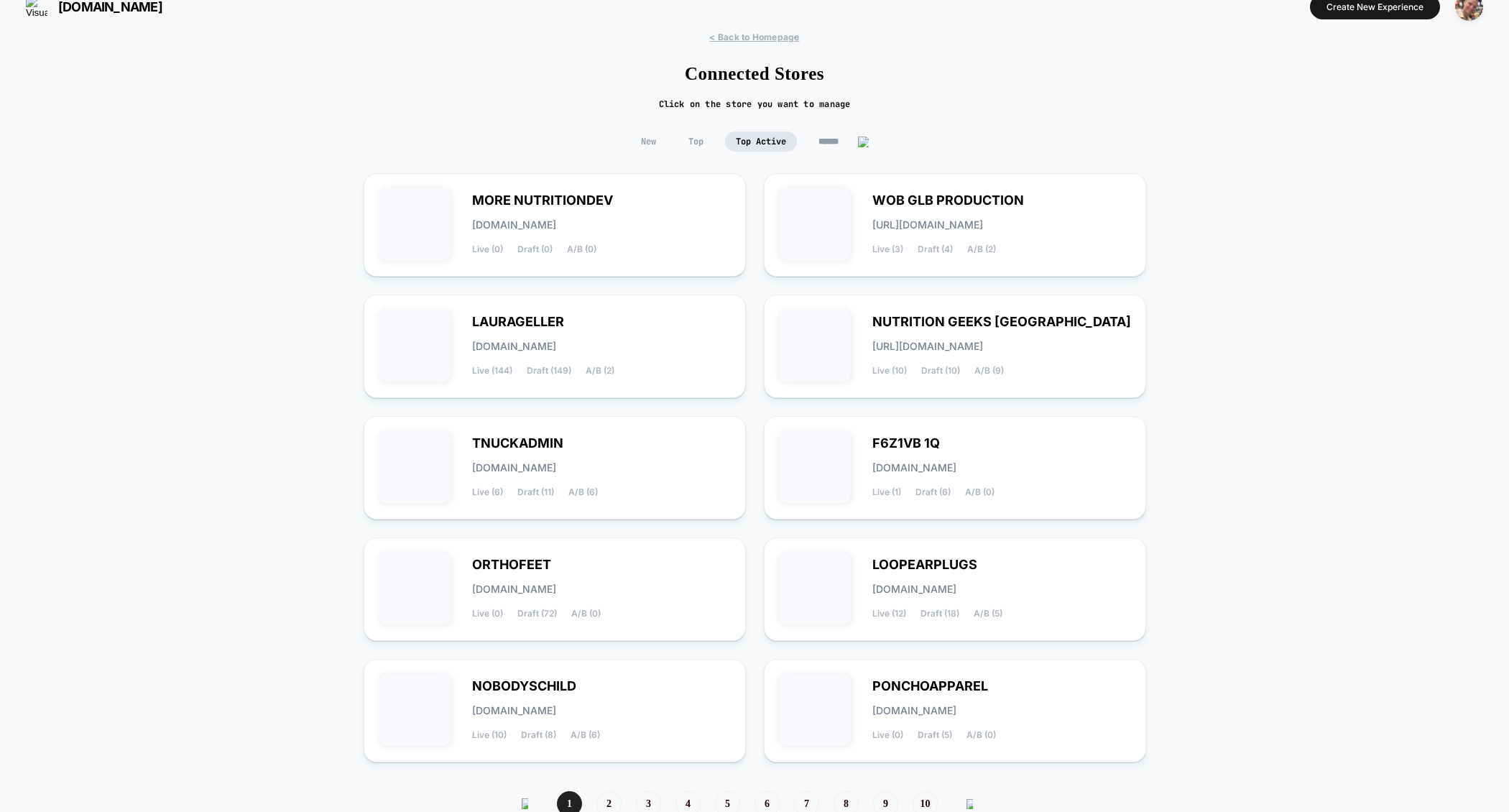
scroll to position [25, 0]
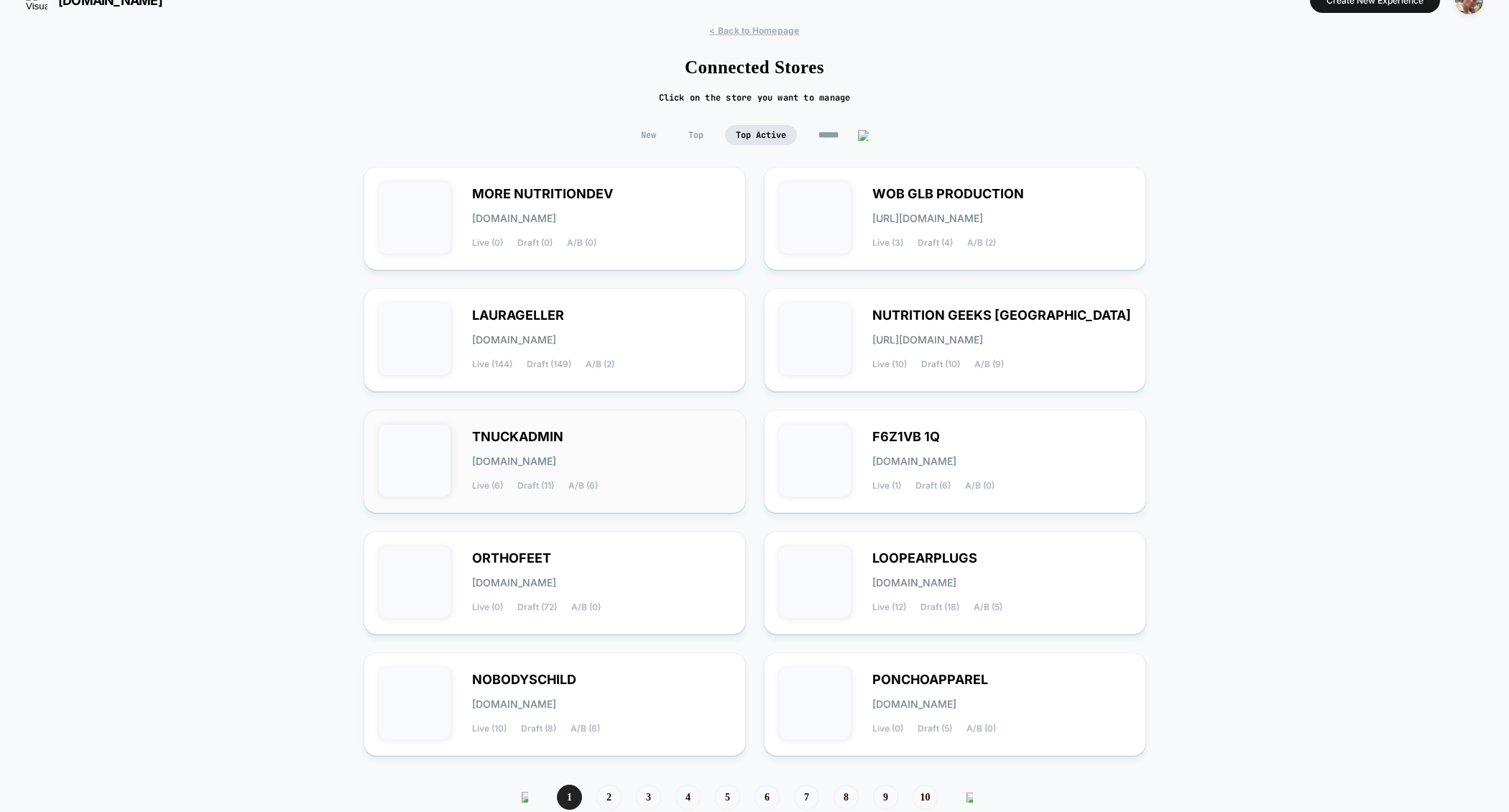
click at [690, 442] on div "TNUCKADMIN [DOMAIN_NAME] Live (6) Draft (11) A/B (6)" at bounding box center [602, 461] width 259 height 59
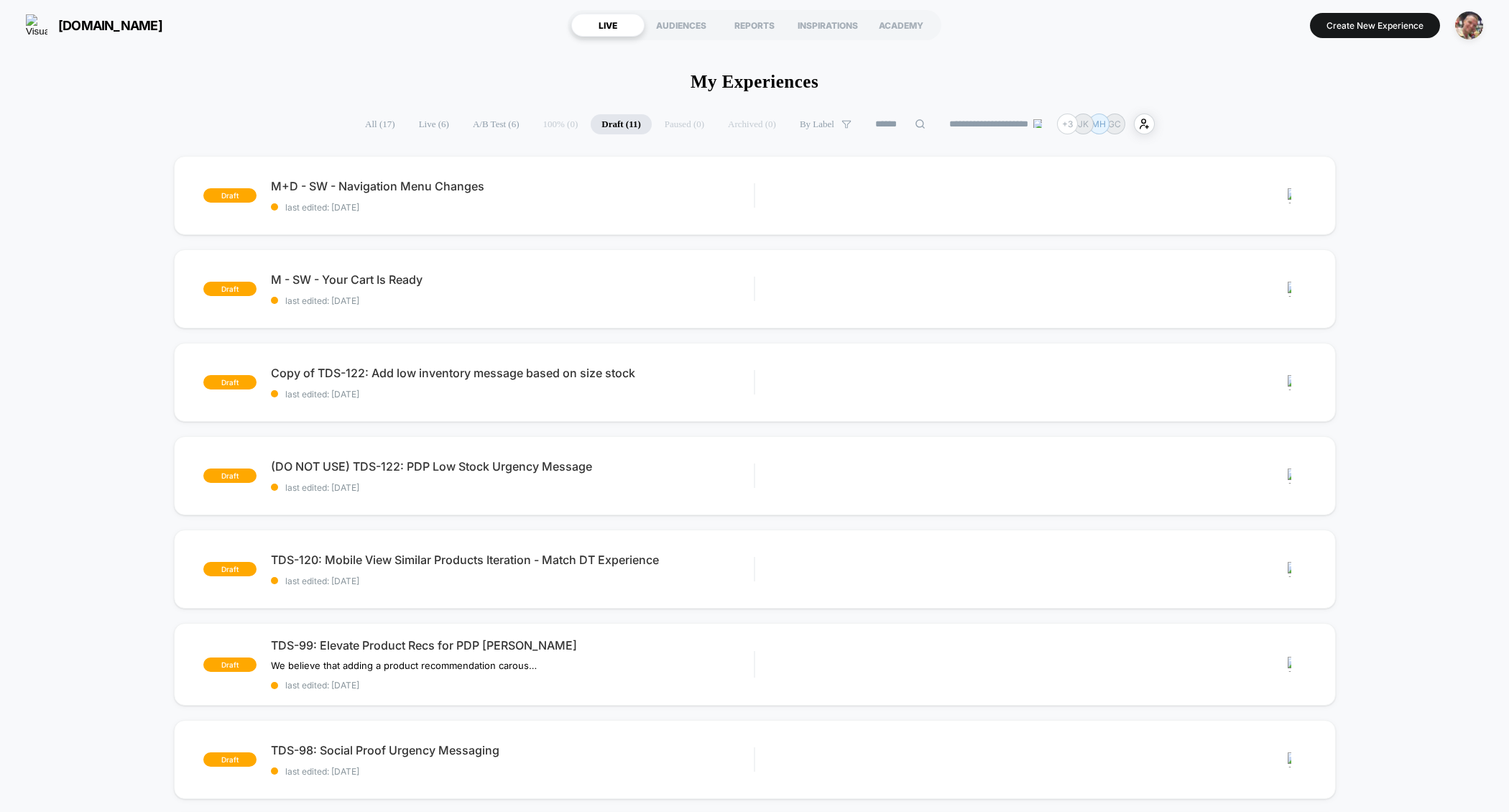
click at [440, 126] on span "Live ( 6 )" at bounding box center [435, 124] width 52 height 20
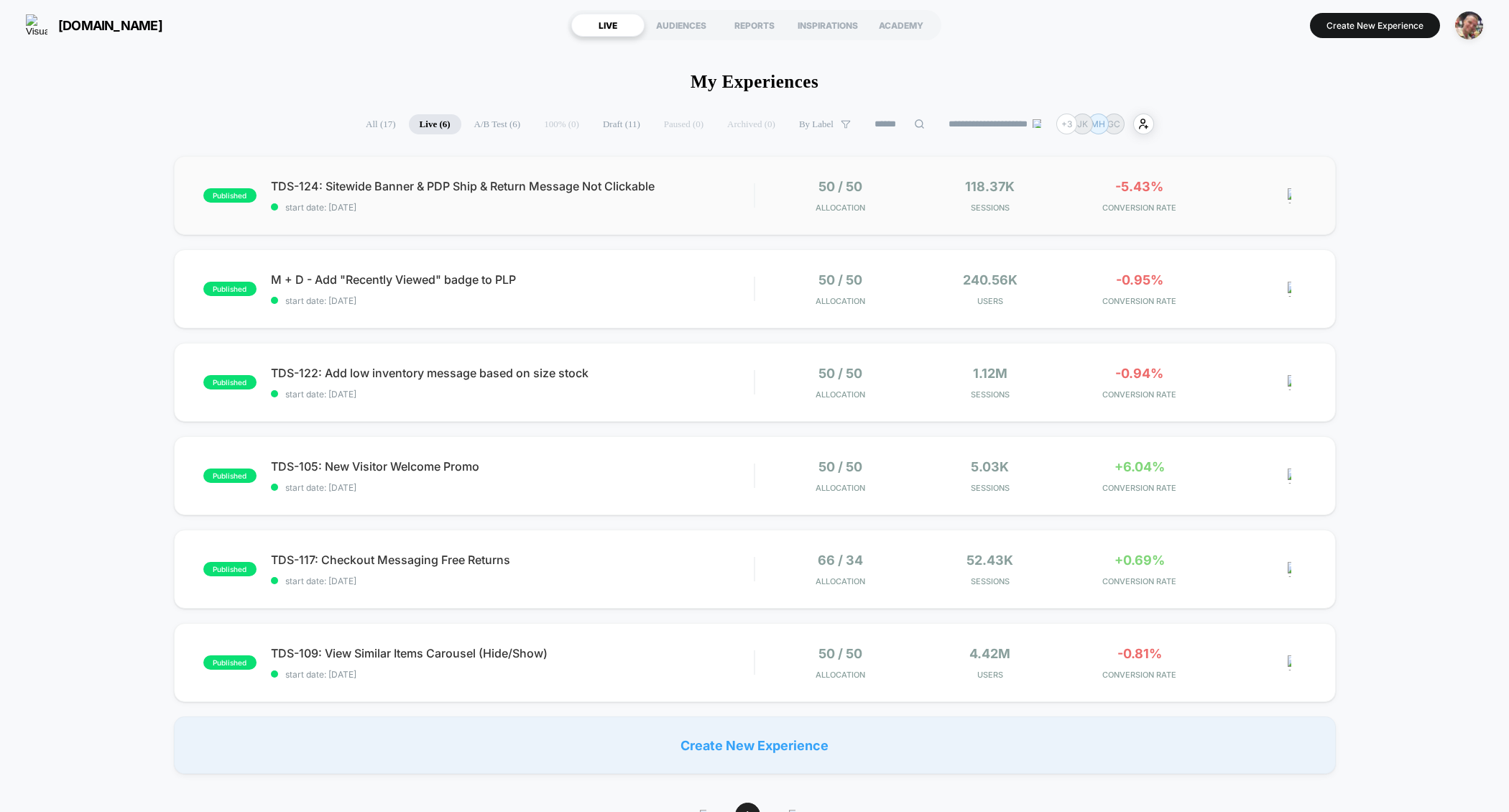
click at [434, 218] on div "published TDS-124: Sitewide Banner & PDP Ship & Return Message Not Clickable st…" at bounding box center [754, 195] width 1162 height 79
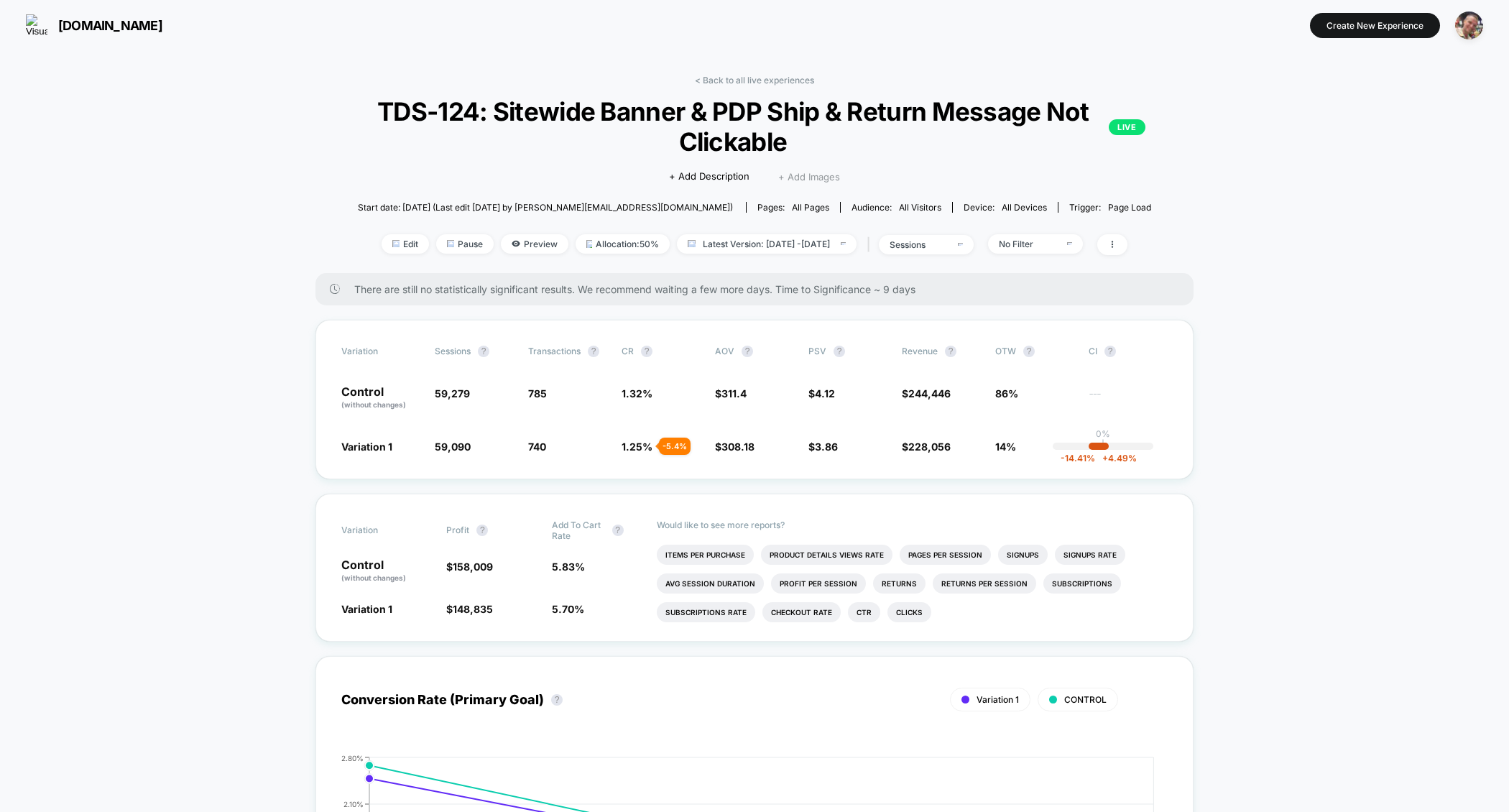
click at [815, 176] on span "+ Add Images" at bounding box center [810, 177] width 62 height 12
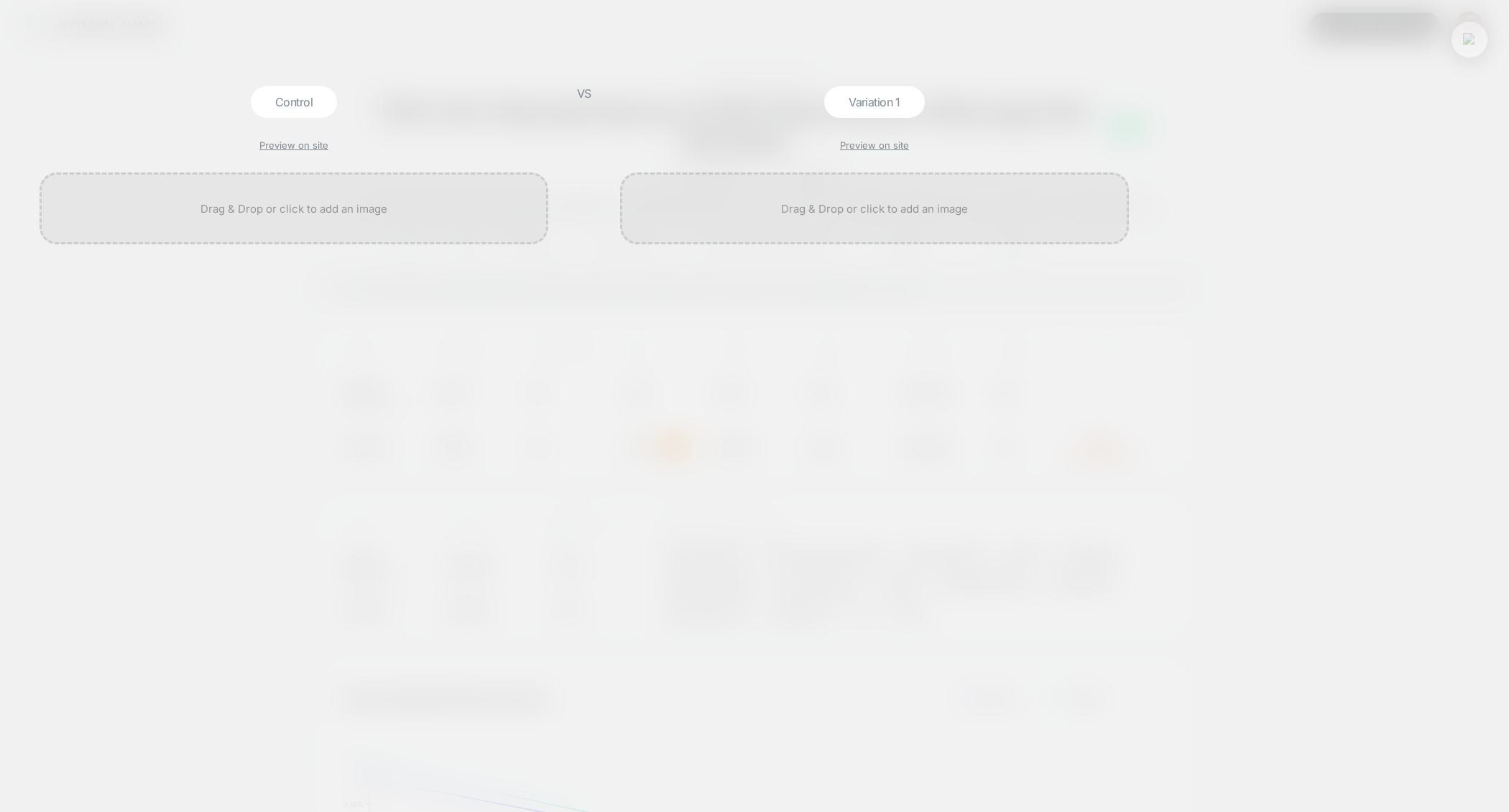
click at [1470, 46] on button at bounding box center [1469, 40] width 21 height 21
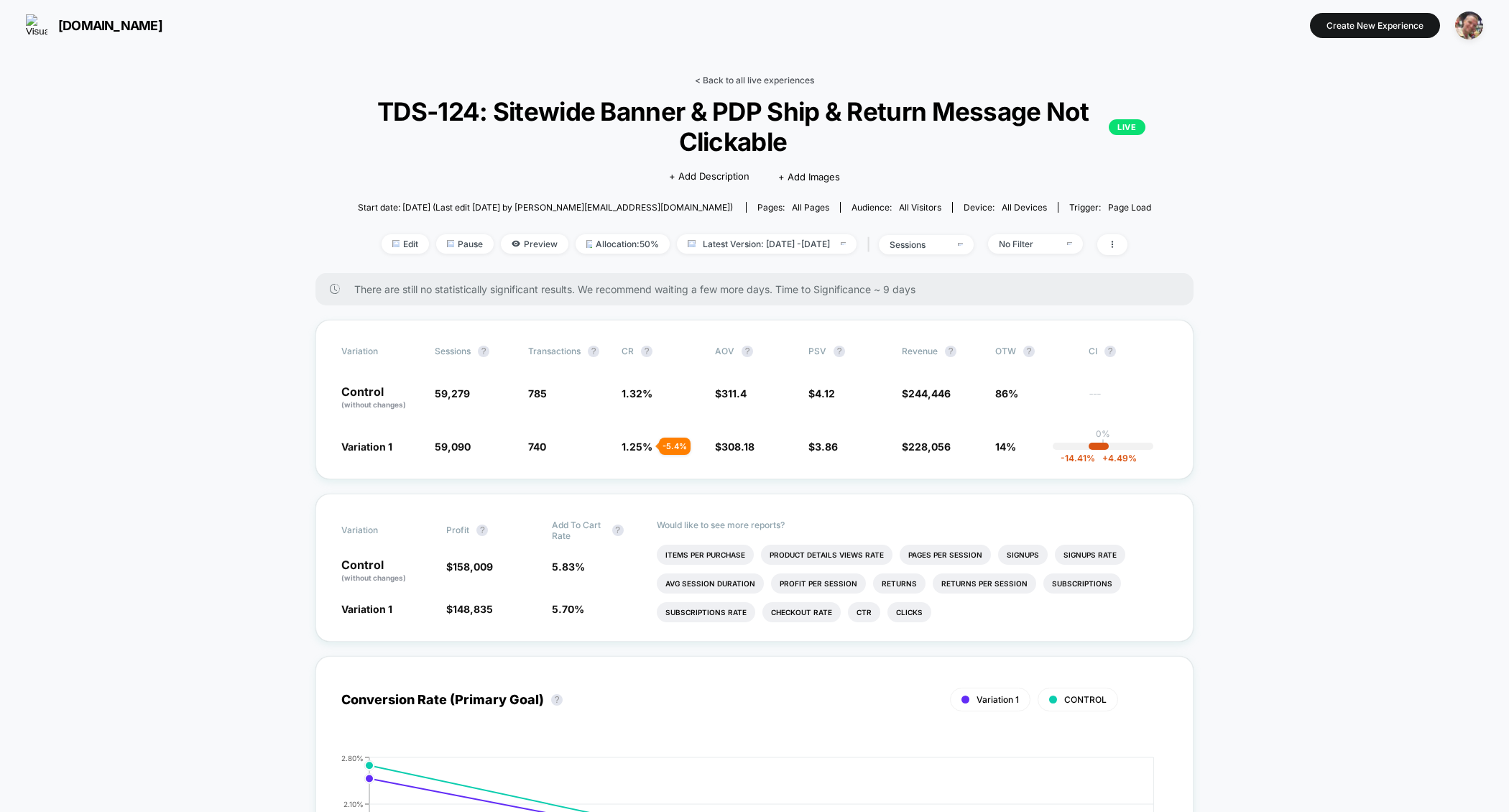
click at [737, 78] on link "< Back to all live experiences" at bounding box center [754, 79] width 119 height 11
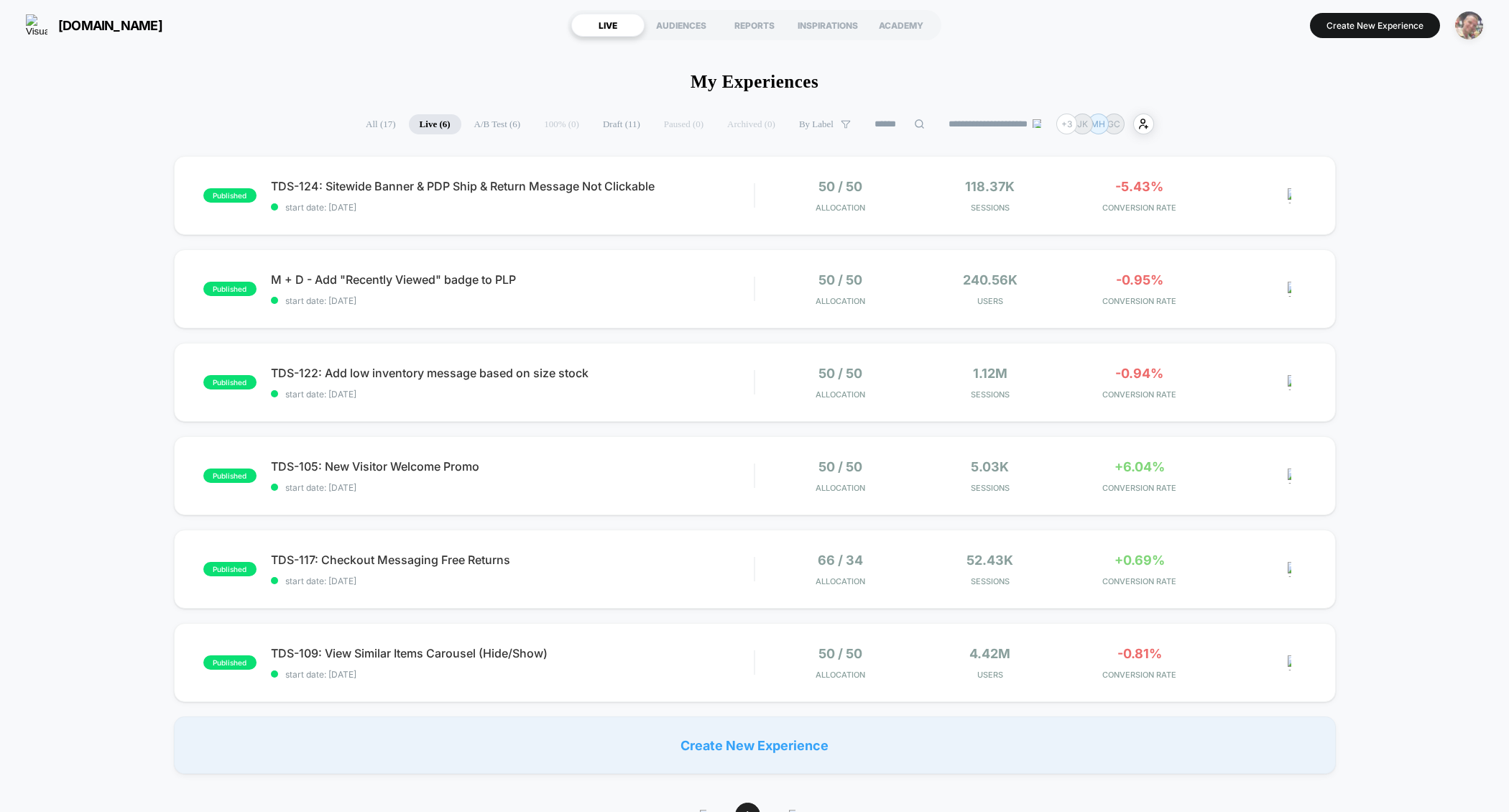
click at [1473, 32] on img "button" at bounding box center [1468, 25] width 28 height 28
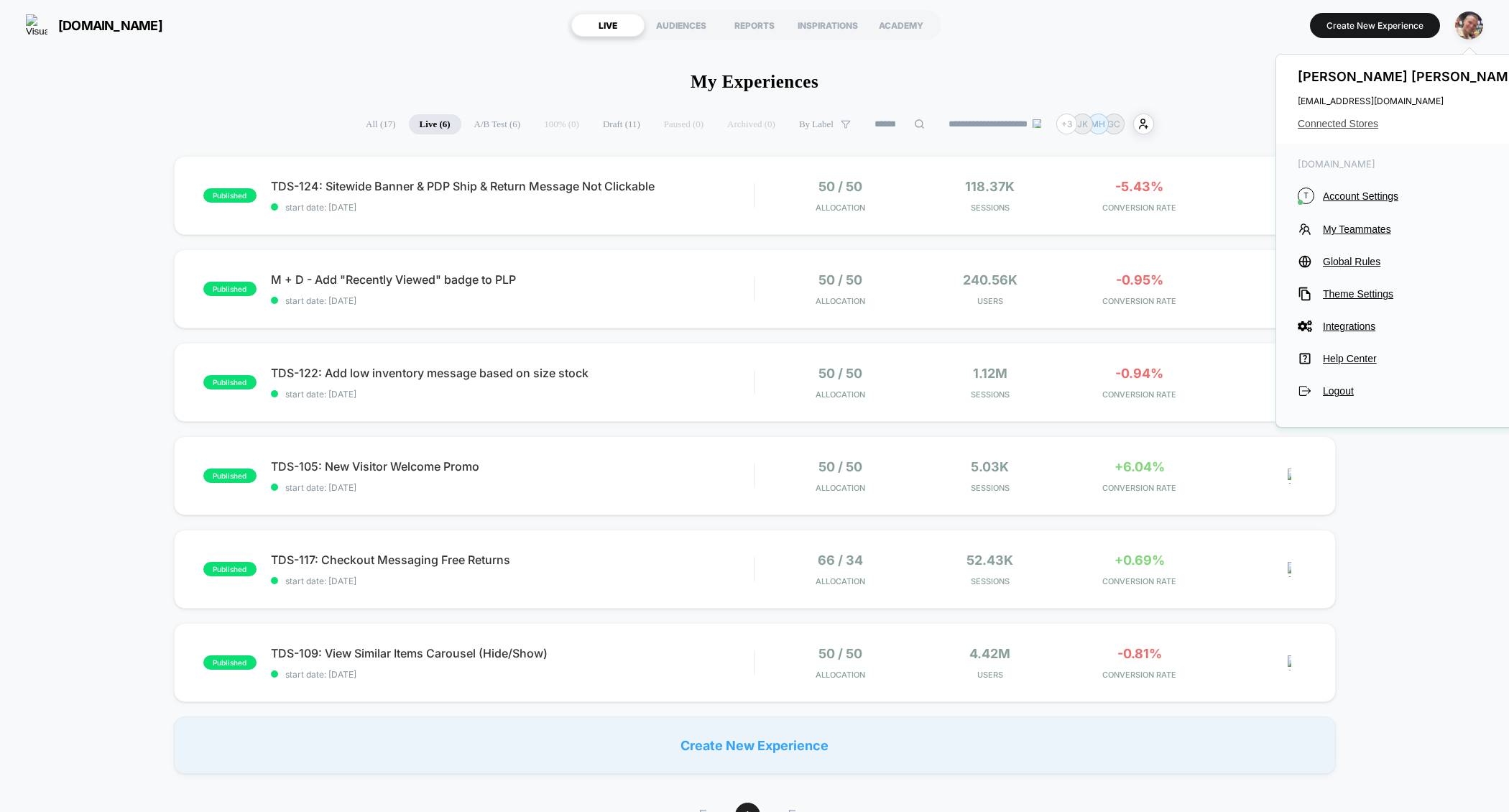
click at [1346, 122] on span "Connected Stores" at bounding box center [1411, 124] width 227 height 12
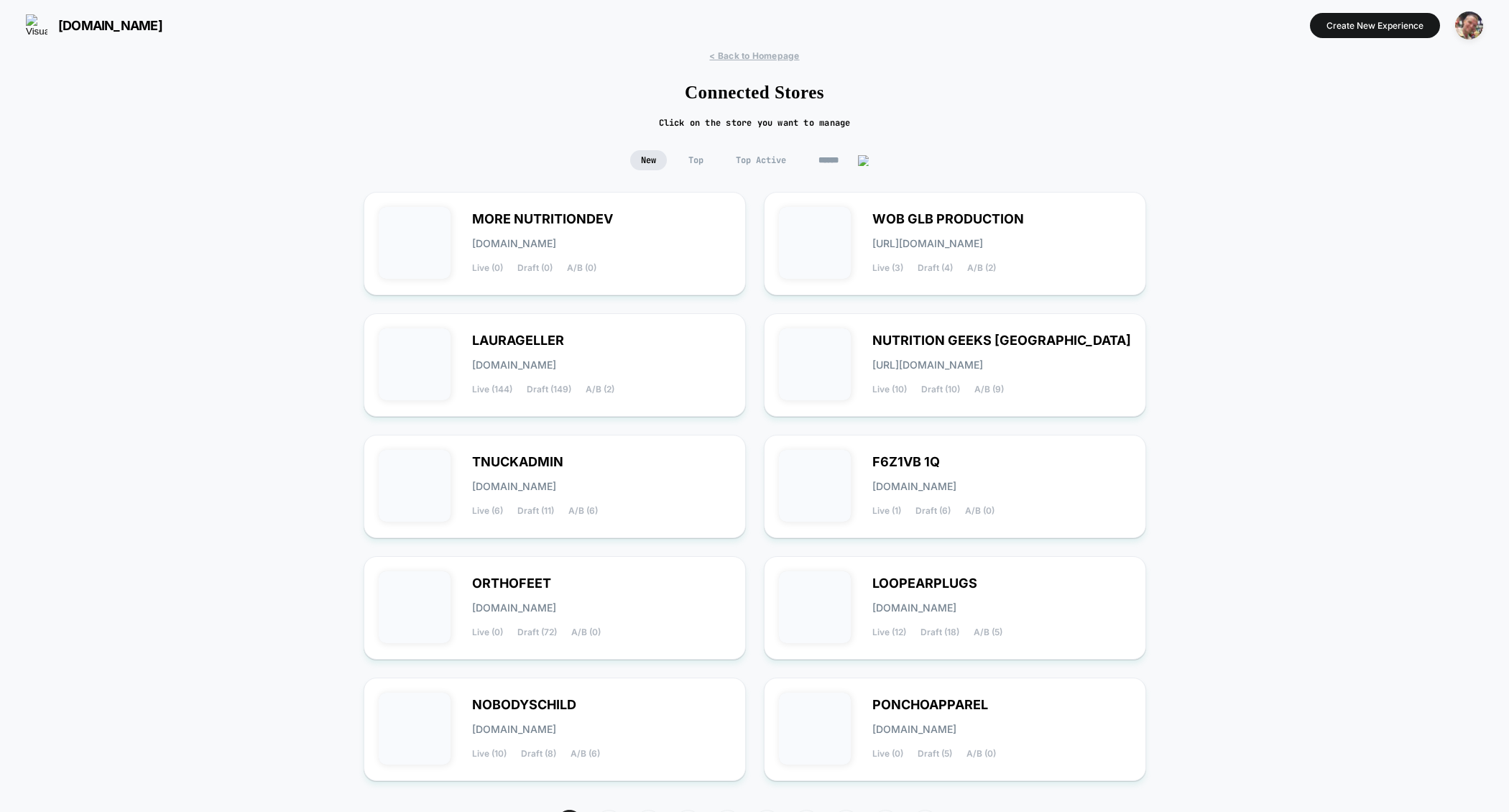
click at [838, 158] on input at bounding box center [843, 159] width 71 height 20
click at [838, 158] on input at bounding box center [843, 159] width 144 height 20
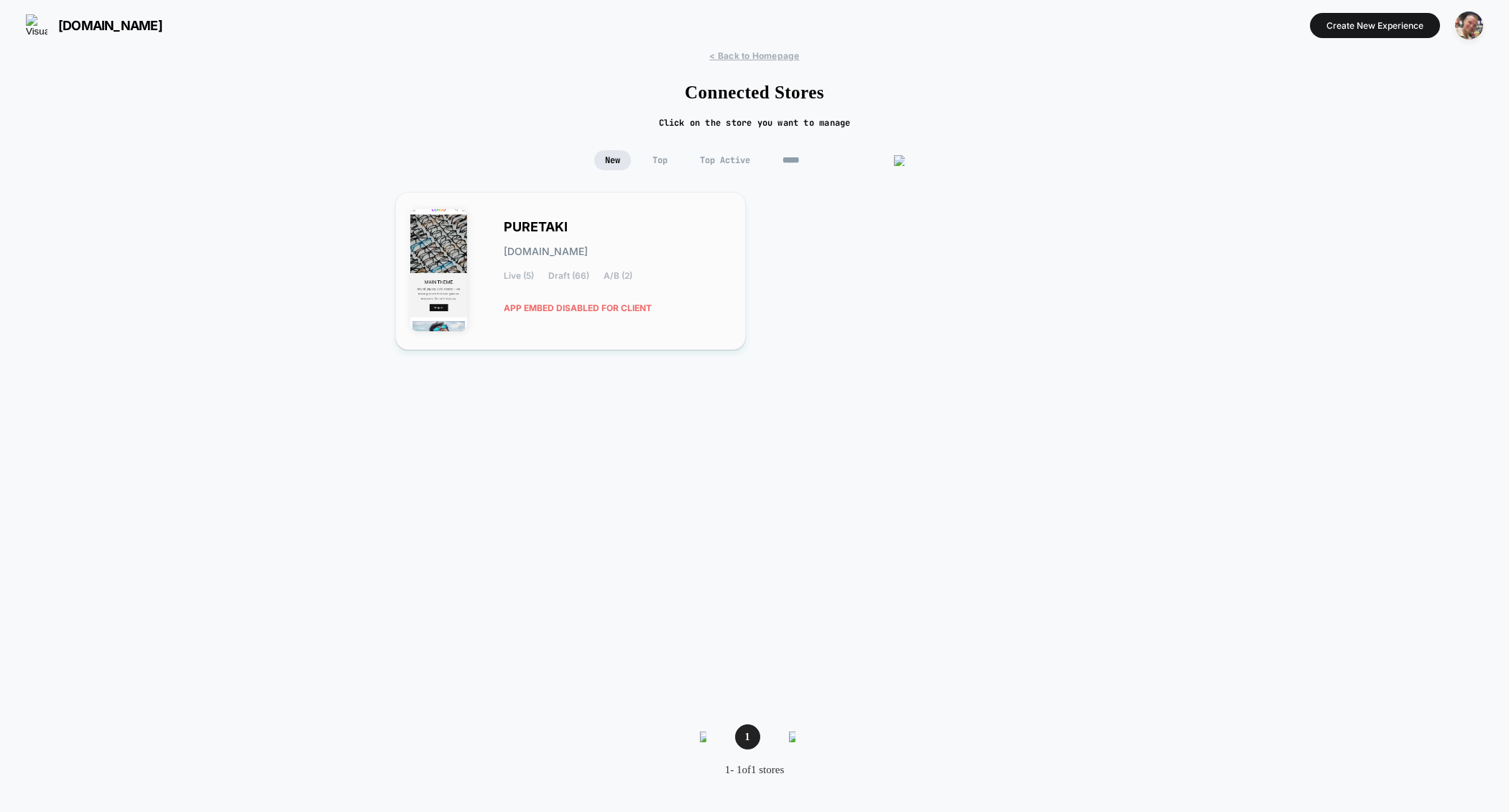
type input "*****"
click at [529, 266] on div "PURETAKI puretaki.myshopify.com Live (5) Draft (66) A/B (2) APP EMBED DISABLED …" at bounding box center [616, 271] width 227 height 98
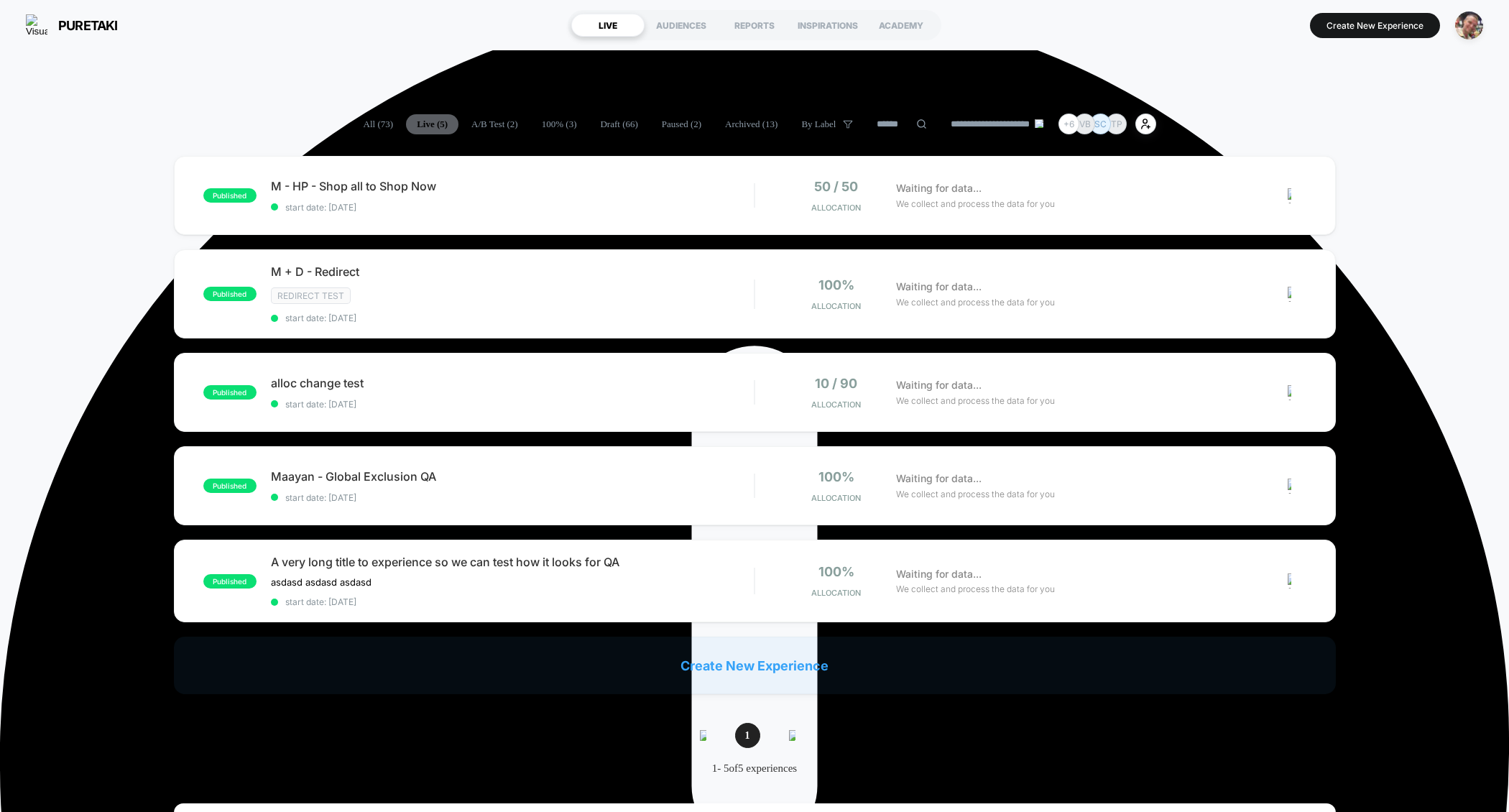
click at [468, 121] on span "A/B Test ( 2 )" at bounding box center [495, 124] width 69 height 20
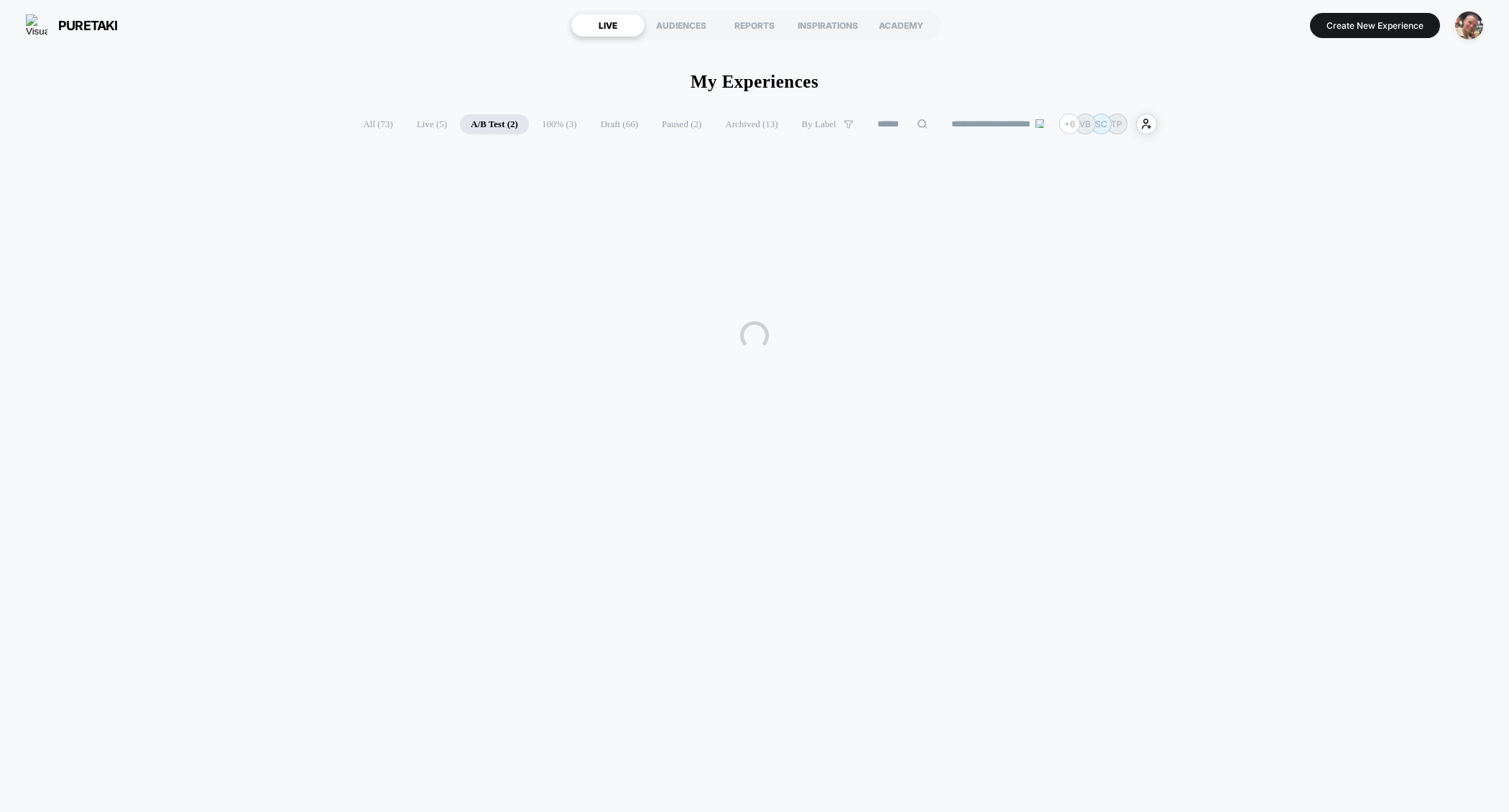
click at [667, 126] on span "Paused ( 2 )" at bounding box center [681, 124] width 61 height 20
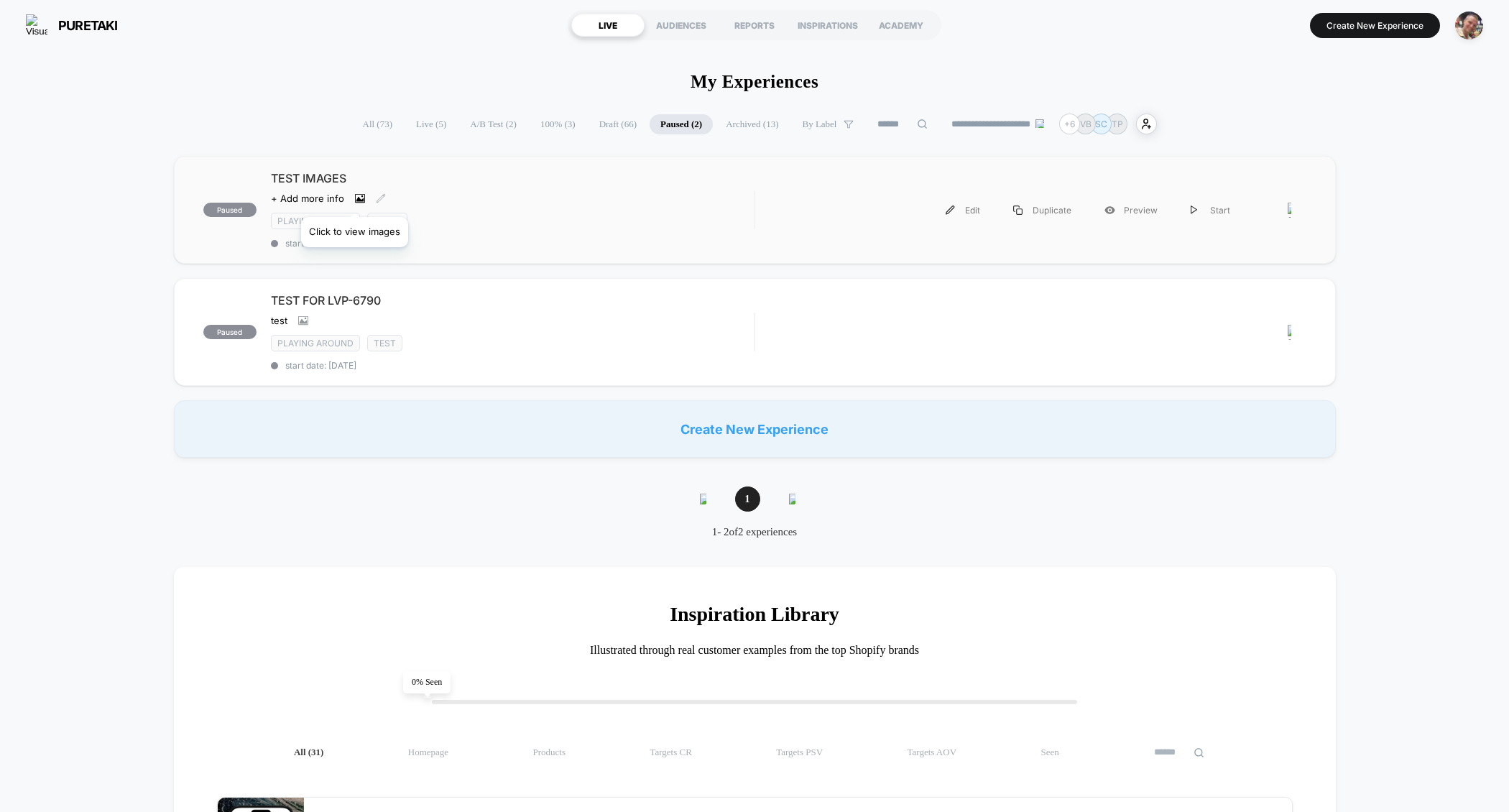
click at [356, 199] on icon at bounding box center [359, 198] width 8 height 5
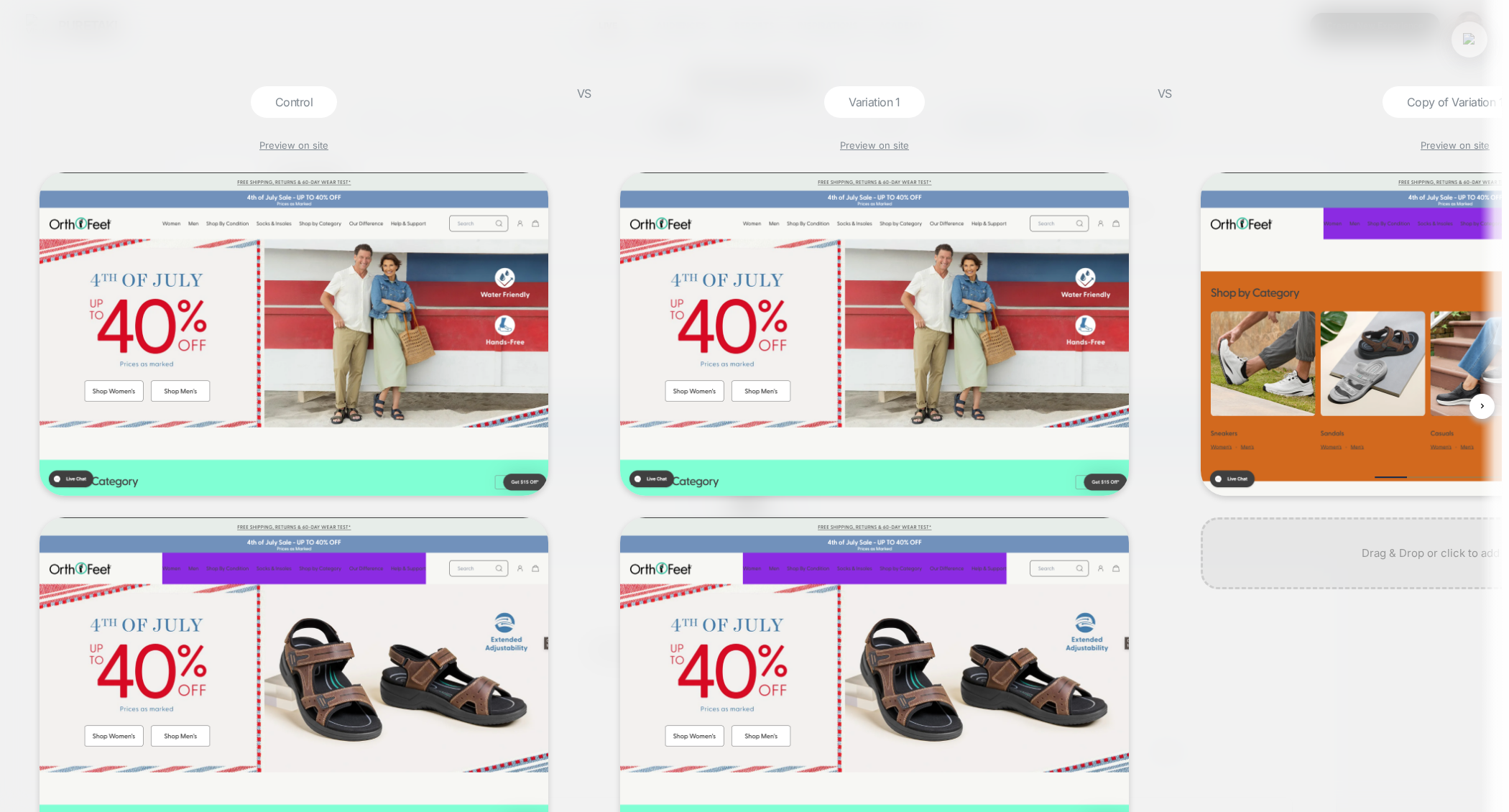
click at [1469, 50] on div at bounding box center [1469, 39] width 36 height 36
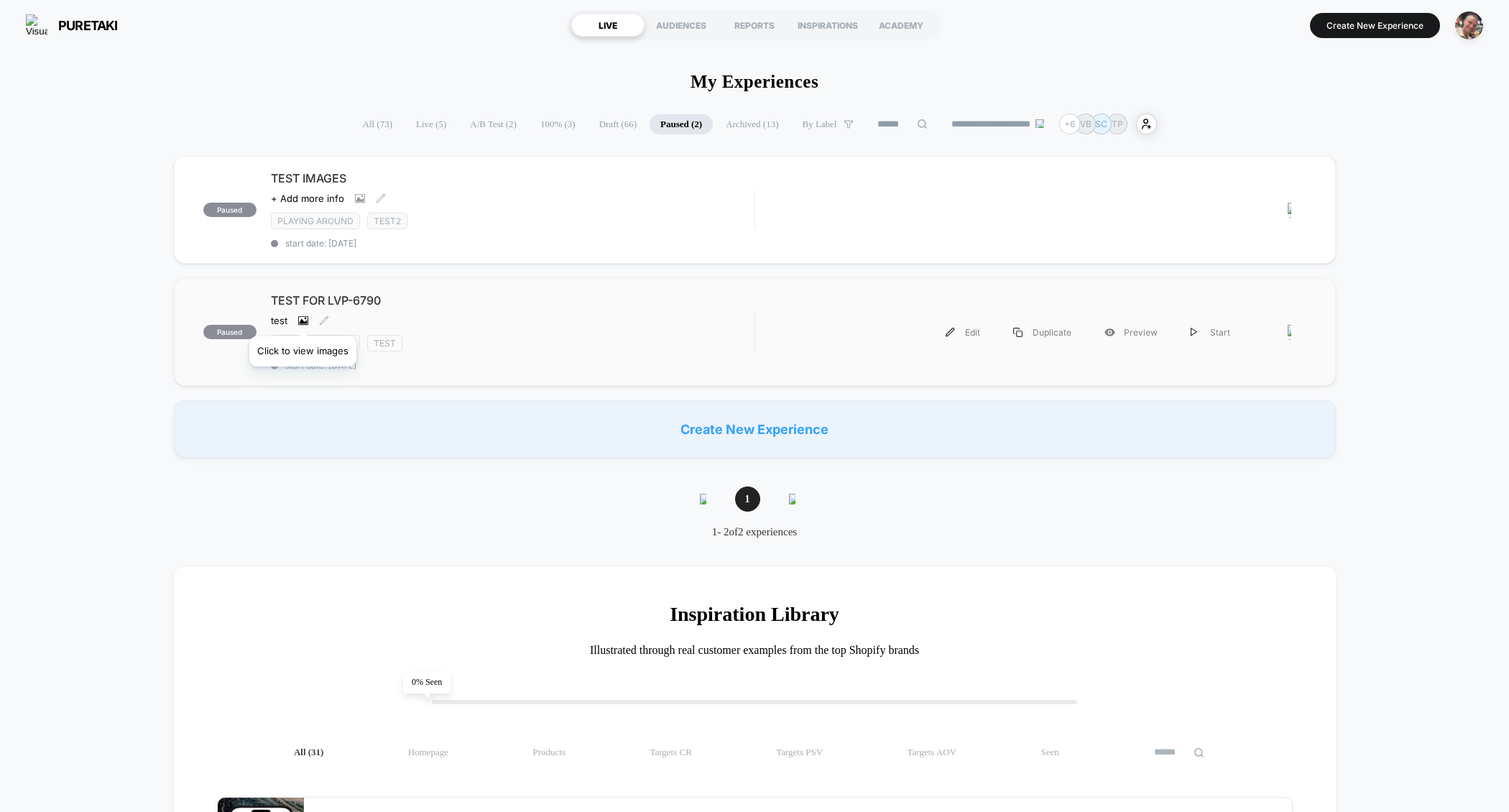
click at [302, 319] on icon at bounding box center [302, 321] width 8 height 5
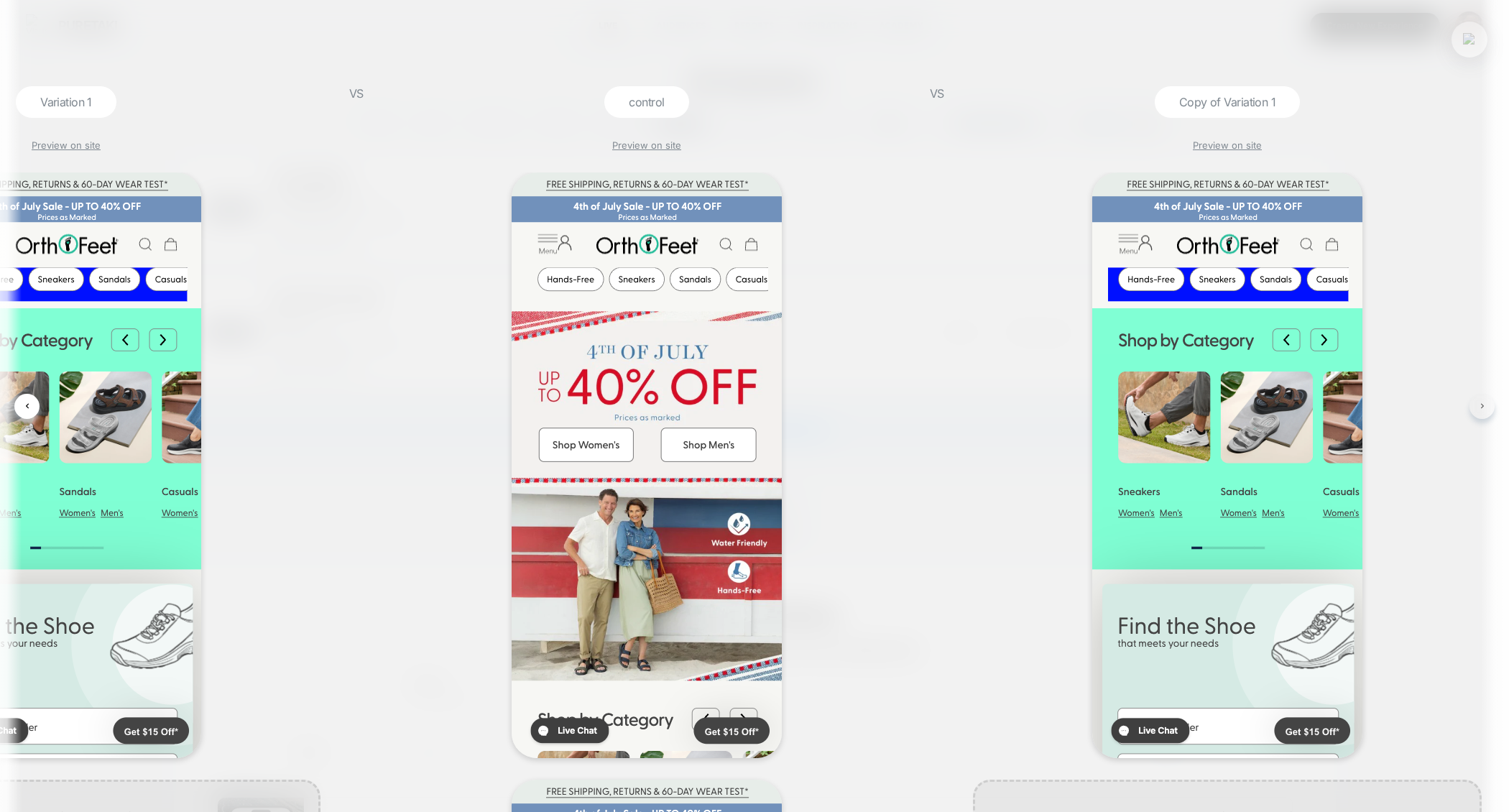
scroll to position [0, 849]
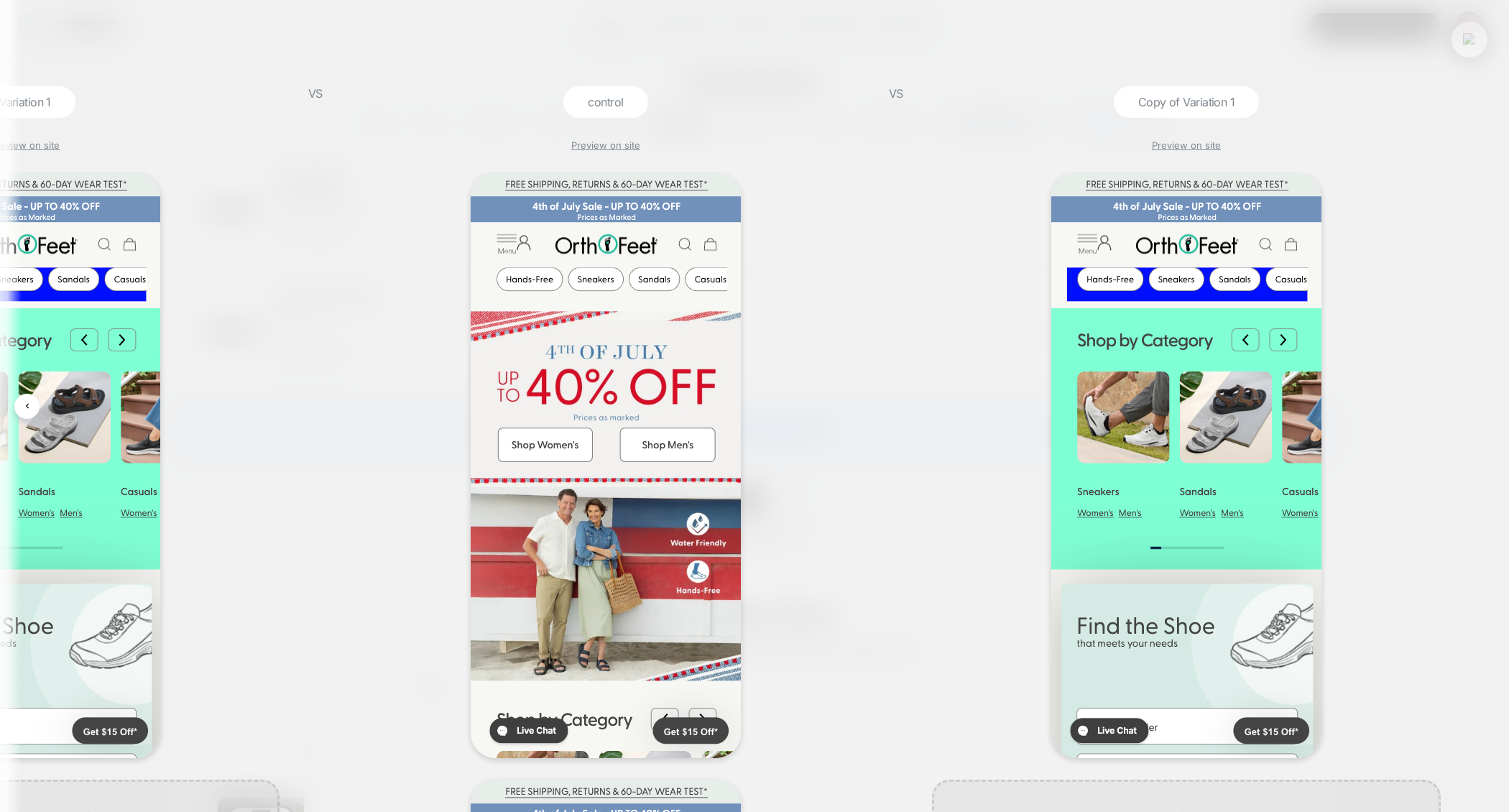
click at [1467, 40] on img at bounding box center [1469, 39] width 13 height 13
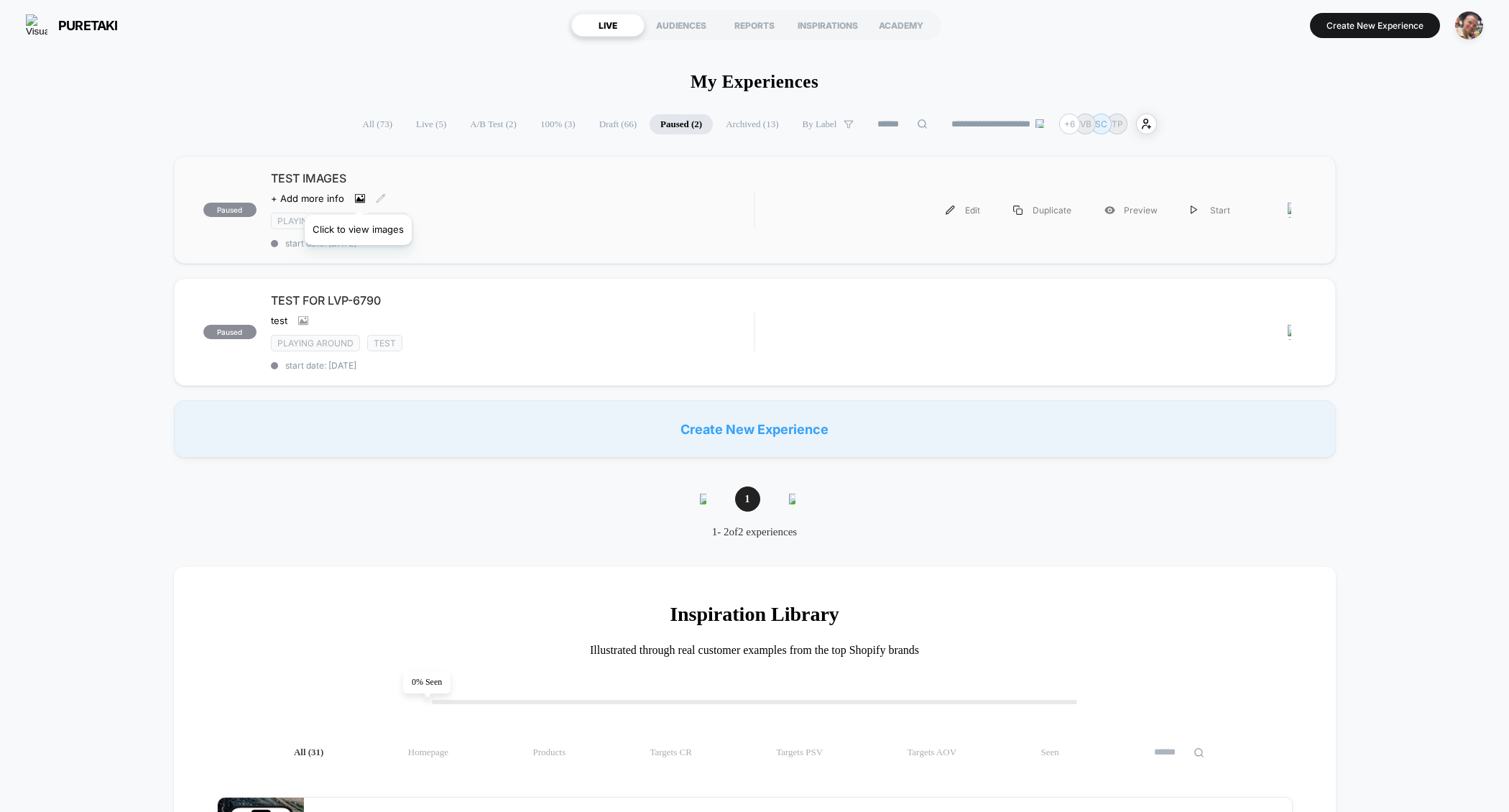
click at [357, 197] on icon at bounding box center [359, 198] width 10 height 10
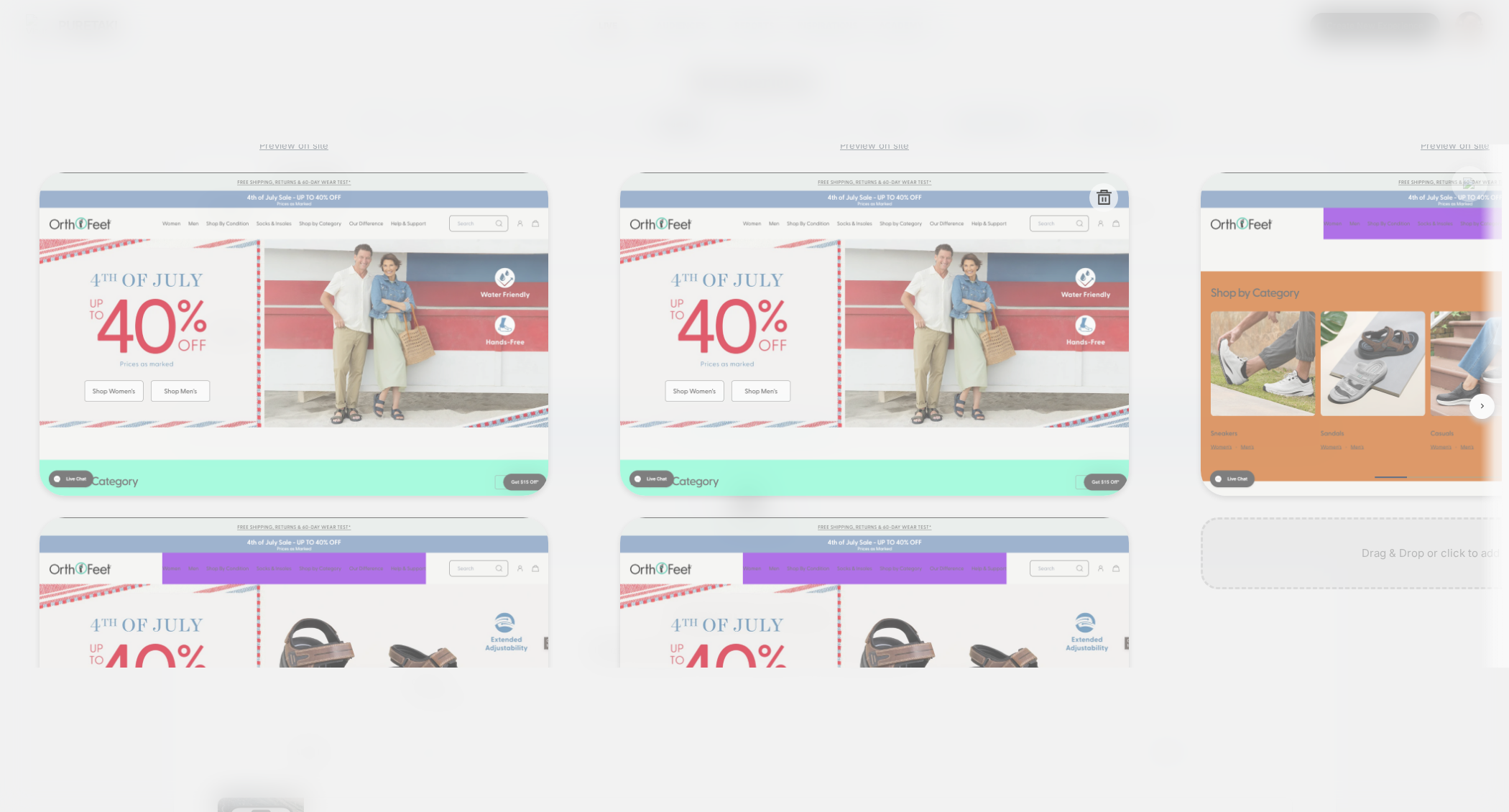
scroll to position [0, 1]
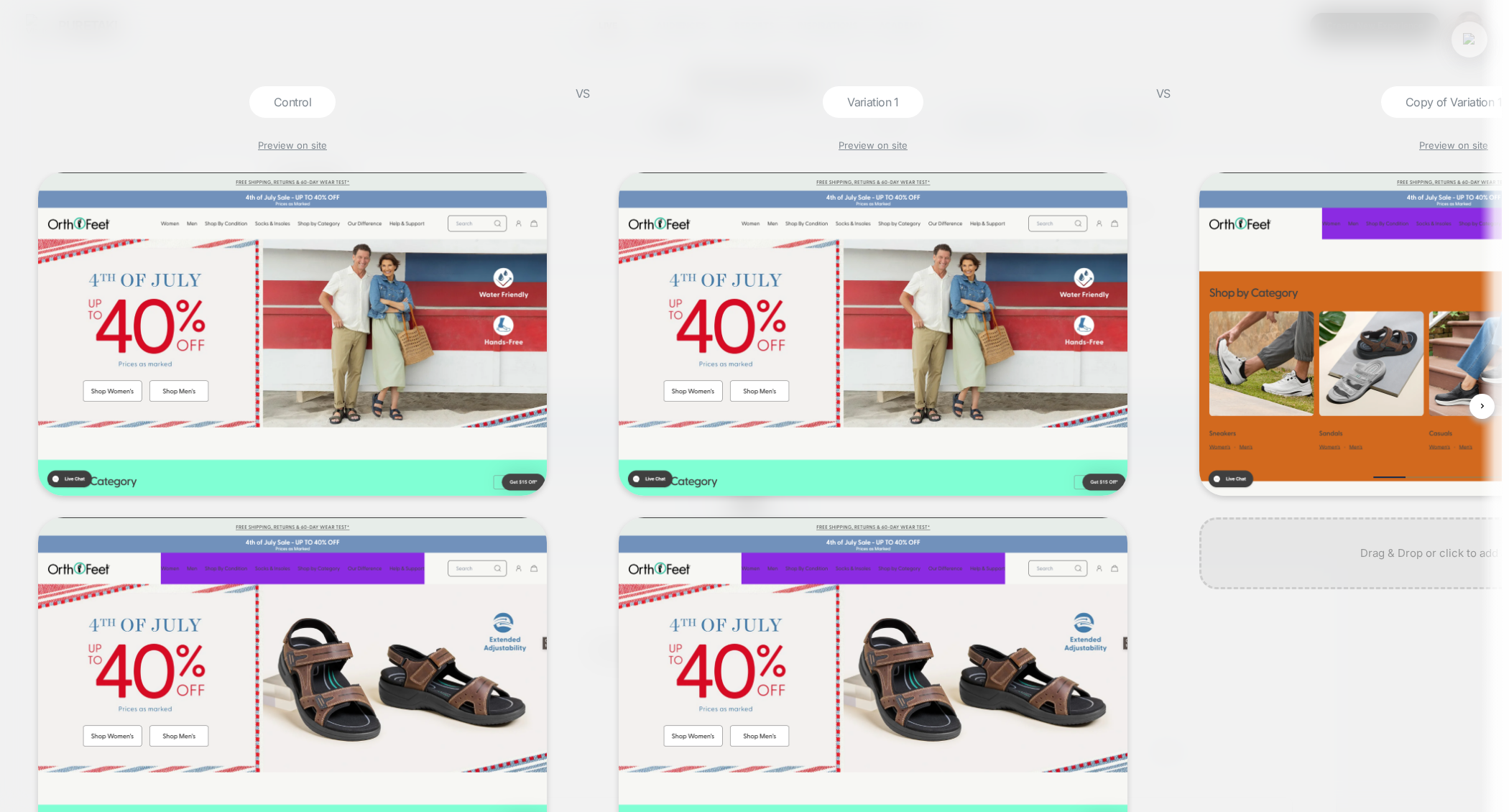
click at [1472, 41] on img at bounding box center [1469, 39] width 13 height 13
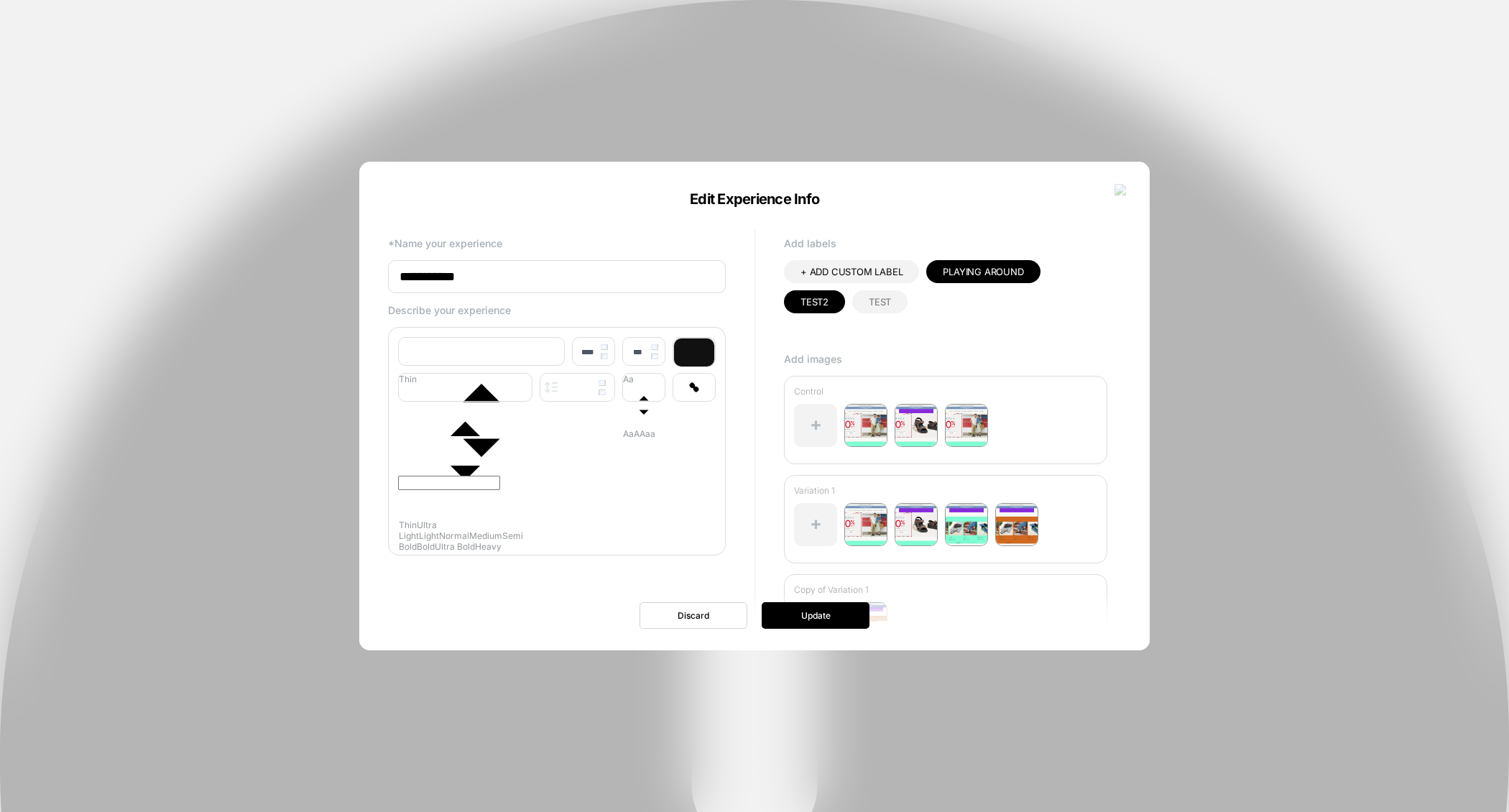
click at [803, 91] on div at bounding box center [754, 406] width 1509 height 812
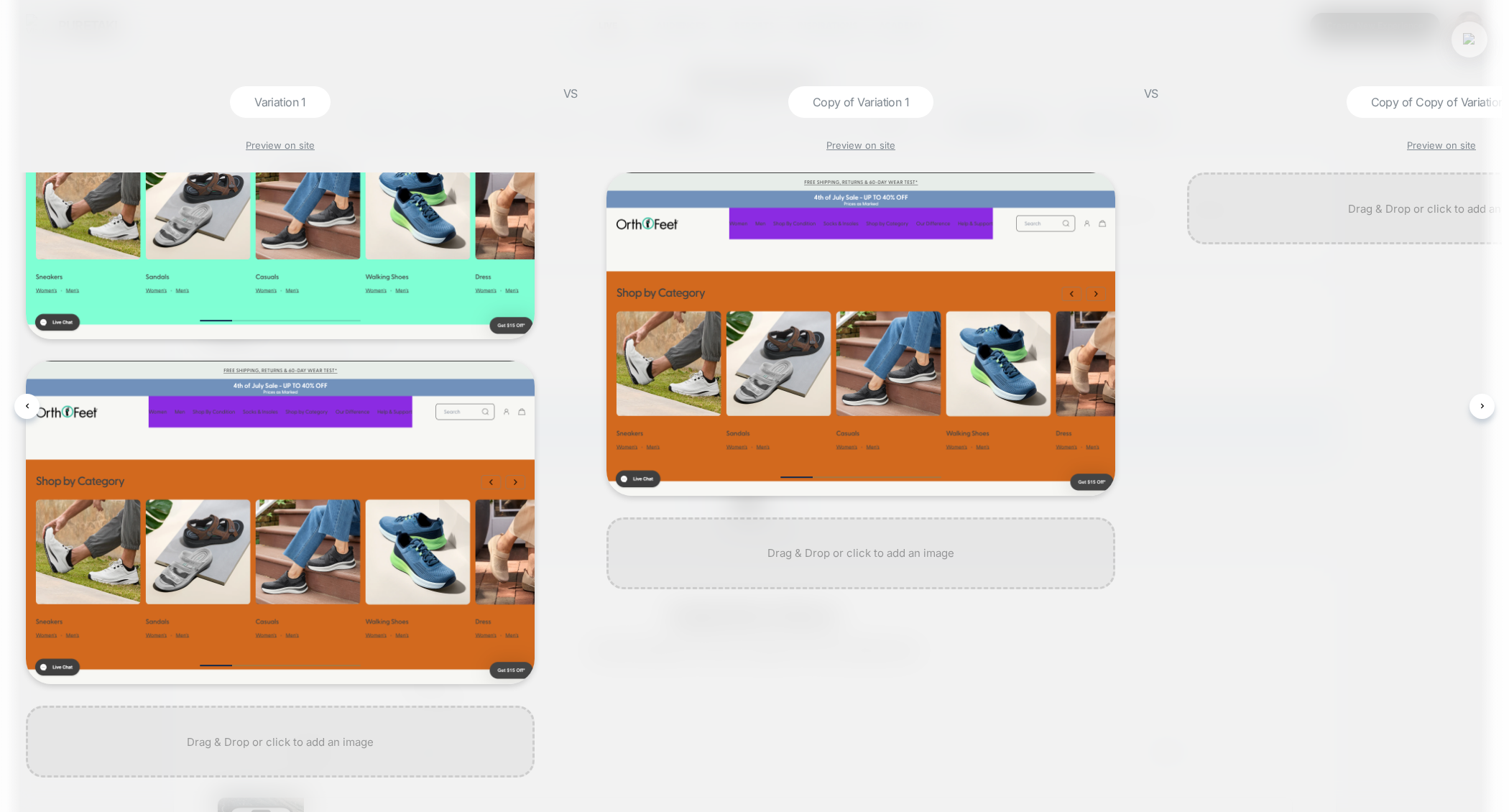
scroll to position [0, 630]
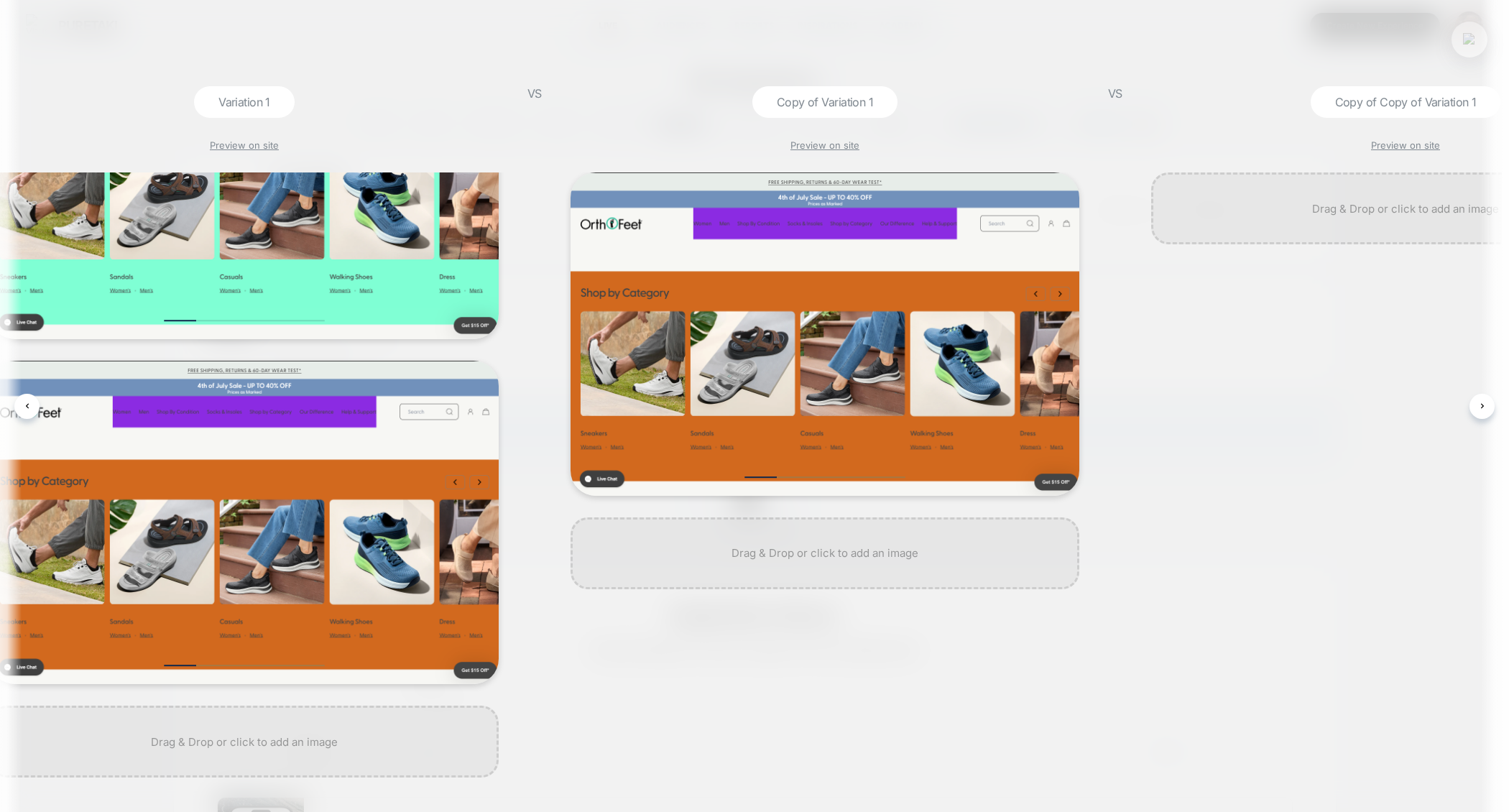
click at [1473, 48] on button at bounding box center [1469, 40] width 21 height 21
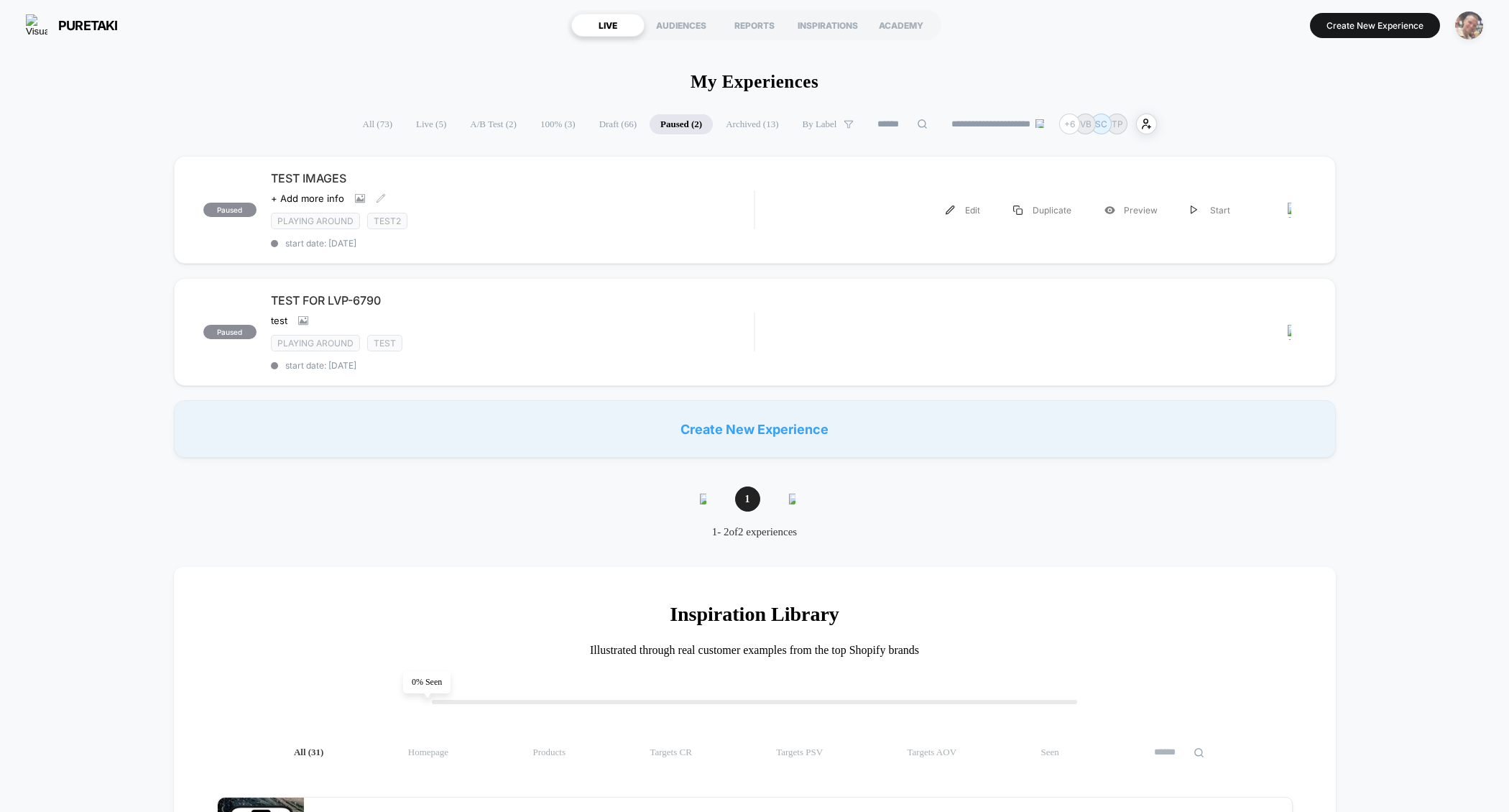
click at [1471, 23] on img "button" at bounding box center [1468, 25] width 28 height 28
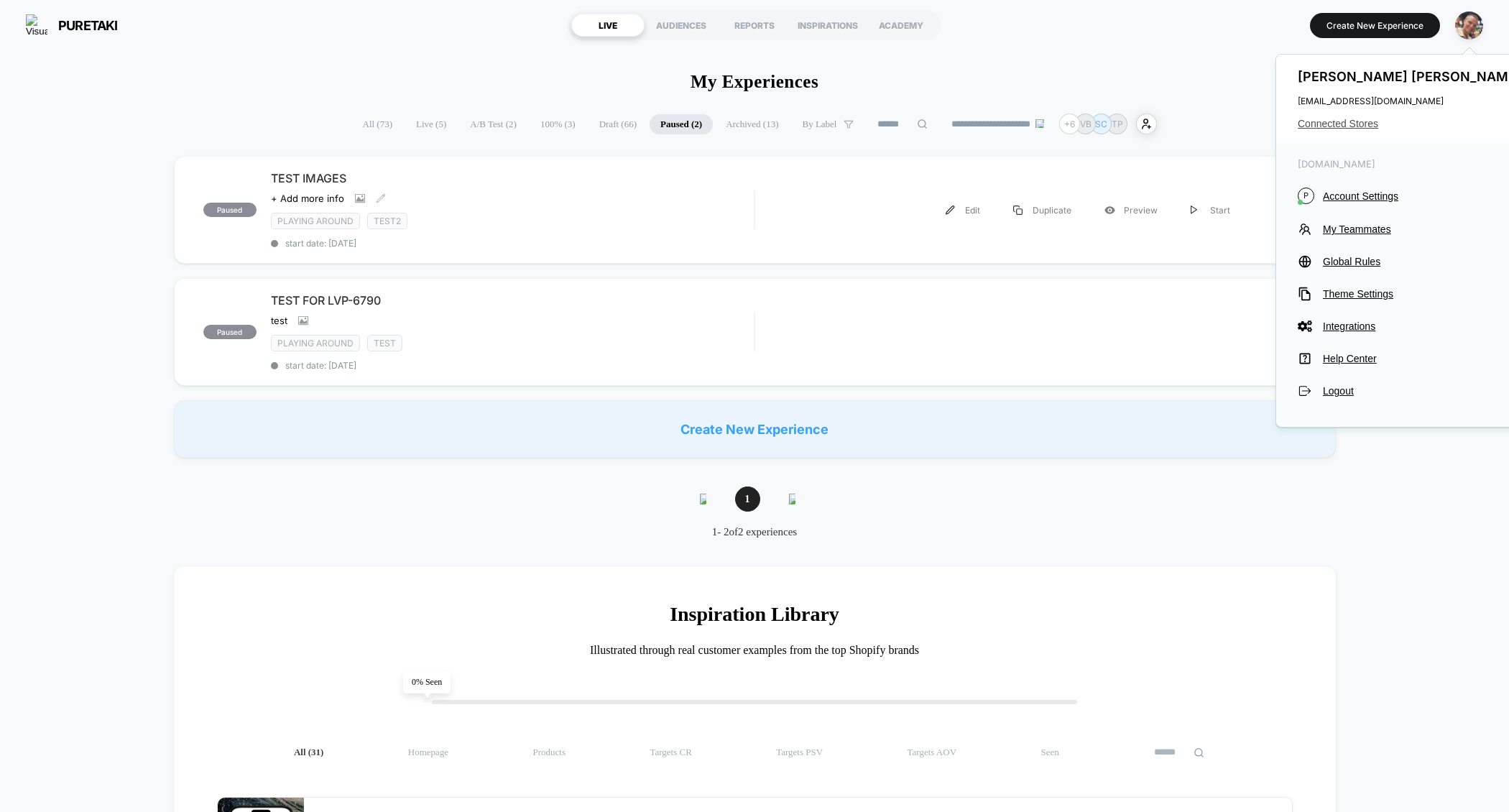
click at [1347, 125] on span "Connected Stores" at bounding box center [1411, 124] width 227 height 12
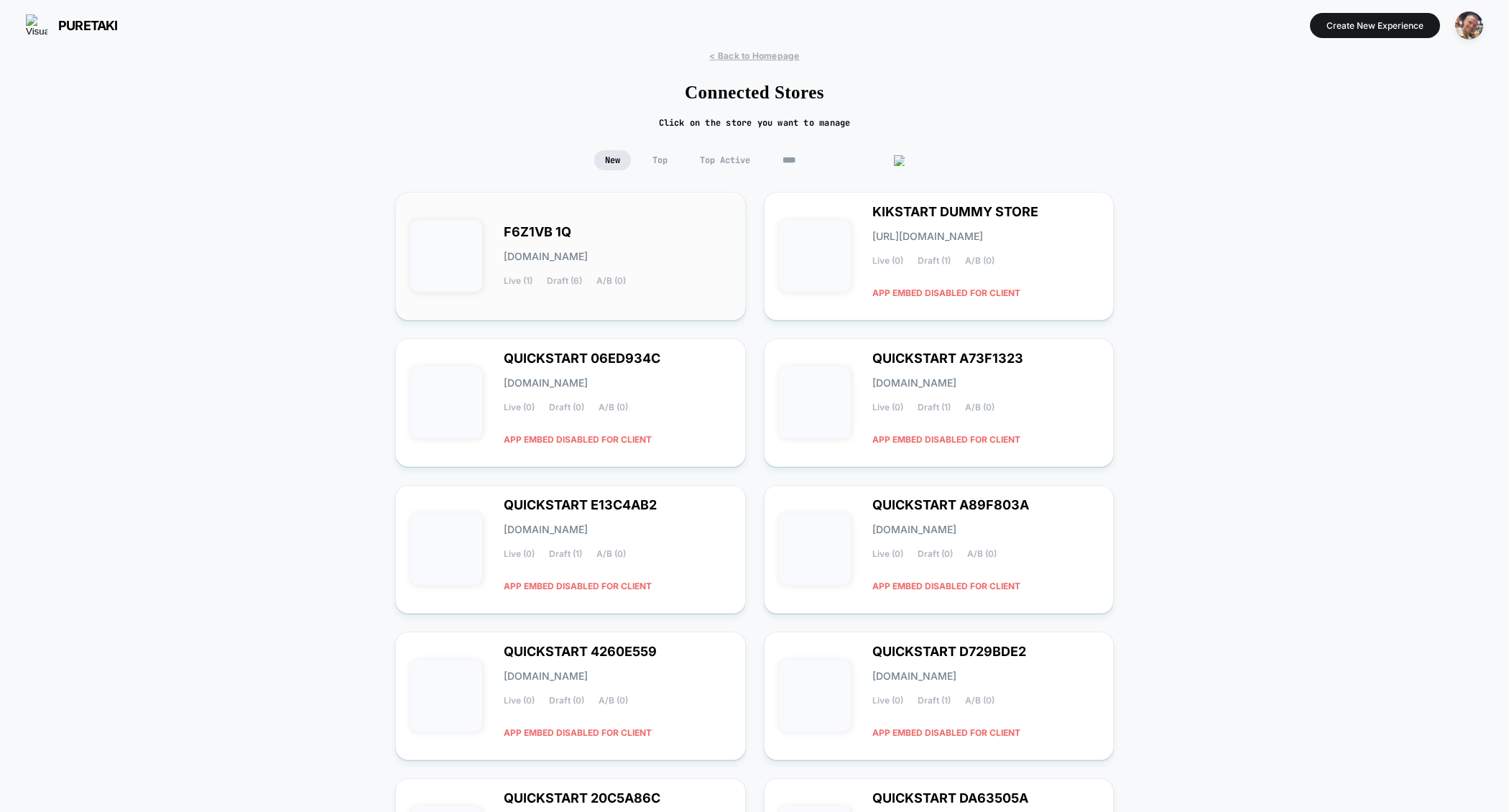
type input "****"
click at [649, 232] on div "F6Z1VB 1Q [DOMAIN_NAME] Live (1) Draft (6) A/B (0)" at bounding box center [616, 256] width 227 height 59
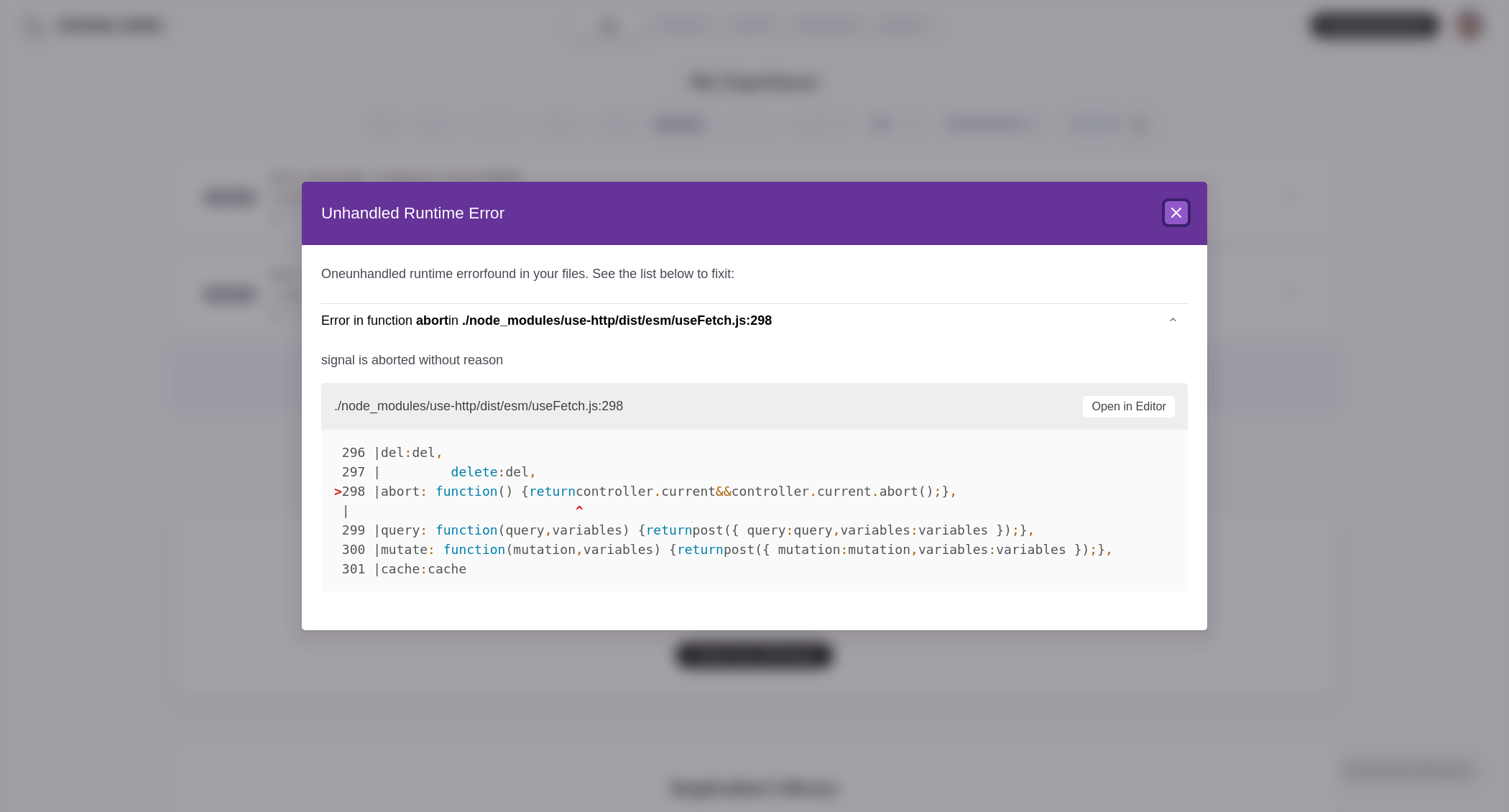
click at [1178, 217] on icon at bounding box center [1177, 212] width 17 height 17
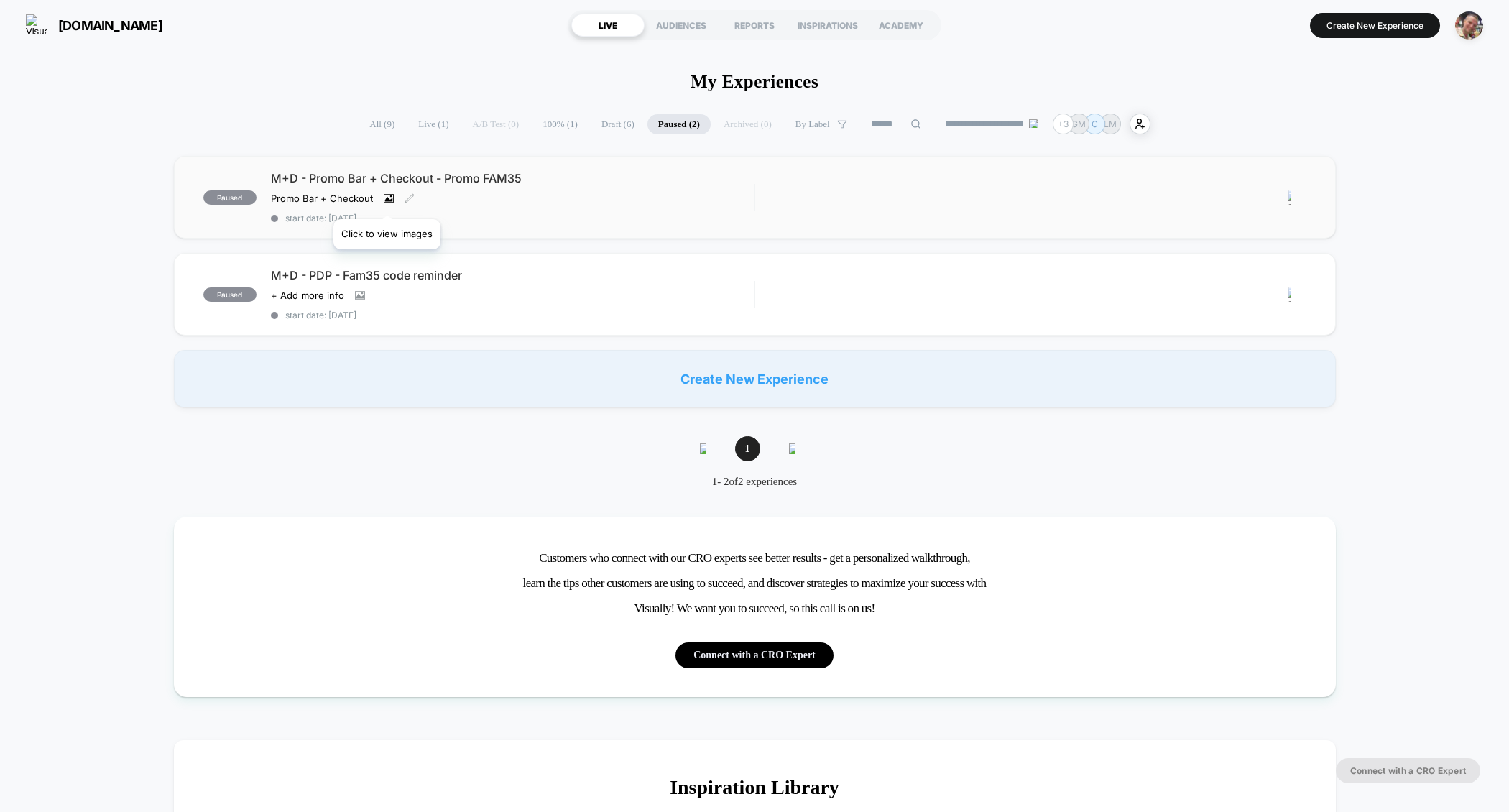
click at [386, 200] on icon at bounding box center [388, 198] width 8 height 5
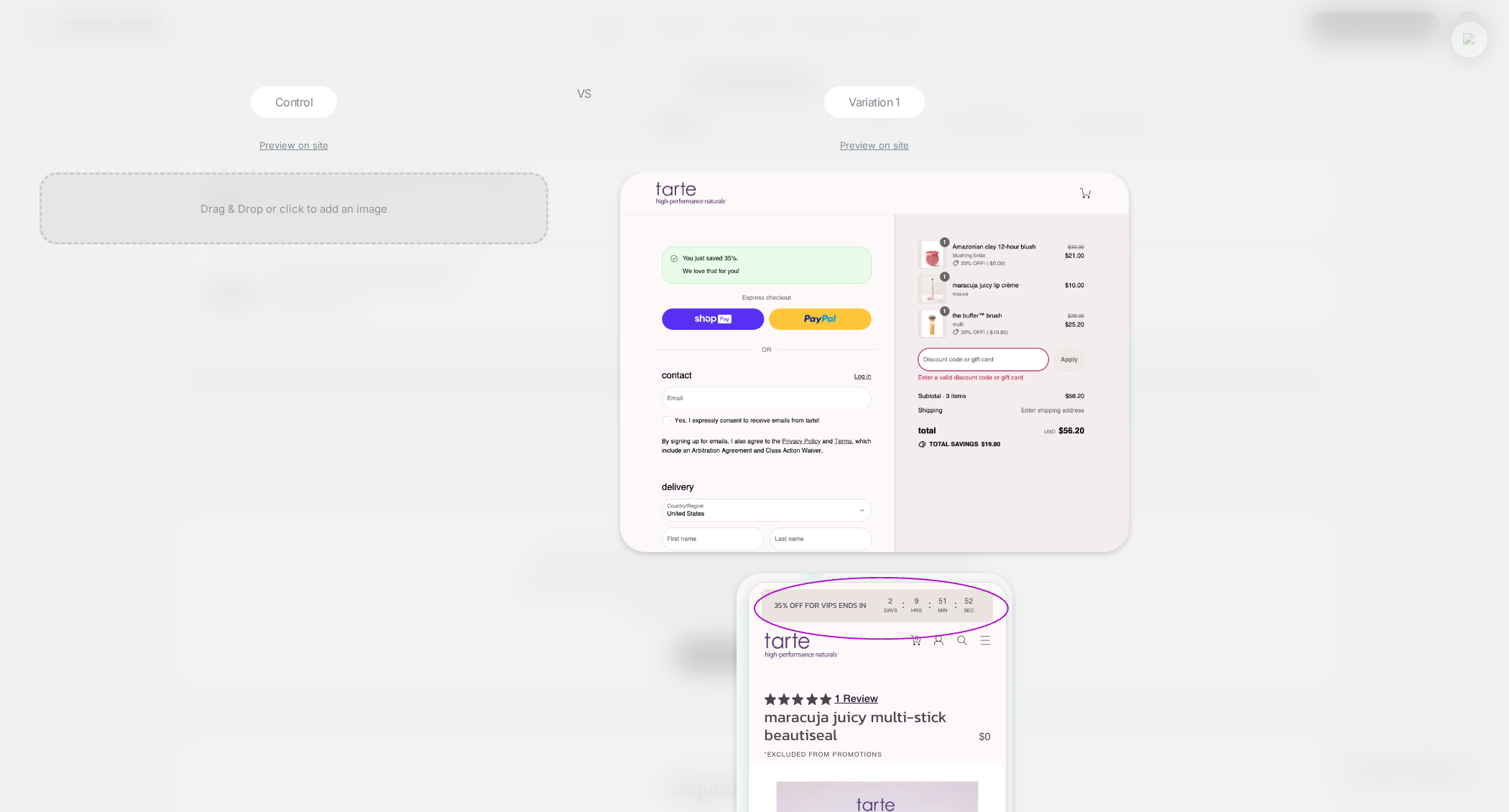
click at [1467, 42] on img at bounding box center [1469, 39] width 13 height 13
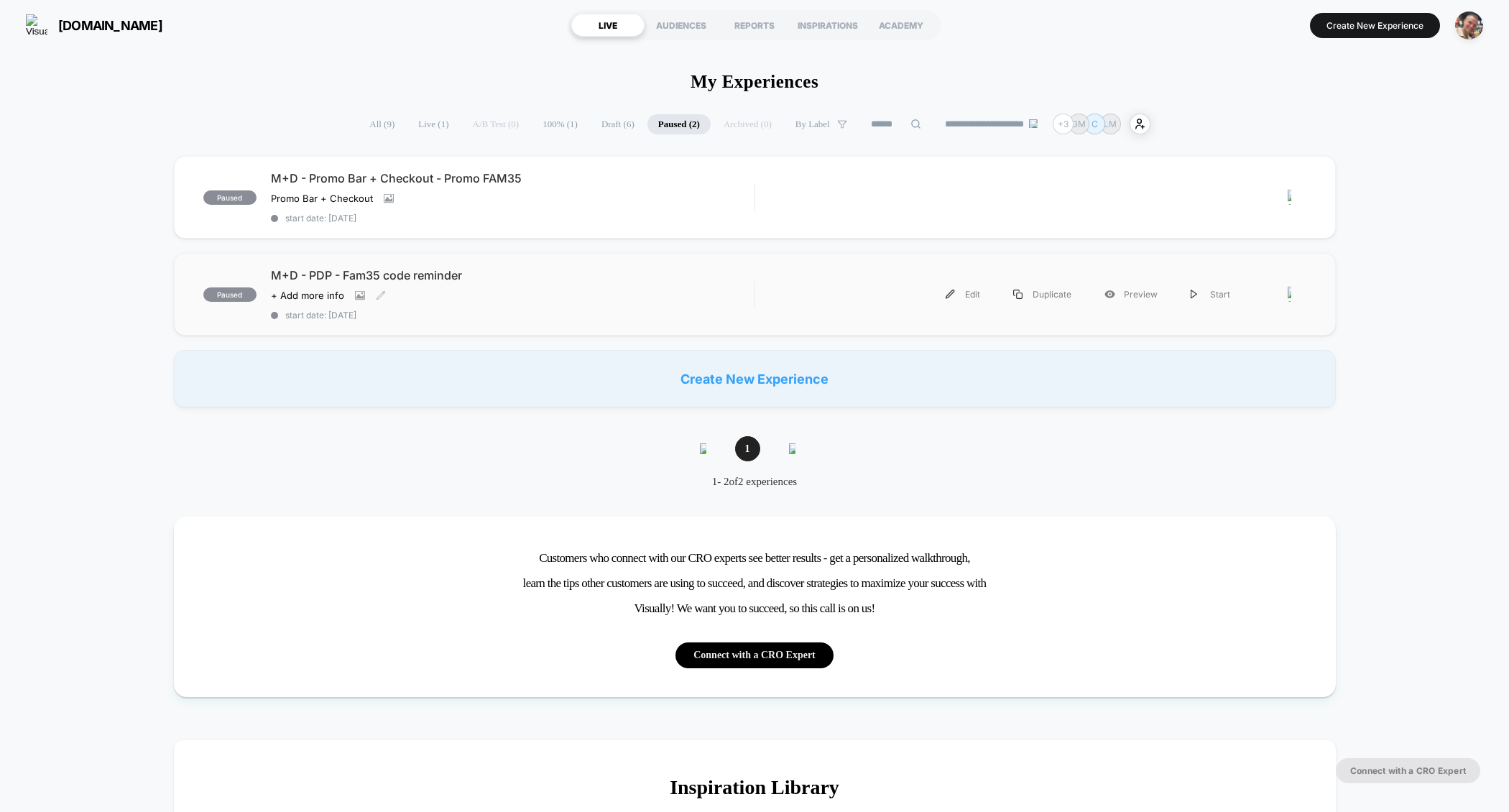
click at [357, 298] on div "+ Add more info" at bounding box center [327, 295] width 115 height 12
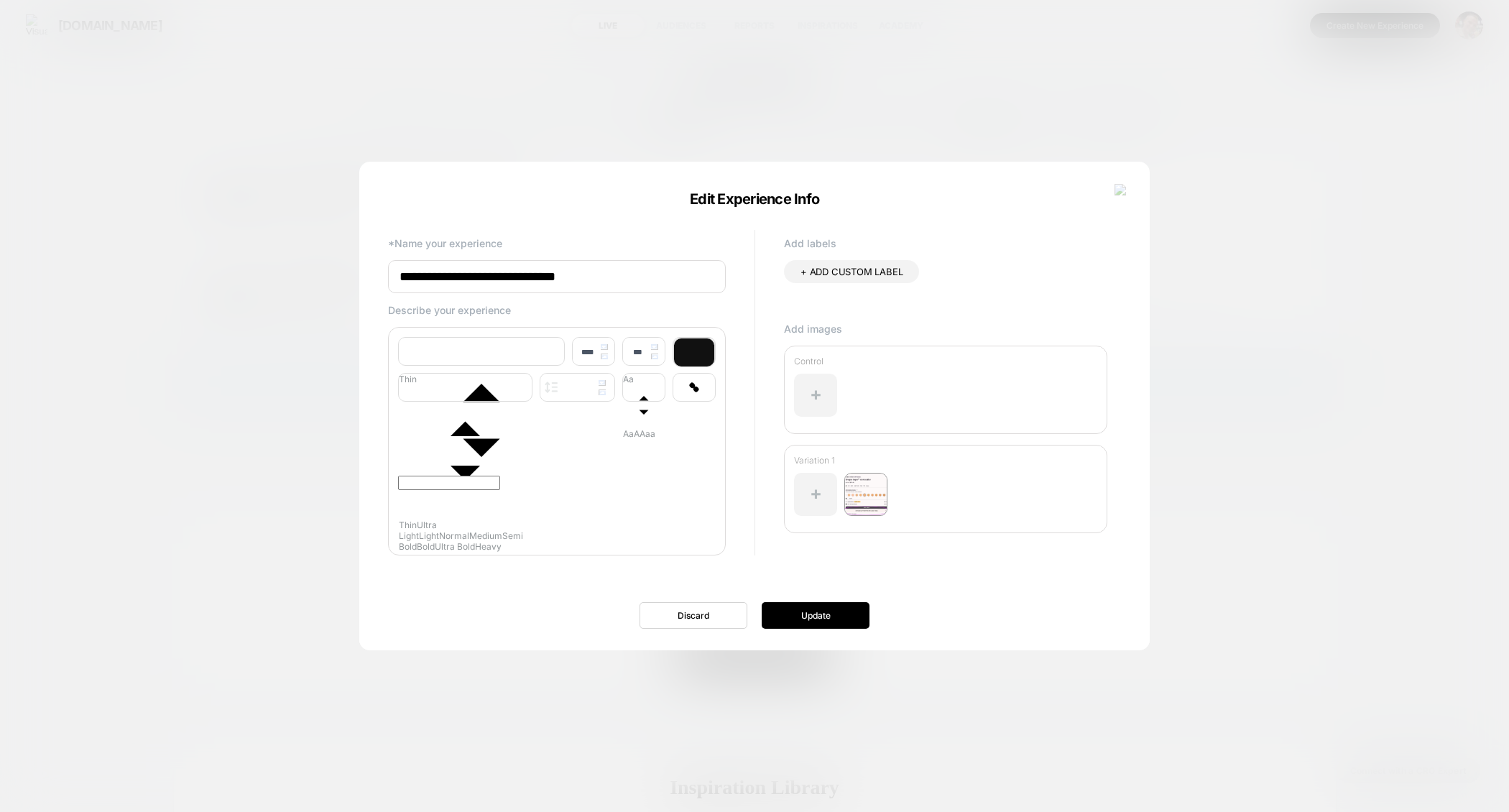
click at [1328, 267] on div at bounding box center [754, 406] width 1509 height 812
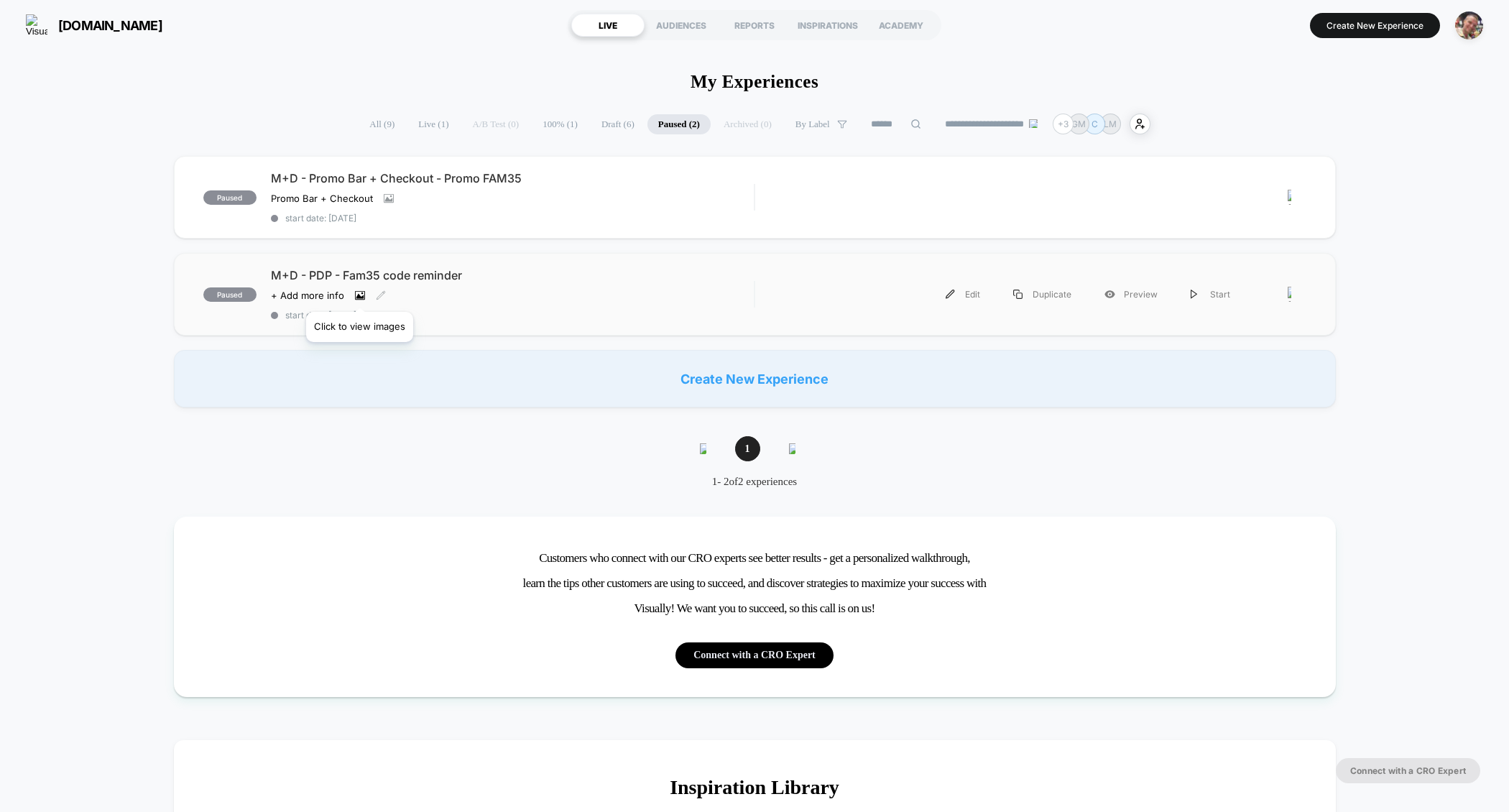
click at [359, 294] on icon at bounding box center [359, 295] width 10 height 10
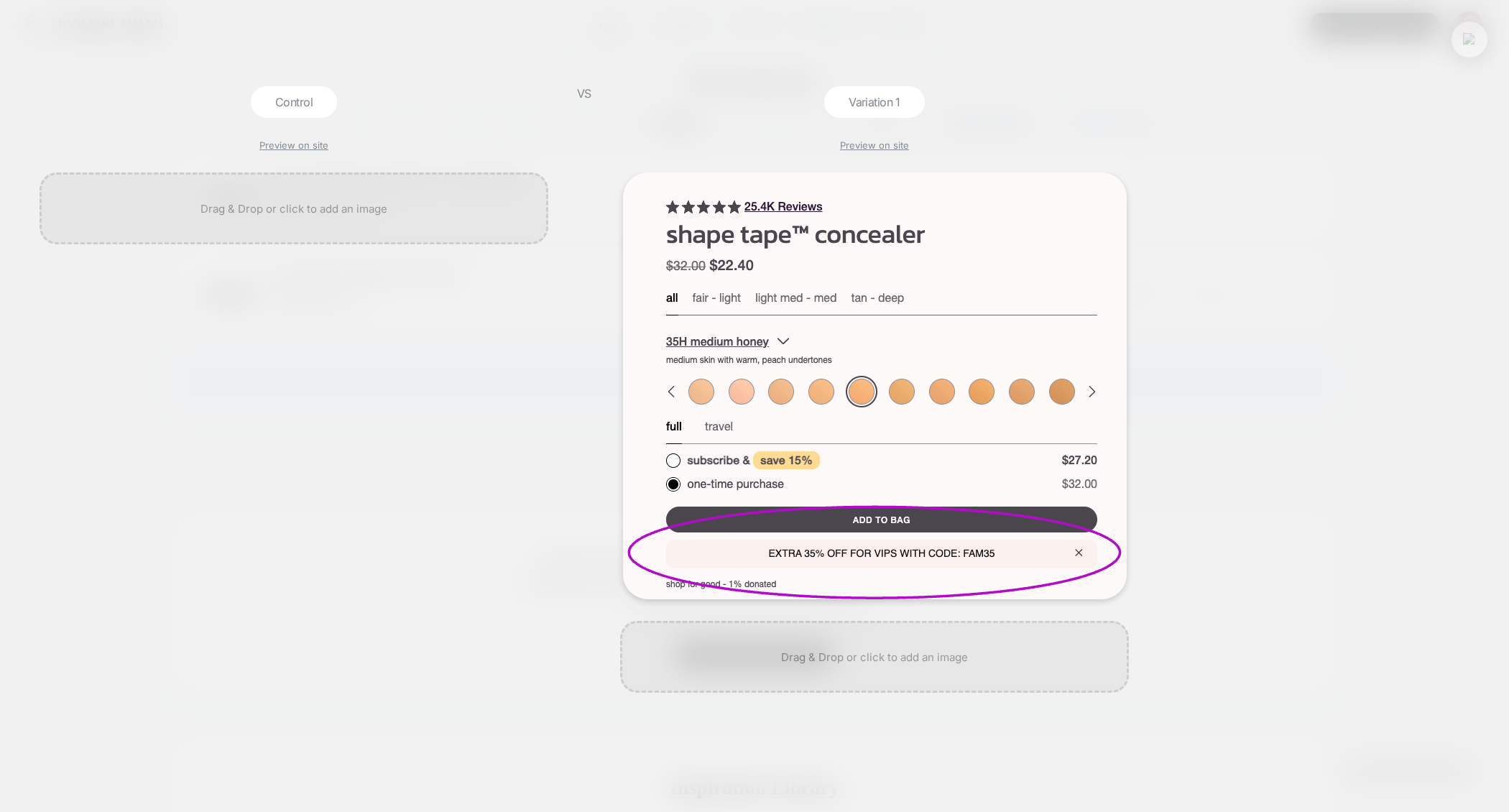
click at [1464, 39] on img at bounding box center [1469, 39] width 13 height 13
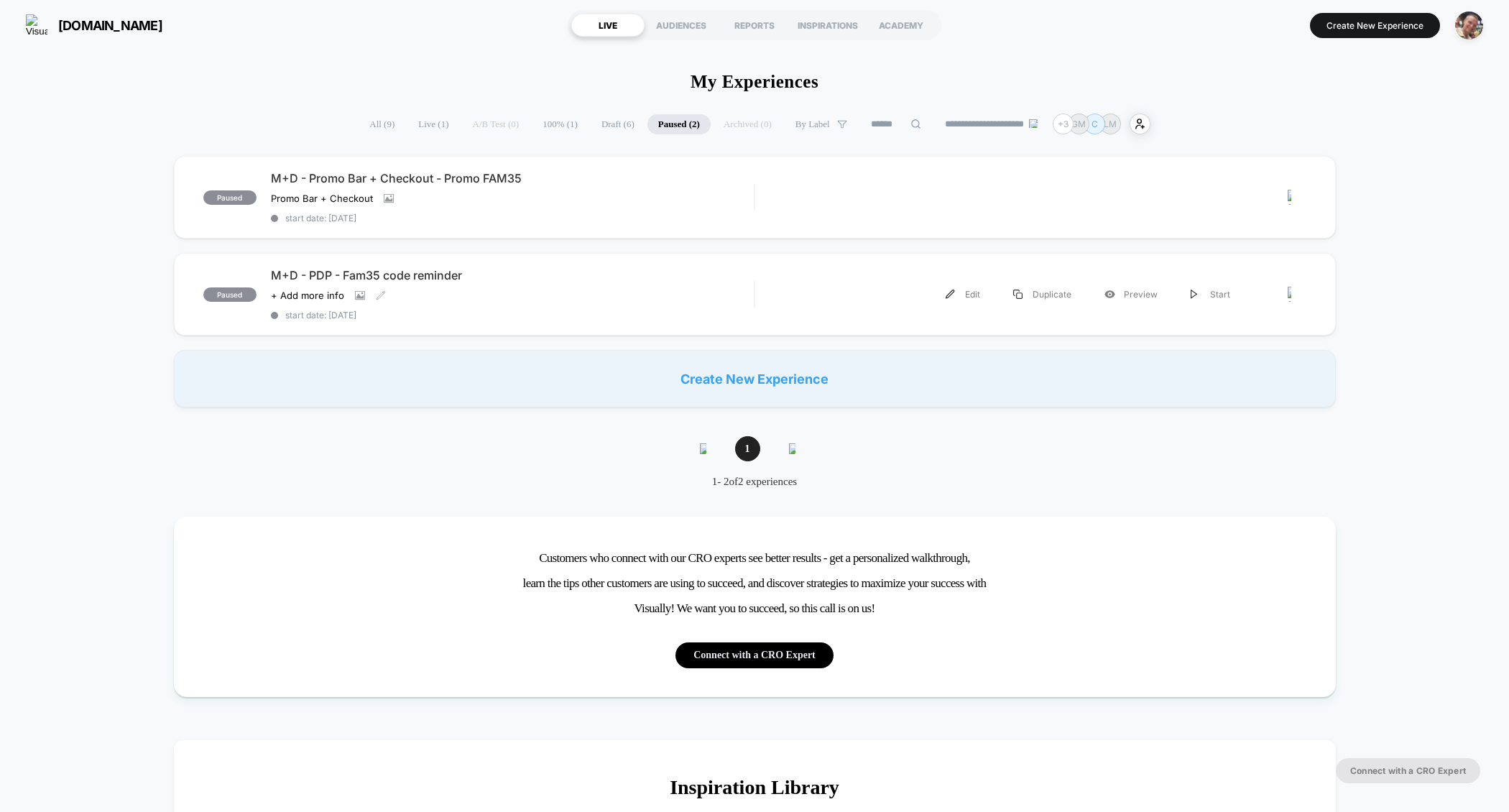
click at [409, 128] on span "Live ( 1 )" at bounding box center [434, 124] width 52 height 20
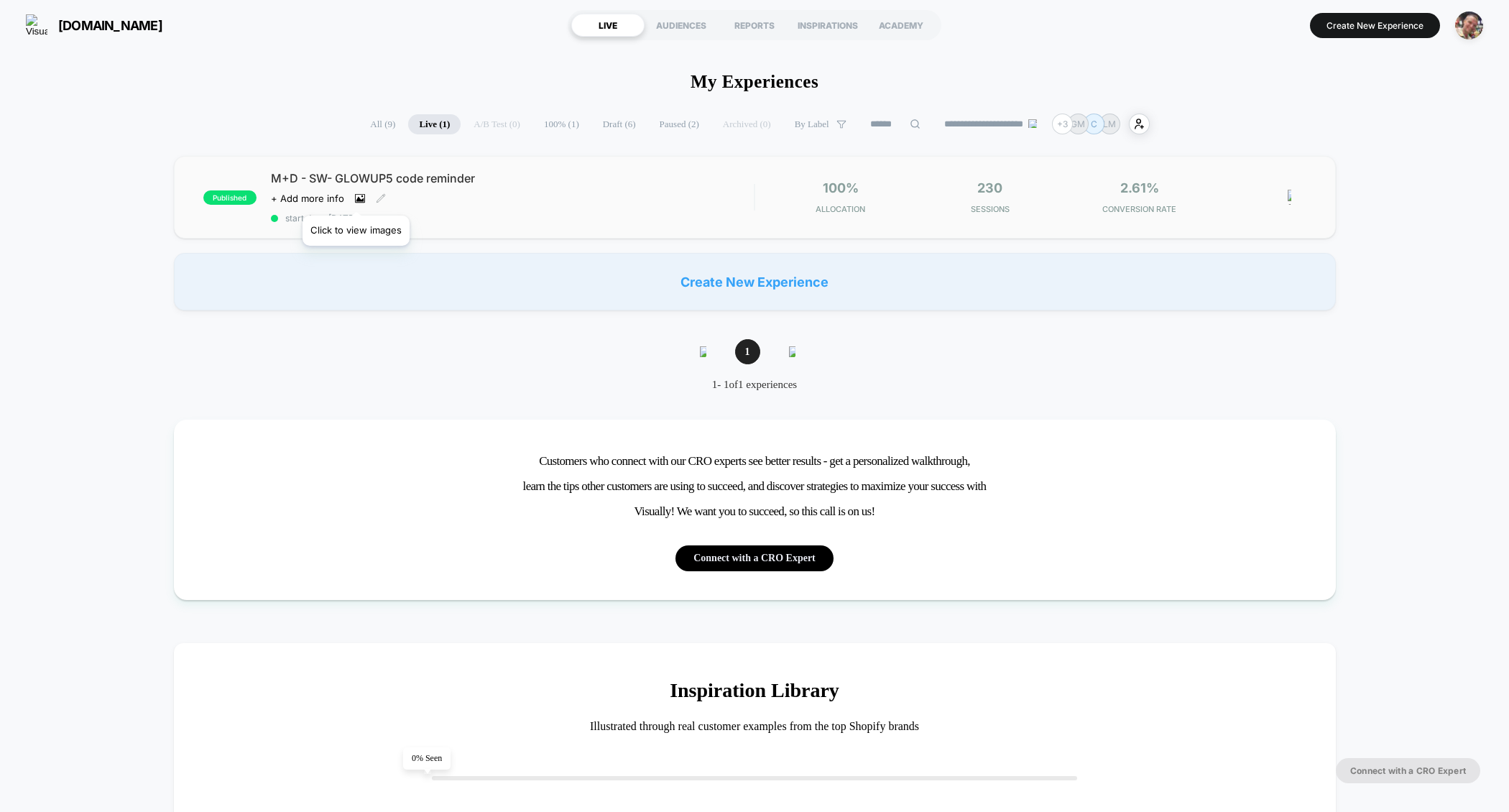
click at [356, 198] on icon at bounding box center [359, 198] width 8 height 5
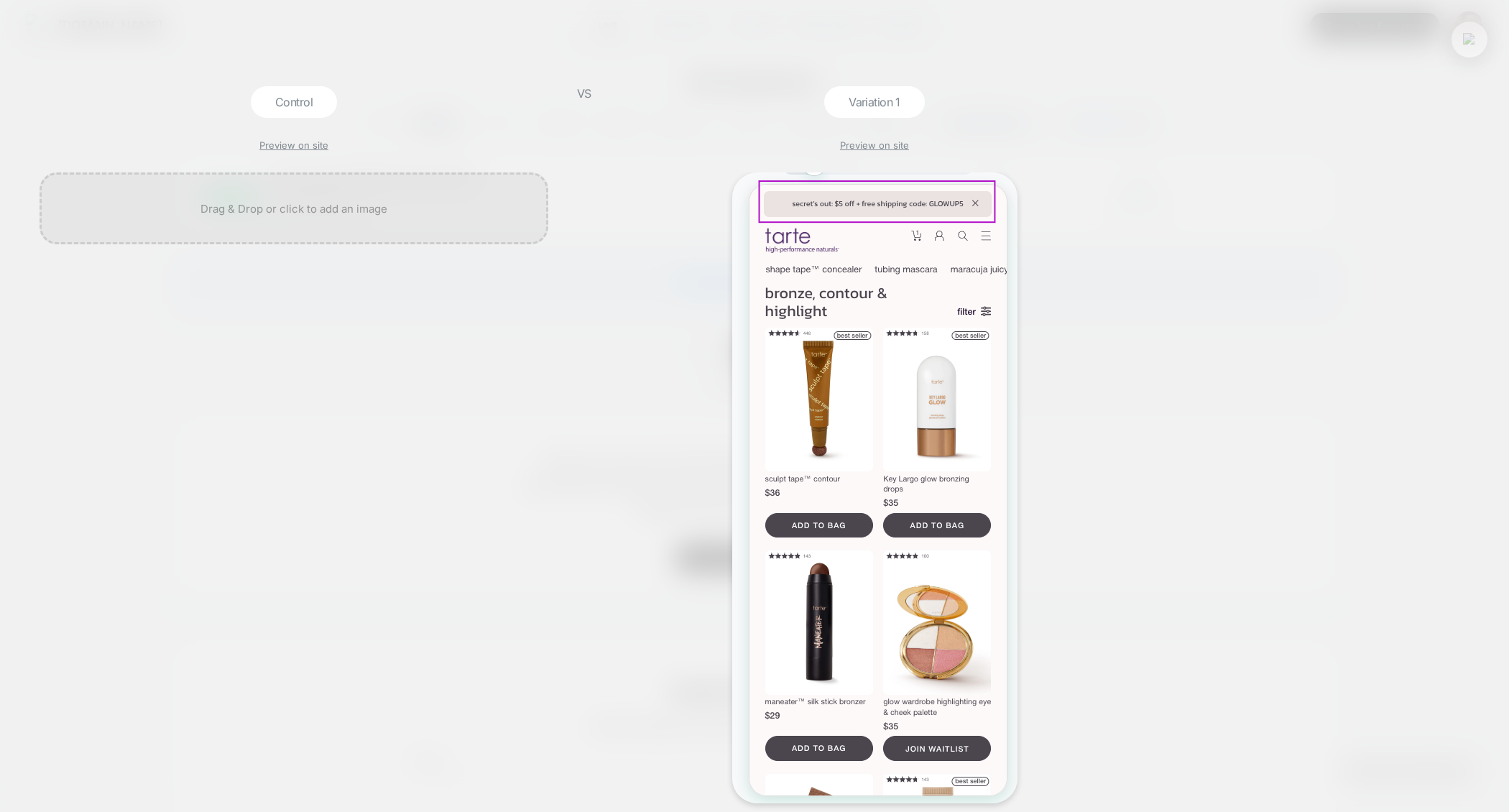
click at [1461, 36] on button at bounding box center [1469, 40] width 21 height 21
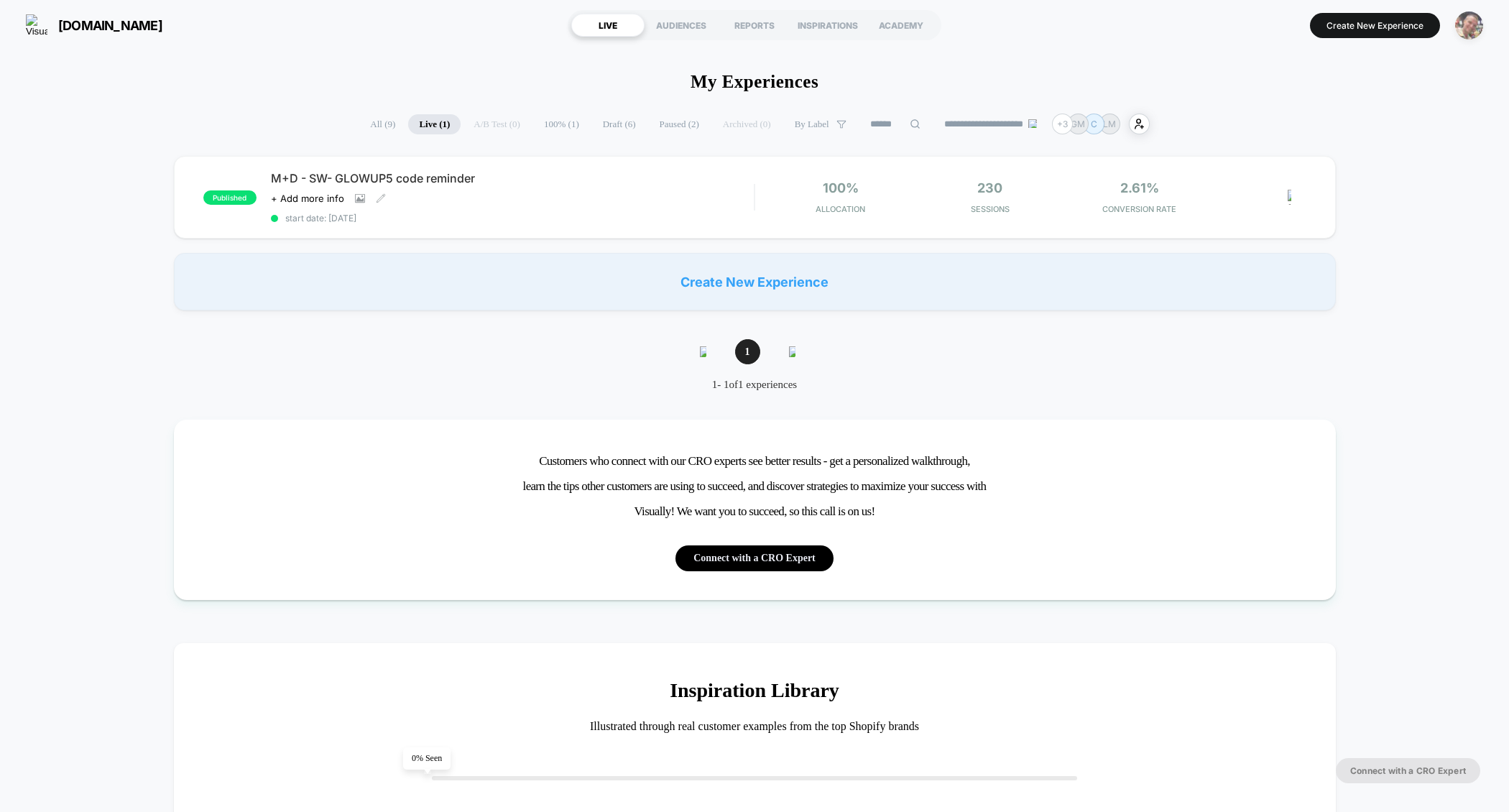
click at [1466, 30] on img "button" at bounding box center [1468, 25] width 28 height 28
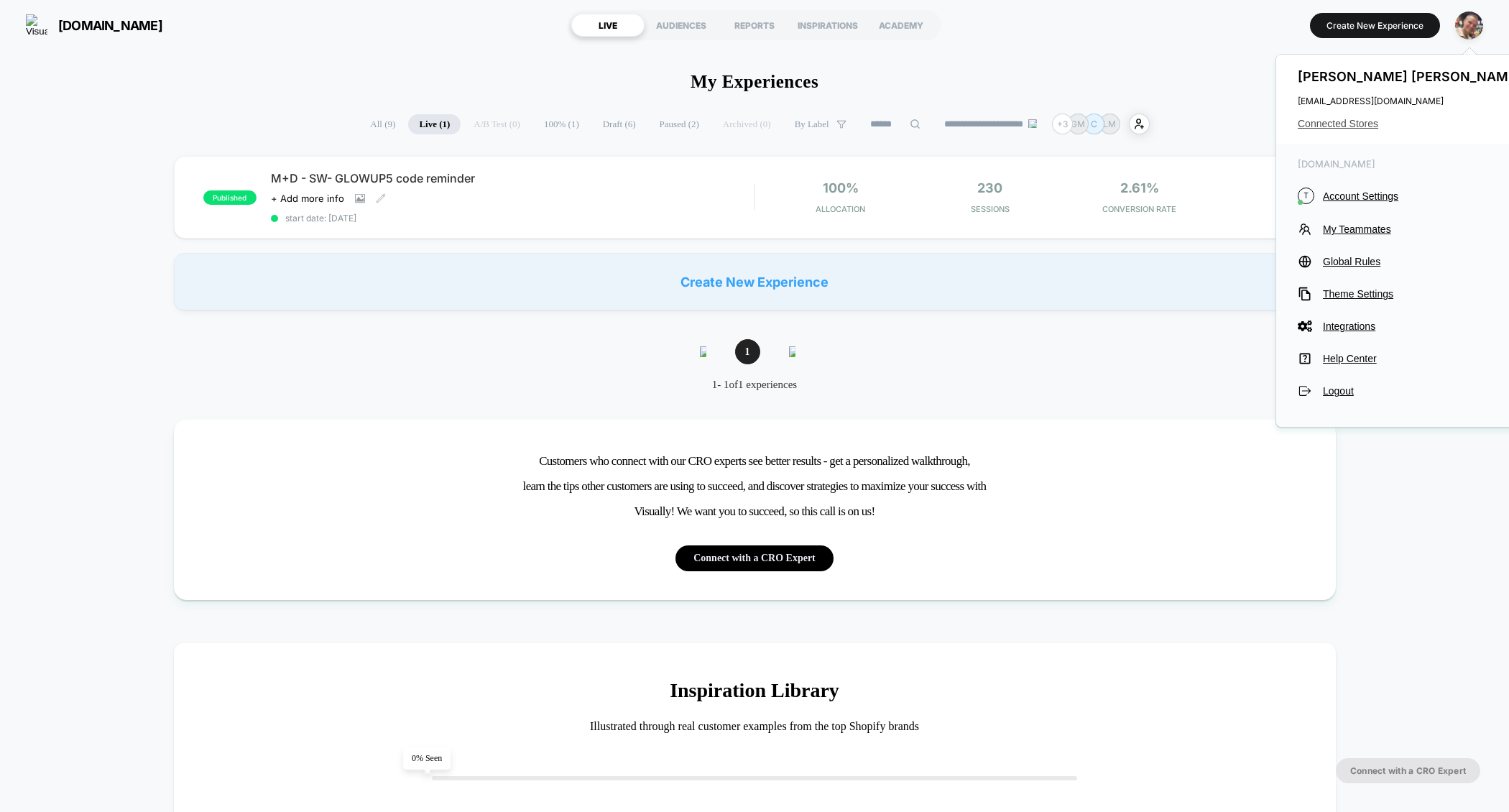
click at [1342, 127] on div "[PERSON_NAME] [PERSON_NAME][EMAIL_ADDRESS][DOMAIN_NAME] Connected Stores" at bounding box center [1411, 99] width 270 height 89
click at [1322, 125] on span "Connected Stores" at bounding box center [1411, 124] width 227 height 12
click at [1326, 125] on span "Connected Stores" at bounding box center [1411, 124] width 227 height 12
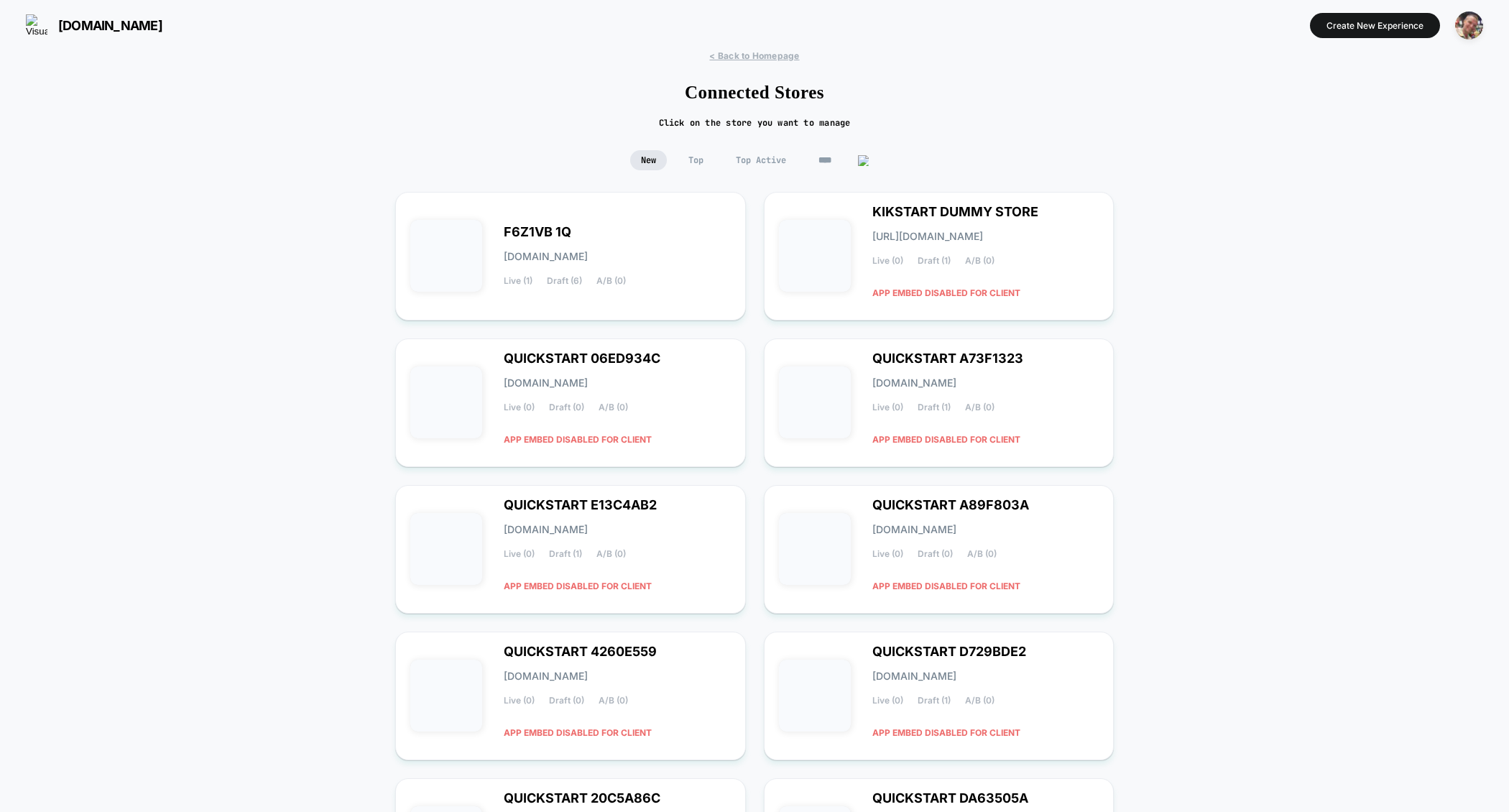
click at [831, 162] on input "****" at bounding box center [843, 159] width 71 height 20
click at [831, 162] on input "****" at bounding box center [843, 159] width 144 height 20
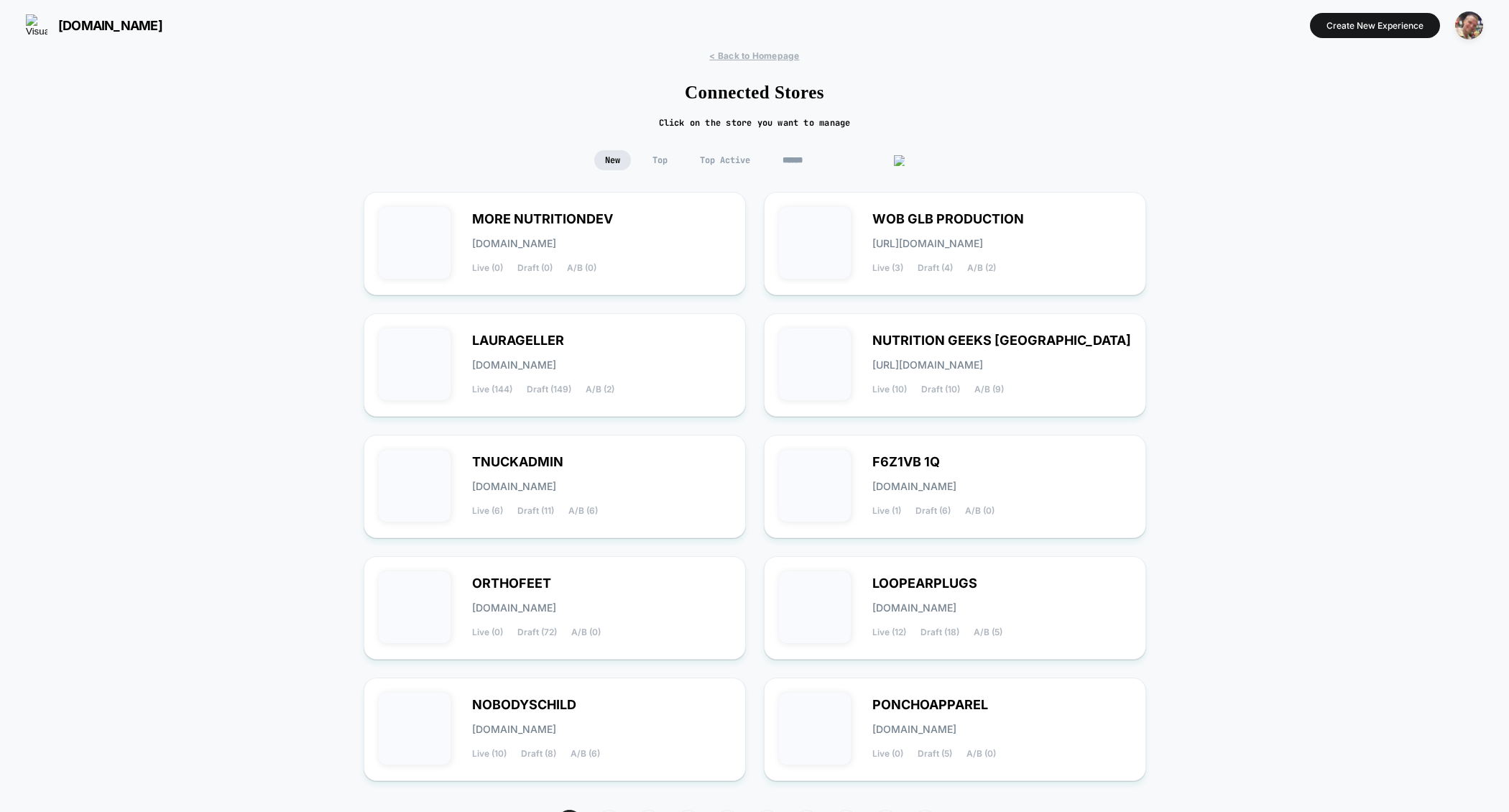
click at [722, 161] on span "Top Active" at bounding box center [725, 159] width 71 height 20
click at [666, 515] on div "TNUCKADMIN [DOMAIN_NAME] Live (6) Draft (11) A/B (6)" at bounding box center [602, 486] width 259 height 59
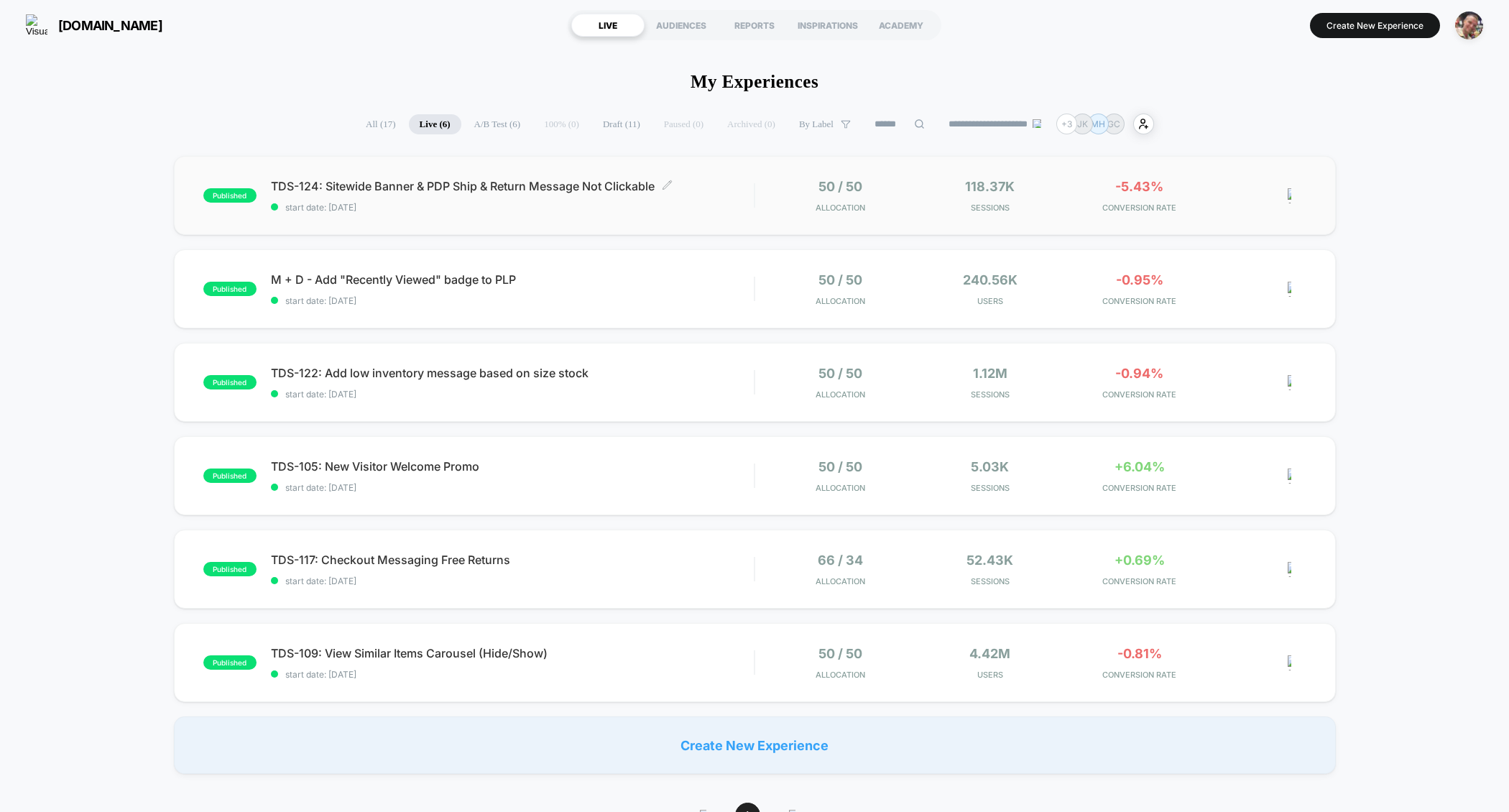
click at [680, 207] on span "start date: [DATE]" at bounding box center [512, 207] width 484 height 11
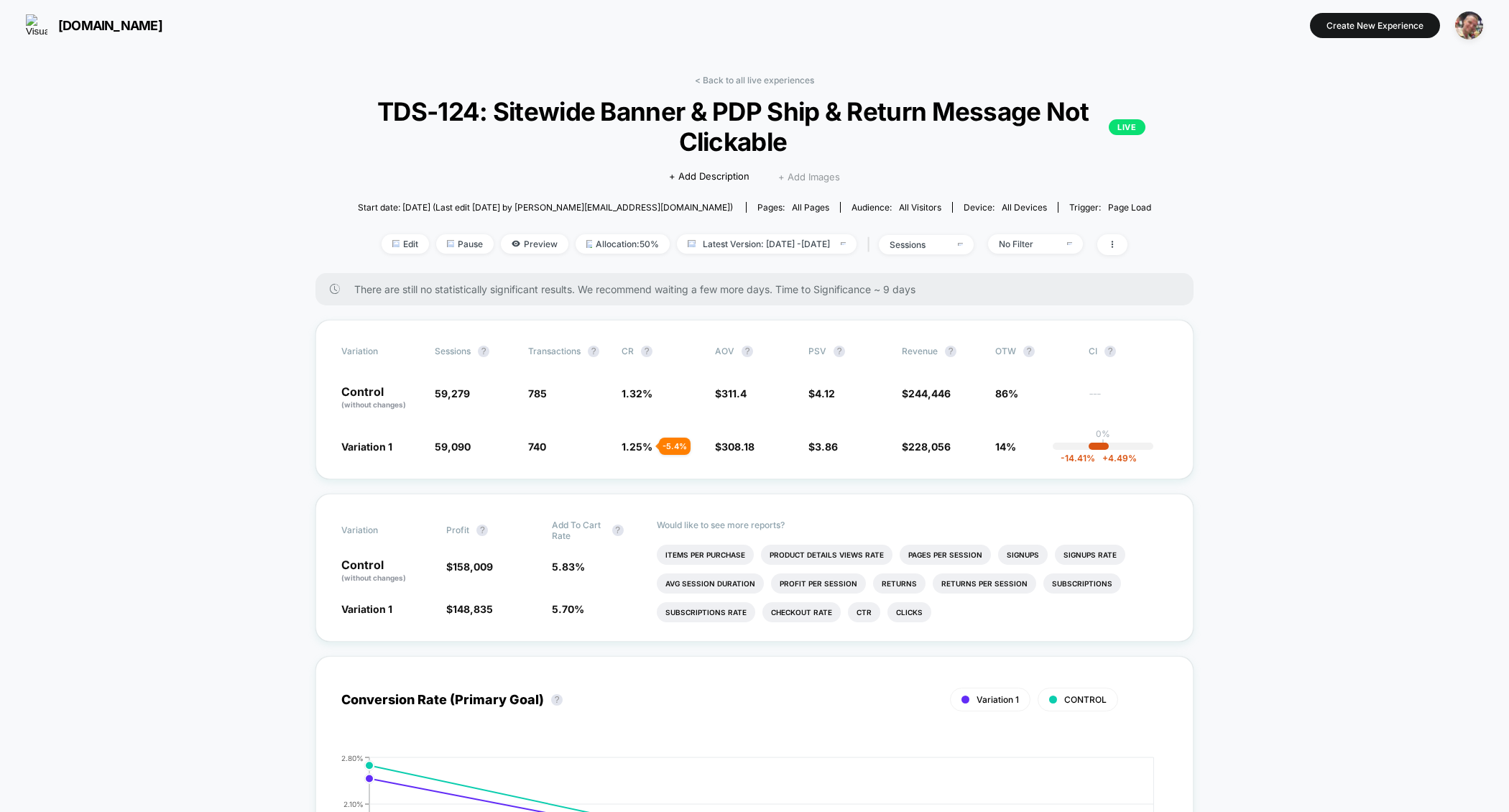
click at [803, 175] on span "+ Add Images" at bounding box center [810, 177] width 62 height 12
